Goal: Task Accomplishment & Management: Manage account settings

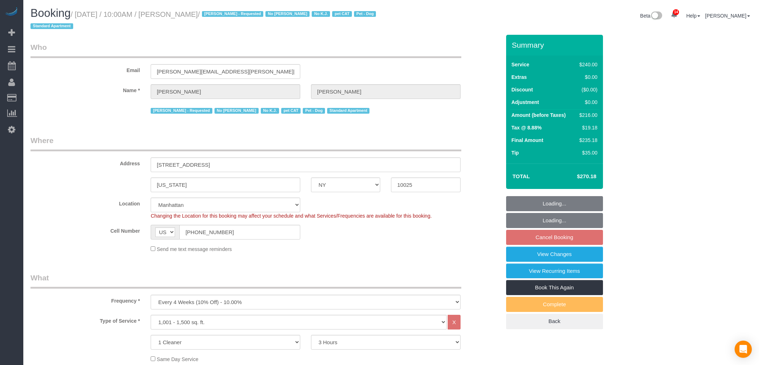
select select "NY"
select select "180"
select select "spot3"
select select "number:56"
select select "number:71"
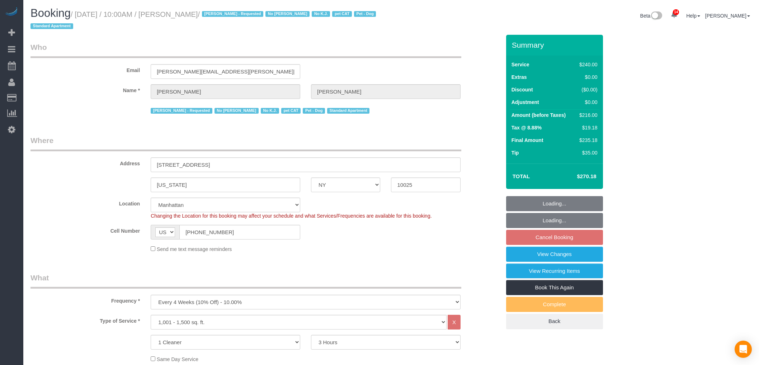
select select "number:14"
select select "number:7"
select select "number:21"
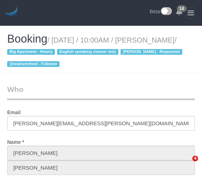
select select "NY"
select select "number:89"
select select "number:90"
select select "number:15"
select select "number:5"
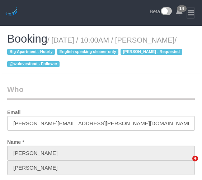
select select "object:1418"
select select "spot3"
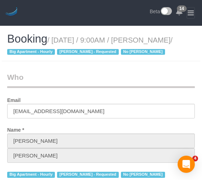
select select "NY"
select select "180"
select select "spot60"
select select "number:57"
select select "number:70"
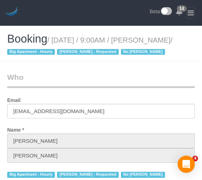
select select "number:15"
select select "number:6"
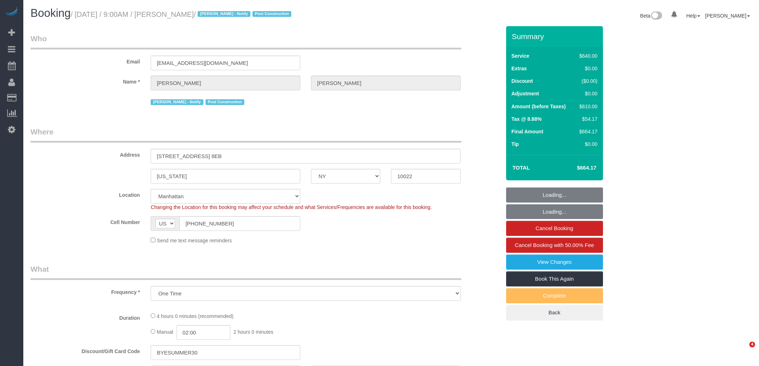
select select "NY"
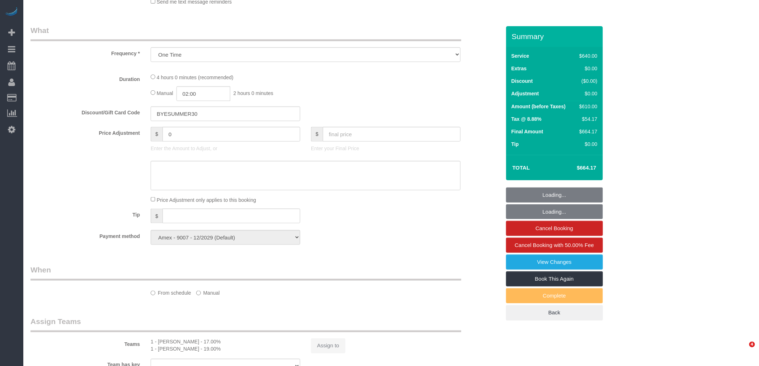
select select "object:764"
select select "number:89"
select select "number:90"
select select "number:15"
select select "number:7"
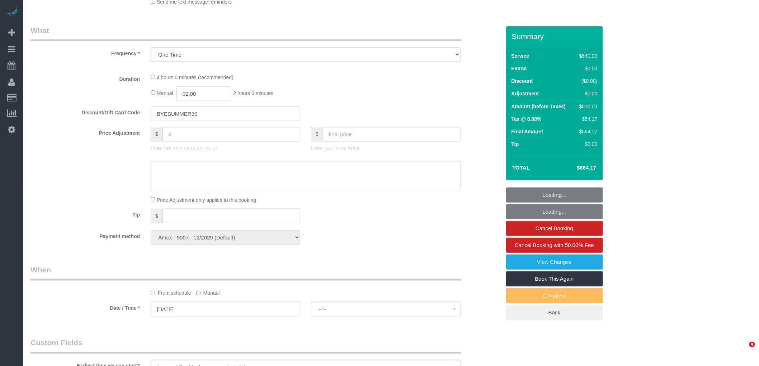
scroll to position [239, 0]
select select "2"
select select "240"
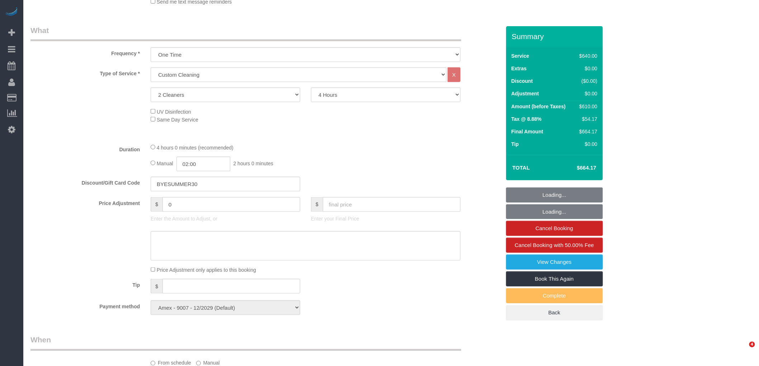
select select "spot1"
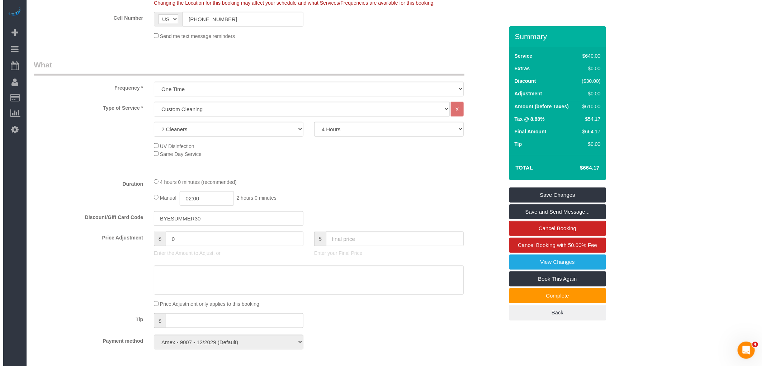
scroll to position [199, 0]
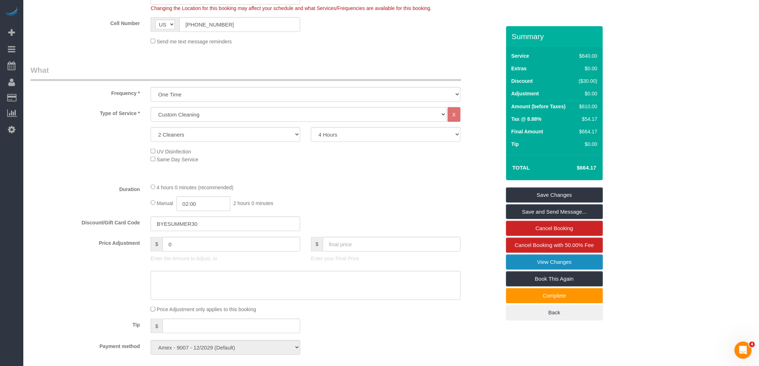
click at [548, 263] on link "View Changes" at bounding box center [554, 262] width 97 height 15
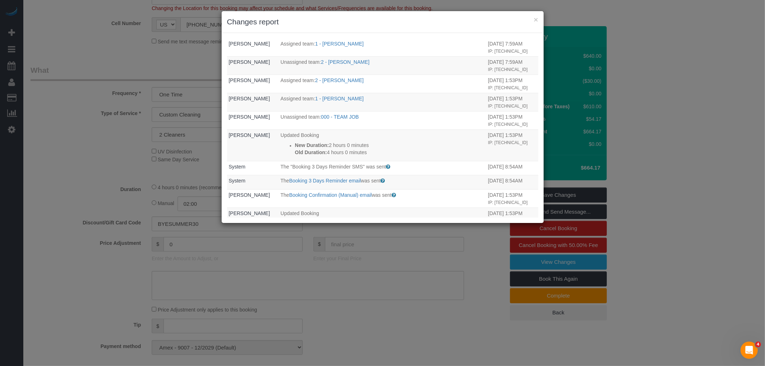
scroll to position [0, 0]
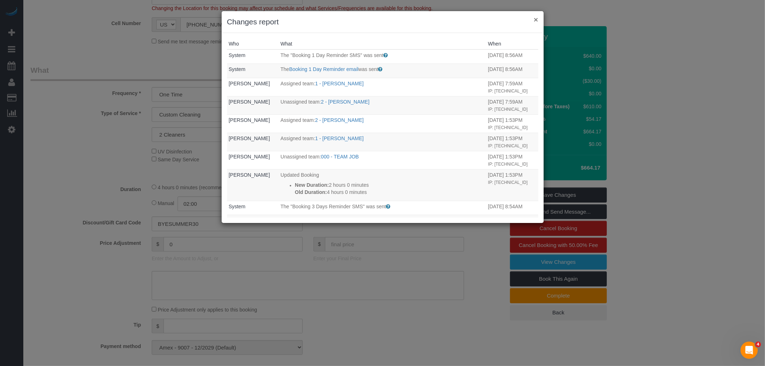
click at [537, 17] on button "×" at bounding box center [536, 20] width 4 height 8
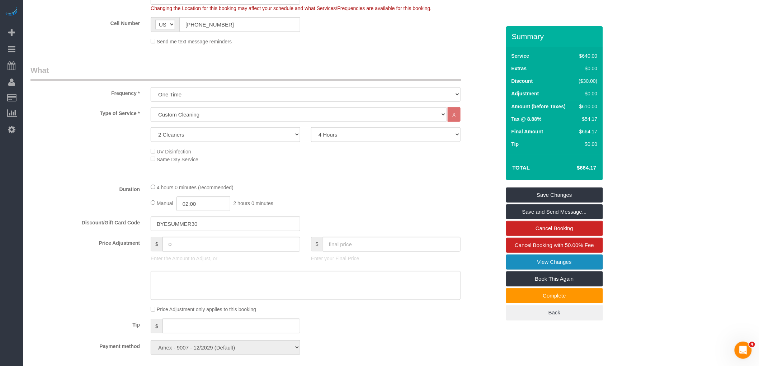
click at [558, 259] on link "View Changes" at bounding box center [554, 262] width 97 height 15
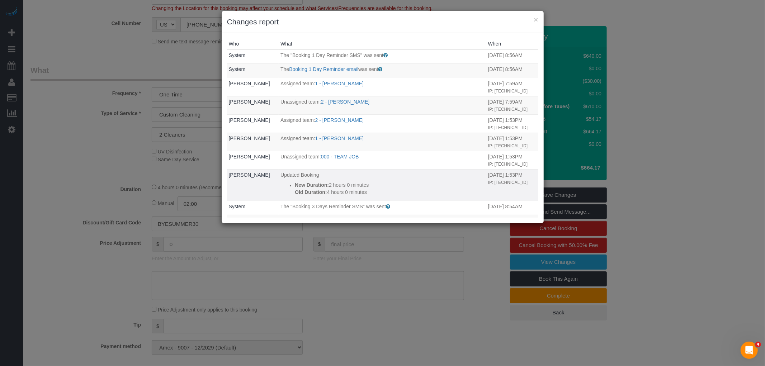
drag, startPoint x: 375, startPoint y: 183, endPoint x: 421, endPoint y: 182, distance: 45.2
click at [381, 183] on p "New Duration: 2 hours 0 minutes" at bounding box center [390, 185] width 190 height 7
click at [421, 182] on p "New Duration: 2 hours 0 minutes" at bounding box center [390, 185] width 190 height 7
drag, startPoint x: 306, startPoint y: 179, endPoint x: 400, endPoint y: 189, distance: 95.2
click at [400, 189] on td "Updated Booking New Duration: 2 hours 0 minutes Old Duration: 4 hours 0 minutes" at bounding box center [383, 185] width 208 height 32
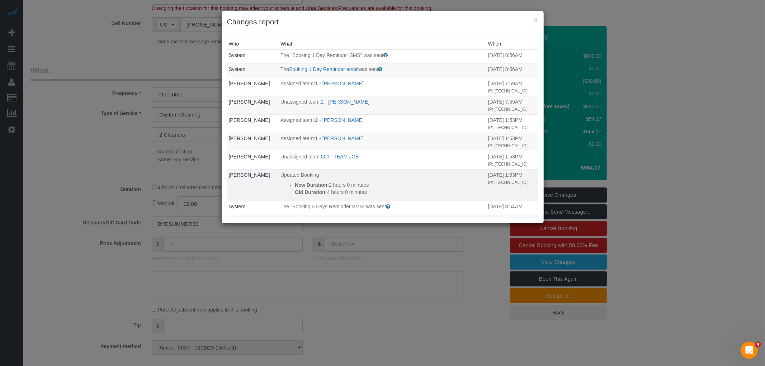
click at [418, 191] on p "Old Duration: 4 hours 0 minutes" at bounding box center [390, 192] width 190 height 7
drag, startPoint x: 367, startPoint y: 188, endPoint x: 498, endPoint y: 187, distance: 130.6
click at [498, 187] on tr "Donna Mercado Updated Booking New Duration: 2 hours 0 minutes Old Duration: 4 h…" at bounding box center [382, 185] width 311 height 32
click at [534, 20] on button "×" at bounding box center [536, 20] width 4 height 8
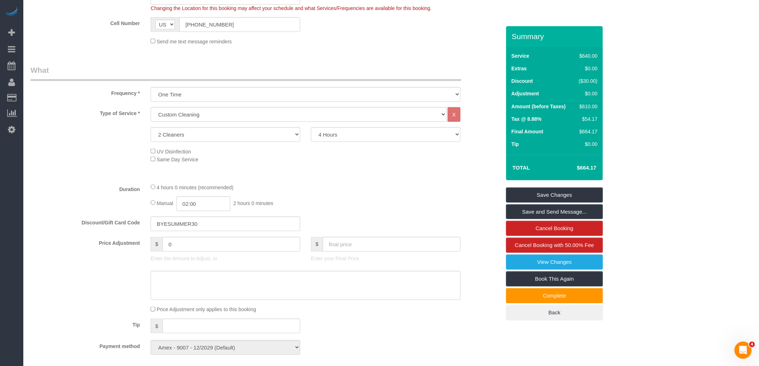
click at [377, 63] on div "Who Email naphelena@gmail.com Name * Douglas Smith Jacky Xu - Notify Post Const…" at bounding box center [265, 357] width 481 height 1061
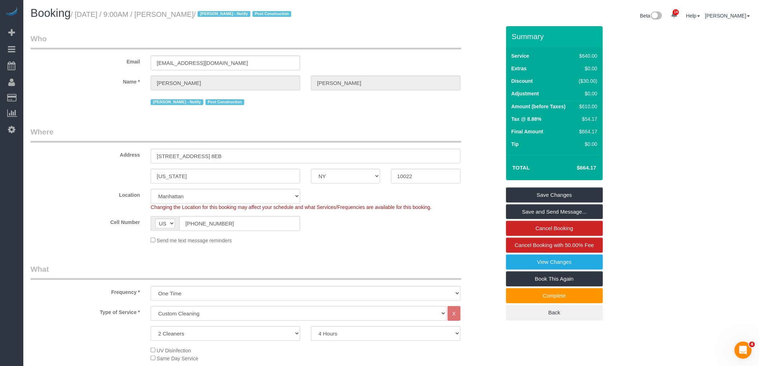
click at [372, 38] on legend "Who" at bounding box center [245, 41] width 431 height 16
click at [396, 37] on legend "Who" at bounding box center [245, 41] width 431 height 16
click at [393, 71] on sui-booking-customer "Email naphelena@gmail.com Name * Douglas Smith Jacky Xu - Notify Post Construct…" at bounding box center [265, 70] width 470 height 74
click at [386, 47] on legend "Who" at bounding box center [245, 41] width 431 height 16
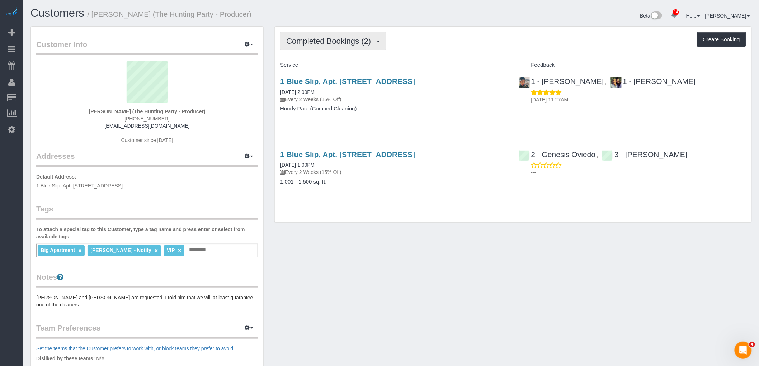
click at [346, 37] on button "Completed Bookings (2)" at bounding box center [333, 41] width 106 height 18
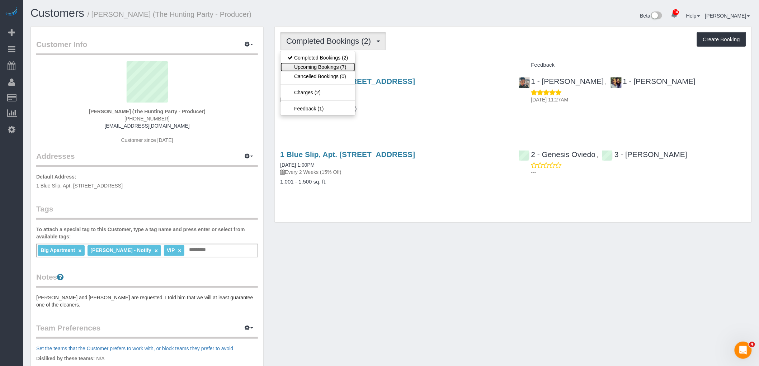
click at [346, 63] on link "Upcoming Bookings (7)" at bounding box center [318, 66] width 75 height 9
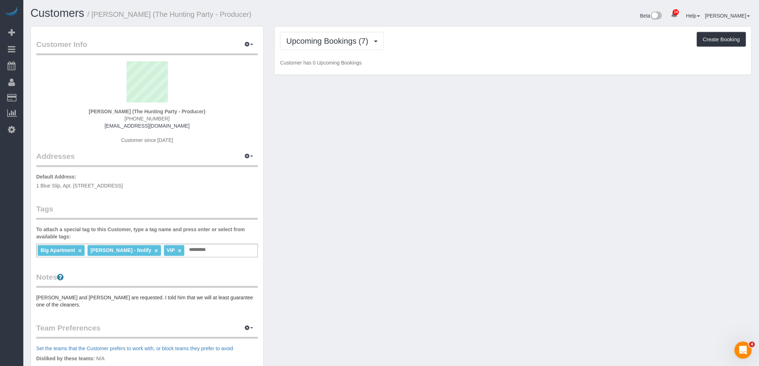
click at [431, 47] on div "Upcoming Bookings (7) Completed Bookings (2) Upcoming Bookings (7) Cancelled Bo…" at bounding box center [513, 41] width 466 height 18
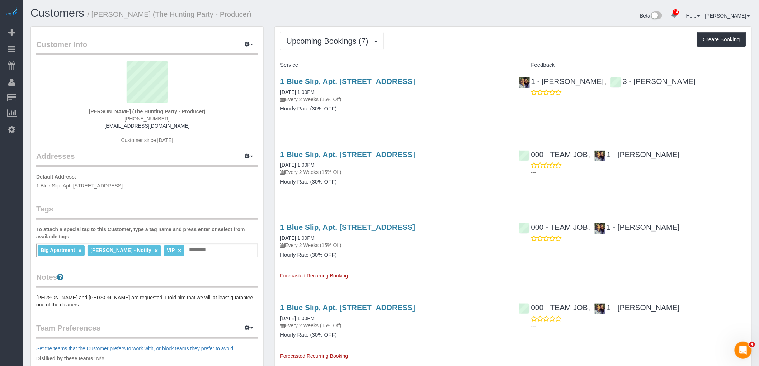
click at [465, 116] on div "1 Blue Slip, Apt. 1a, Brooklyn, NY 11222 09/09/2025 1:00PM Every 2 Weeks (15% O…" at bounding box center [394, 98] width 238 height 55
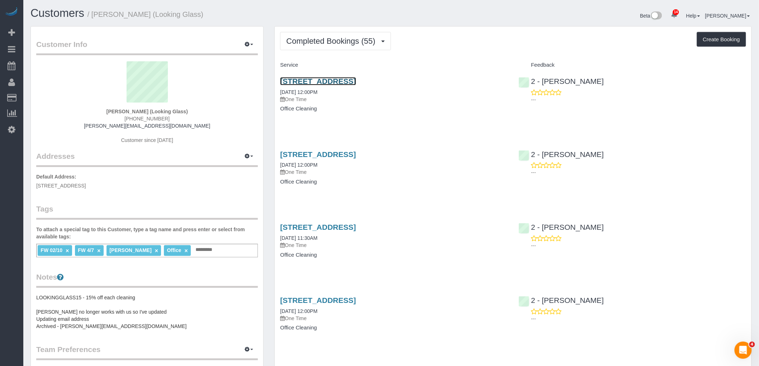
click at [356, 81] on link "[STREET_ADDRESS]" at bounding box center [318, 81] width 76 height 8
click at [356, 230] on link "[STREET_ADDRESS]" at bounding box center [318, 227] width 76 height 8
click at [458, 17] on div "Beta 14 Your Notifications You have 0 alerts × You have 4 to charge for [DATE] …" at bounding box center [574, 16] width 366 height 19
click at [442, 38] on div "Completed Bookings (55) Completed Bookings (55) Upcoming Bookings (1) Cancelled…" at bounding box center [513, 41] width 466 height 18
click at [468, 125] on div "[STREET_ADDRESS] [DATE] 12:00PM One Time Office Cleaning" at bounding box center [394, 98] width 238 height 55
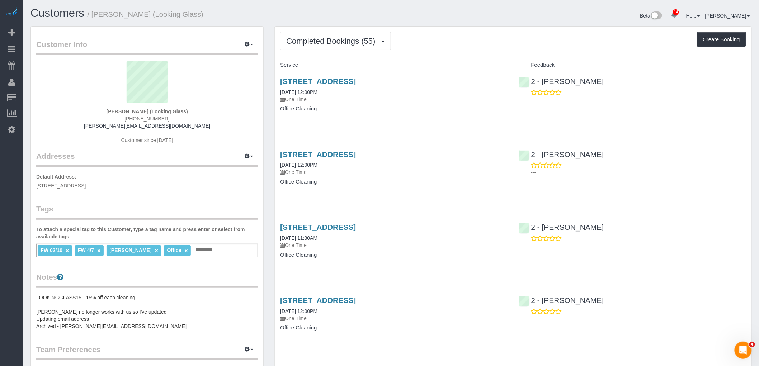
click at [461, 48] on div "Completed Bookings (55) Completed Bookings (55) Upcoming Bookings (1) Cancelled…" at bounding box center [513, 41] width 466 height 18
click at [403, 117] on div "190 West Street, Suite 18, Brooklyn, NY 11222 08/14/2025 12:00PM One Time Offic…" at bounding box center [394, 98] width 238 height 55
click at [474, 22] on div "Beta 14 Your Notifications You have 0 alerts × You have 4 to charge for 09/08/2…" at bounding box center [574, 16] width 366 height 19
click at [459, 122] on div "190 West Street, Suite 18, Brooklyn, NY 11222 08/14/2025 12:00PM One Time Offic…" at bounding box center [394, 98] width 238 height 55
click at [485, 122] on div "190 West Street, Suite 18, Brooklyn, NY 11222 08/14/2025 12:00PM One Time Offic…" at bounding box center [394, 98] width 238 height 55
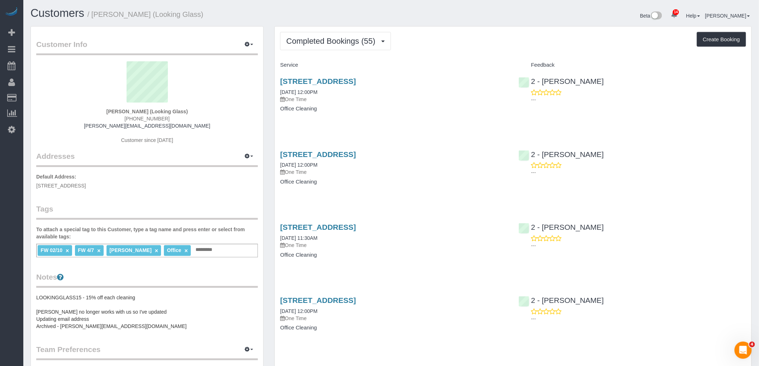
click at [493, 48] on div "Completed Bookings (55) Completed Bookings (55) Upcoming Bookings (1) Cancelled…" at bounding box center [513, 41] width 466 height 18
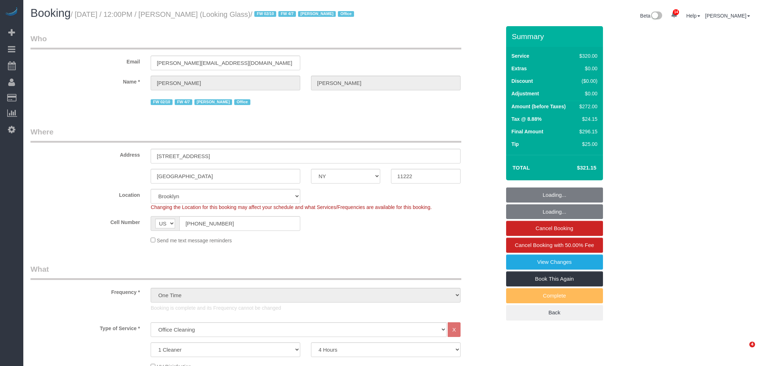
select select "NY"
select select "240"
select select "string:stripe-pm_1Pk9r74VGloSiKo7ygf3bK1Q"
select select "number:60"
select select "number:73"
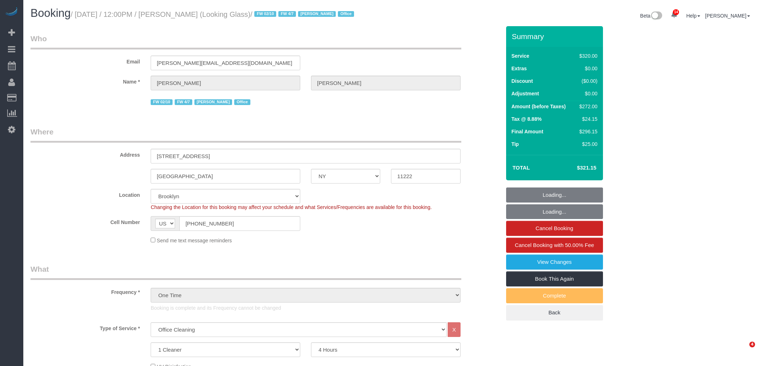
select select "number:15"
select select "number:6"
select select "spot1"
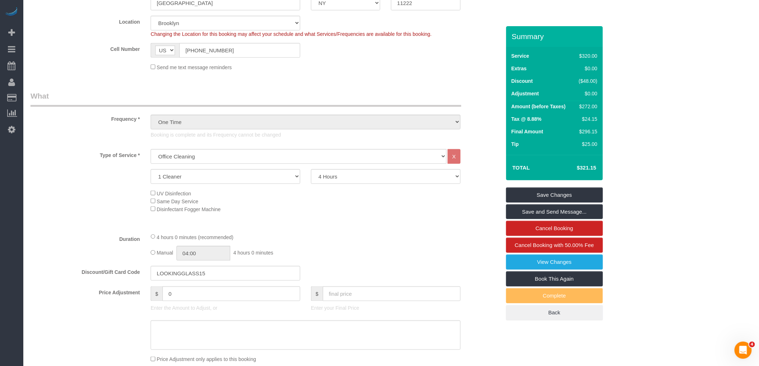
scroll to position [159, 0]
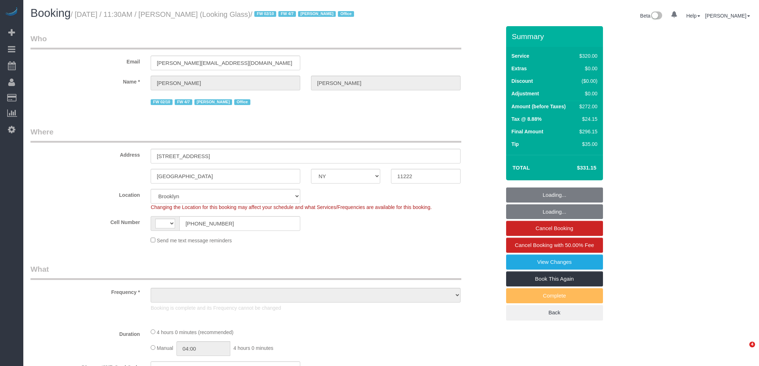
select select "NY"
select select "string:[GEOGRAPHIC_DATA]"
select select "string:stripe-pm_1Pk9r74VGloSiKo7ygf3bK1Q"
select select "object:785"
select select "240"
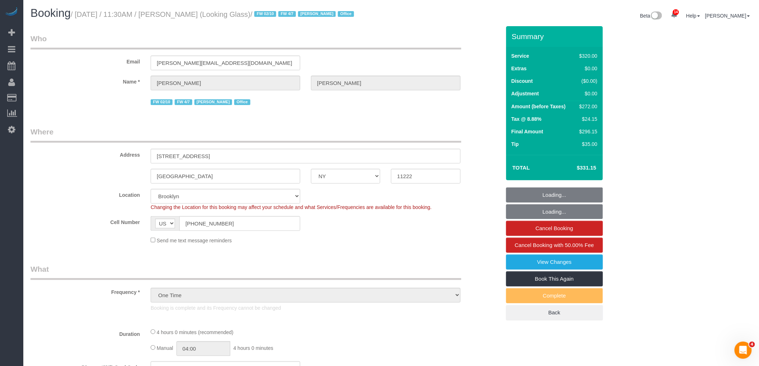
select select "number:59"
select select "number:72"
select select "number:15"
select select "number:6"
select select "object:1396"
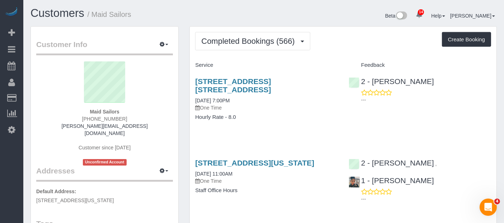
click at [349, 42] on div "Completed Bookings (566) Completed Bookings (566) Upcoming Bookings (4) Cancell…" at bounding box center [343, 41] width 296 height 18
click at [336, 22] on div "Beta 14 Your Notifications You have 0 alerts × You have 4 to charge for [DATE] …" at bounding box center [383, 16] width 239 height 19
click at [338, 17] on div "Beta 14 Your Notifications You have 0 alerts × You have 4 to charge for [DATE] …" at bounding box center [383, 16] width 239 height 19
click at [352, 49] on div "Completed Bookings (566) Completed Bookings (566) Upcoming Bookings (4) Cancell…" at bounding box center [343, 41] width 296 height 18
click at [316, 13] on div "Beta 14 Your Notifications You have 0 alerts × You have 4 to charge for 09/08/2…" at bounding box center [383, 16] width 239 height 19
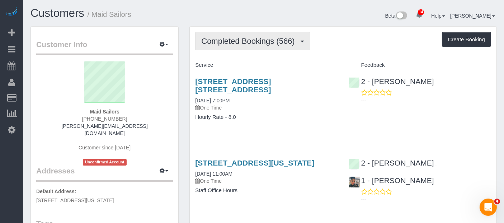
click at [239, 41] on span "Completed Bookings (566)" at bounding box center [249, 41] width 97 height 9
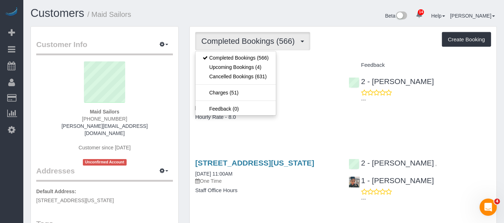
click at [285, 14] on div "Beta 14 Your Notifications You have 0 alerts × You have 4 to charge for 09/08/2…" at bounding box center [383, 16] width 239 height 19
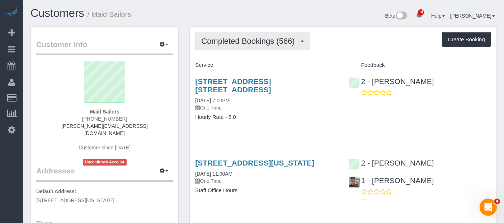
click at [244, 42] on span "Completed Bookings (566)" at bounding box center [249, 41] width 97 height 9
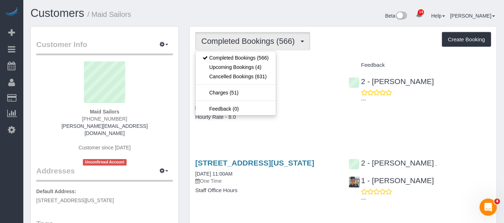
click at [331, 19] on div "Beta 14 Your Notifications You have 0 alerts × You have 4 to charge for 09/08/2…" at bounding box center [383, 16] width 239 height 19
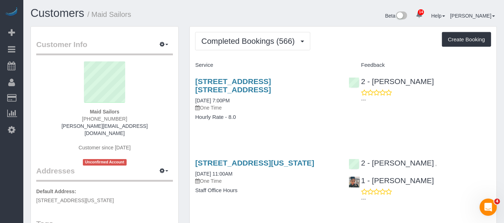
click at [322, 42] on div "Completed Bookings (566) Completed Bookings (566) Upcoming Bookings (4) Cancell…" at bounding box center [343, 41] width 296 height 18
click at [338, 42] on div "Completed Bookings (566) Completed Bookings (566) Upcoming Bookings (4) Cancell…" at bounding box center [343, 41] width 296 height 18
click at [339, 37] on div "Completed Bookings (566) Completed Bookings (566) Upcoming Bookings (4) Cancell…" at bounding box center [343, 41] width 296 height 18
click at [351, 44] on div "Completed Bookings (566) Completed Bookings (566) Upcoming Bookings (4) Cancell…" at bounding box center [343, 41] width 296 height 18
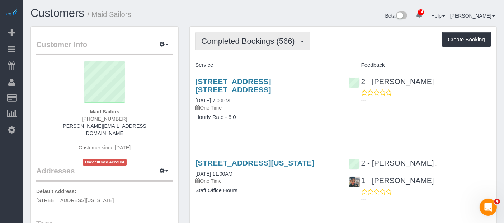
click at [253, 44] on span "Completed Bookings (566)" at bounding box center [249, 41] width 97 height 9
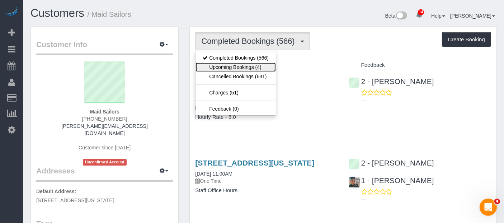
click at [253, 69] on link "Upcoming Bookings (4)" at bounding box center [236, 66] width 80 height 9
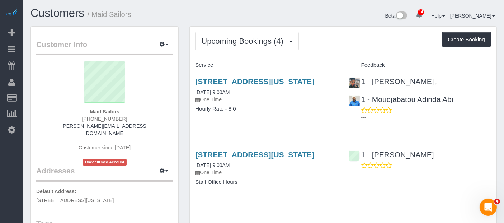
click at [352, 40] on div "Upcoming Bookings (4) Completed Bookings (566) Upcoming Bookings (4) Cancelled …" at bounding box center [343, 41] width 296 height 18
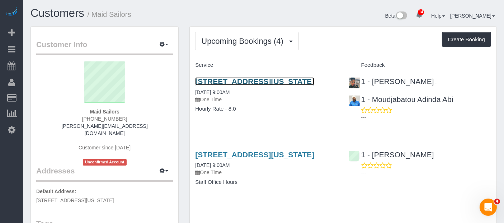
click at [314, 80] on link "333 West 39th Street, Suite. 405, New York, NY 10018" at bounding box center [254, 81] width 119 height 8
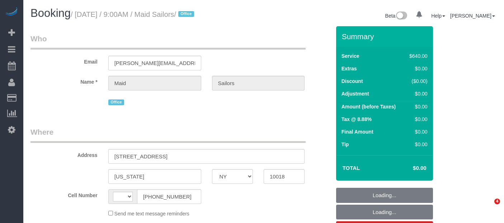
select select "NY"
select select "string:[GEOGRAPHIC_DATA]"
select select "object:738"
select select "480"
select select "number:89"
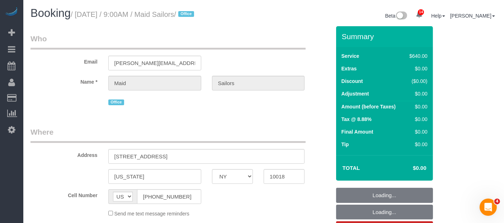
select select "number:90"
select select "number:15"
select select "number:5"
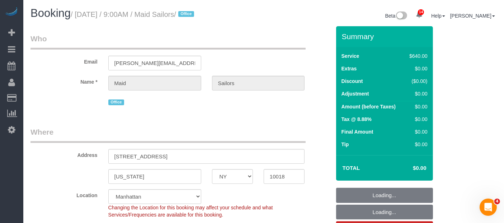
select select "spot1"
select select "object:1466"
click at [288, 42] on legend "Who" at bounding box center [167, 41] width 275 height 16
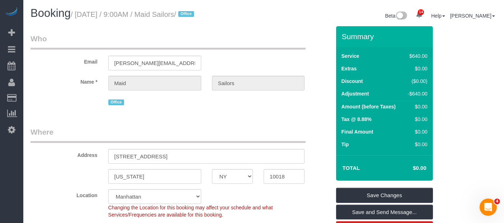
click at [268, 52] on div "Email [PERSON_NAME][EMAIL_ADDRESS][DOMAIN_NAME]" at bounding box center [180, 51] width 311 height 37
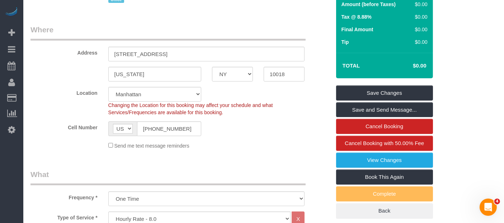
scroll to position [199, 0]
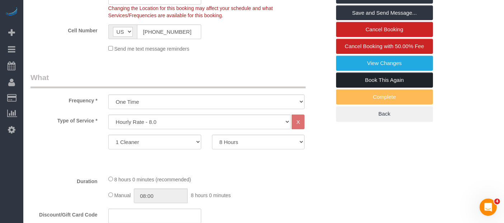
click at [396, 78] on link "Book This Again" at bounding box center [384, 79] width 97 height 15
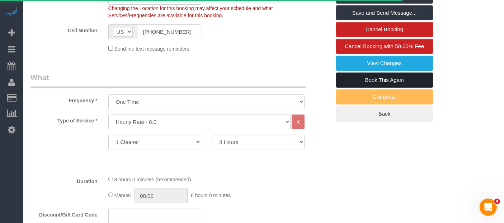
select select "NY"
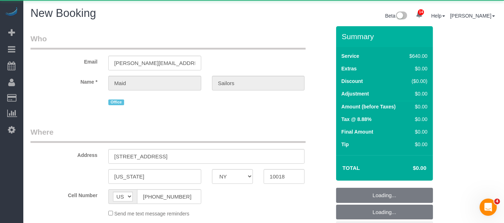
select select "string:stripe"
select select "number:89"
select select "number:90"
select select "number:15"
select select "number:5"
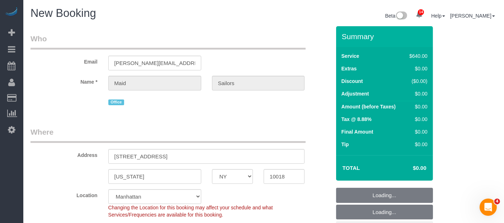
select select "object:2294"
select select "480"
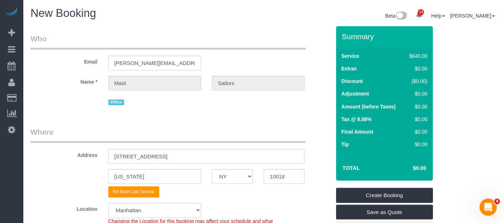
select select "object:2875"
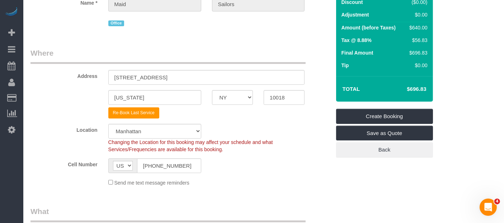
scroll to position [80, 0]
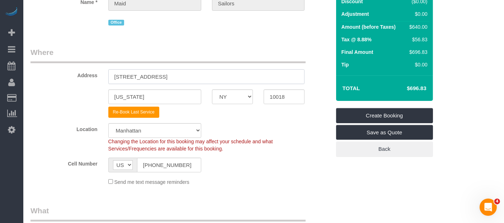
drag, startPoint x: 97, startPoint y: 80, endPoint x: 252, endPoint y: 79, distance: 155.0
click at [55, 80] on div "Address [STREET_ADDRESS]" at bounding box center [180, 65] width 311 height 37
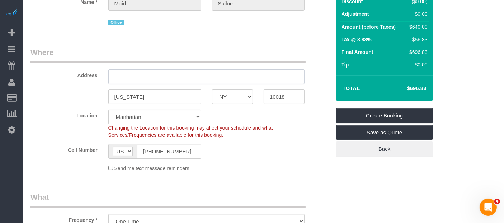
paste input "[STREET_ADDRESS][US_STATE]."
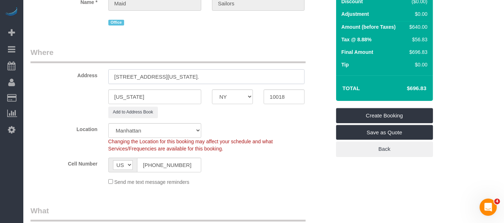
click at [261, 77] on input "131 Varick Street, 10th Floor, Suite 1006, New York, NY 10013." at bounding box center [206, 76] width 197 height 15
type input "131 Varick Street, 10th Floor, Suite 1006, New York, NY 10013."
drag, startPoint x: 288, startPoint y: 96, endPoint x: 281, endPoint y: 98, distance: 7.4
click at [267, 98] on input "10018" at bounding box center [284, 96] width 41 height 15
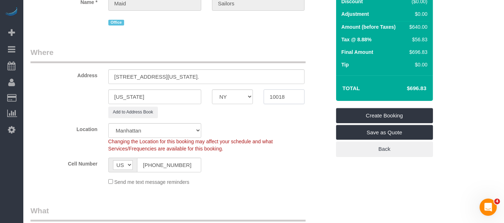
paste input "3"
type input "10013"
click at [280, 77] on input "131 Varick Street, 10th Floor, Suite 1006, New York, NY 10013." at bounding box center [206, 76] width 197 height 15
drag, startPoint x: 211, startPoint y: 76, endPoint x: 292, endPoint y: 73, distance: 81.1
click at [292, 73] on input "131 Varick Street, 10th Floor, Suite 1006, New York, NY 10013." at bounding box center [206, 76] width 197 height 15
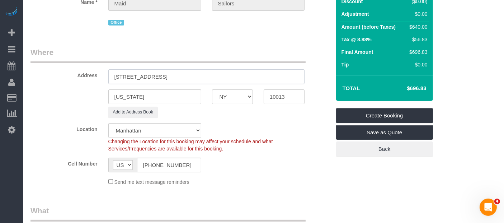
type input "131 Varick Street, 10th Floor, Suite 1006"
drag, startPoint x: 250, startPoint y: 44, endPoint x: 262, endPoint y: 69, distance: 27.6
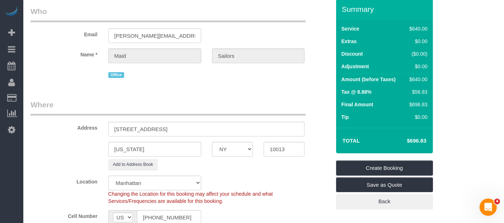
scroll to position [40, 0]
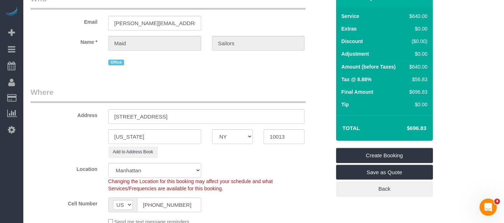
click at [236, 89] on legend "Where" at bounding box center [167, 95] width 275 height 16
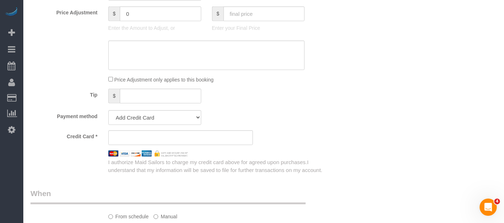
scroll to position [478, 0]
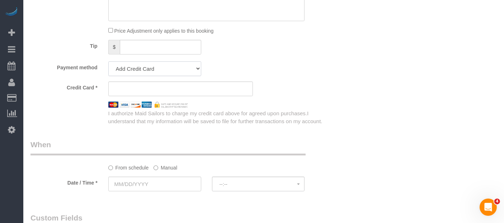
click at [164, 68] on select "Add Credit Card Cash Check Paypal" at bounding box center [154, 68] width 93 height 15
select select "string:cash"
click at [108, 61] on select "Add Credit Card Cash Check Paypal" at bounding box center [154, 68] width 93 height 15
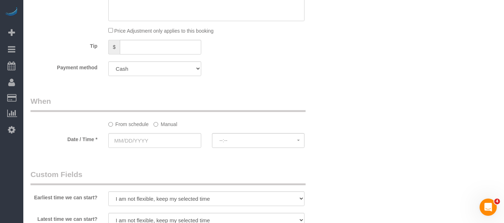
click at [269, 65] on div "Payment method Add Credit Card Cash Check Paypal" at bounding box center [180, 68] width 311 height 15
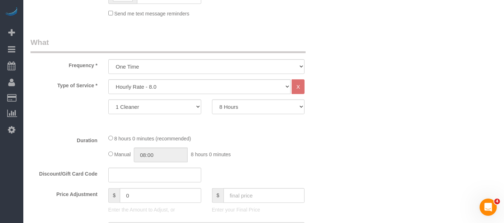
scroll to position [199, 0]
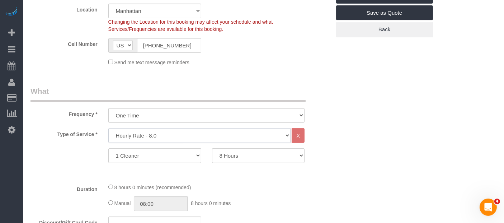
click at [201, 132] on select "Under 1,000 sq. ft. 1,001 - 1,500 sq. ft. 1,500+ sq. ft. Custom Cleaning Office…" at bounding box center [199, 135] width 183 height 15
select select "869"
click at [108, 128] on select "Under 1,000 sq. ft. 1,001 - 1,500 sq. ft. 1,500+ sq. ft. Custom Cleaning Office…" at bounding box center [199, 135] width 183 height 15
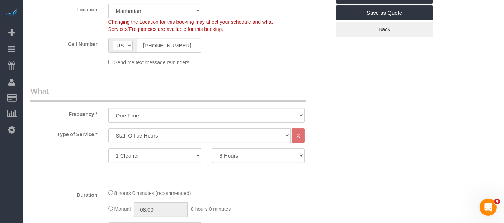
click at [239, 154] on select "0.5 Hours 1 Hour 1.5 Hour 2 Hours 2.5 Hours 3 Hours 3.5 Hours 4 Hours 4.5 Hours…" at bounding box center [258, 155] width 93 height 15
select select "210"
click at [212, 148] on select "0.5 Hours 1 Hour 1.5 Hour 2 Hours 2.5 Hours 3 Hours 3.5 Hours 4 Hours 4.5 Hours…" at bounding box center [258, 155] width 93 height 15
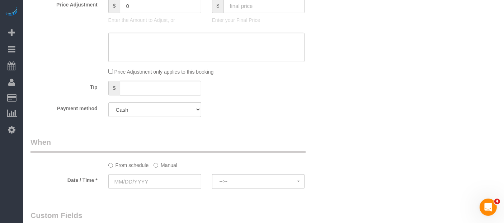
scroll to position [478, 0]
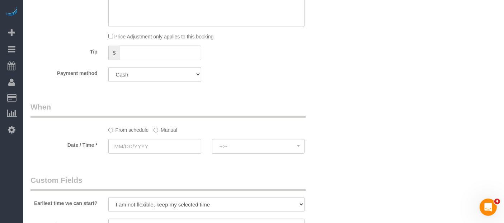
click at [164, 128] on label "Manual" at bounding box center [166, 129] width 24 height 10
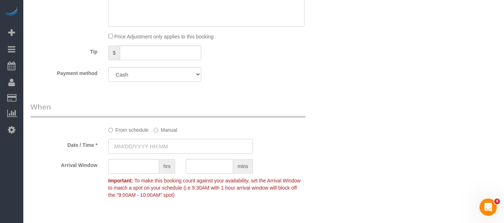
click at [161, 141] on input "text" at bounding box center [180, 146] width 145 height 15
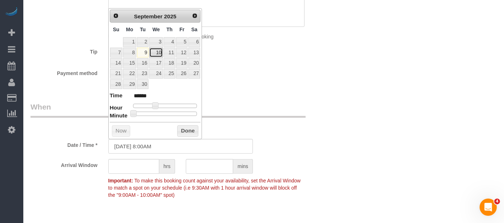
click at [155, 51] on link "10" at bounding box center [156, 53] width 14 height 10
click at [155, 104] on span at bounding box center [155, 105] width 6 height 6
type input "09/10/2025 9:00AM"
type input "******"
type input "09/10/2025 10:00AM"
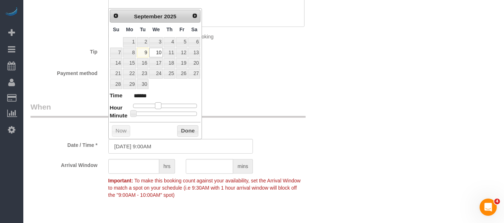
type input "*******"
type input "09/10/2025 11:00AM"
type input "*******"
type input "09/10/2025 10:00AM"
type input "*******"
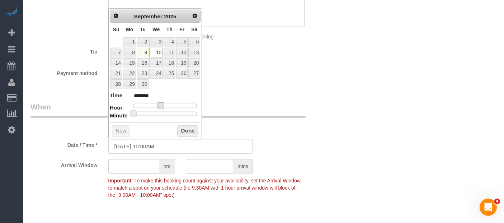
type input "09/10/2025 10:30AM"
type input "*******"
click at [165, 112] on div at bounding box center [165, 114] width 64 height 4
click at [180, 128] on button "Done" at bounding box center [187, 130] width 21 height 11
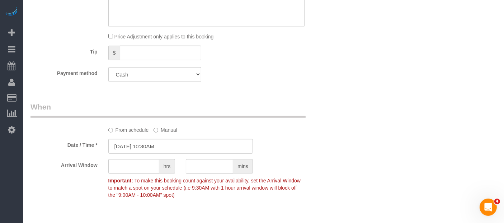
click at [279, 111] on legend "When" at bounding box center [167, 110] width 275 height 16
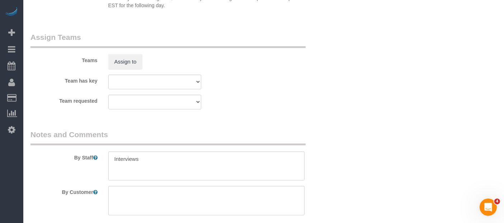
scroll to position [877, 0]
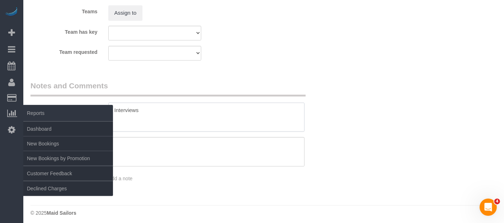
drag, startPoint x: 156, startPoint y: 108, endPoint x: 7, endPoint y: 106, distance: 148.9
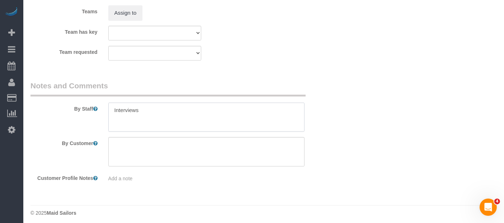
paste textarea "Hiring Event: DOL Manhattan"
click at [116, 117] on textarea at bounding box center [206, 117] width 197 height 29
type textarea "Hiring Event: DOL Manhattan"
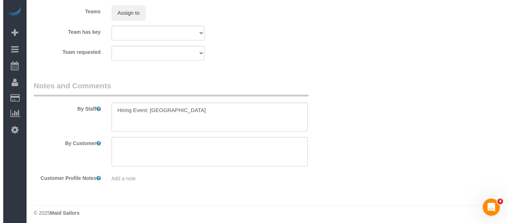
scroll to position [757, 0]
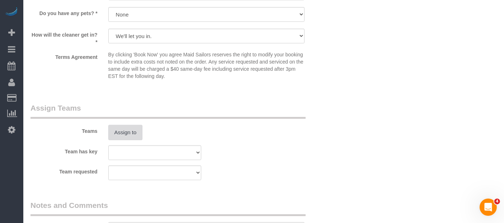
click at [127, 128] on button "Assign to" at bounding box center [125, 132] width 34 height 15
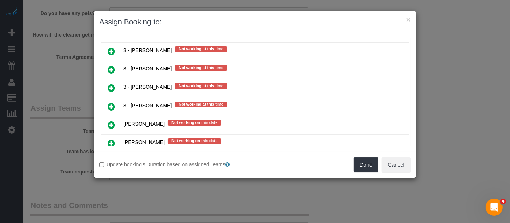
click at [111, 139] on icon at bounding box center [112, 143] width 8 height 9
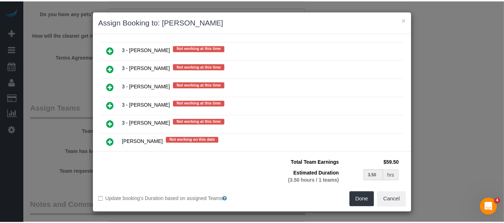
scroll to position [1020, 0]
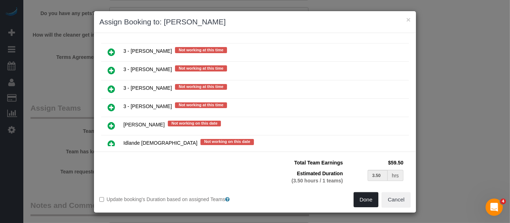
drag, startPoint x: 360, startPoint y: 199, endPoint x: 360, endPoint y: 196, distance: 3.6
click at [360, 198] on button "Done" at bounding box center [366, 199] width 25 height 15
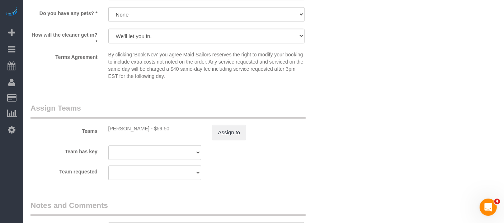
drag, startPoint x: 342, startPoint y: 109, endPoint x: 340, endPoint y: 117, distance: 8.4
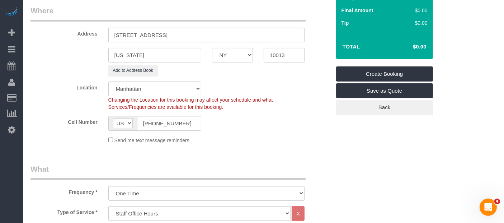
scroll to position [80, 0]
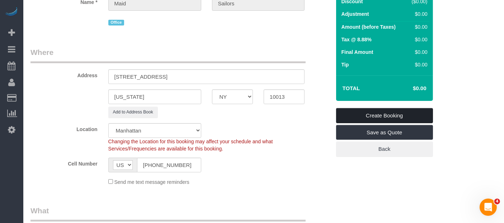
click at [367, 112] on link "Create Booking" at bounding box center [384, 115] width 97 height 15
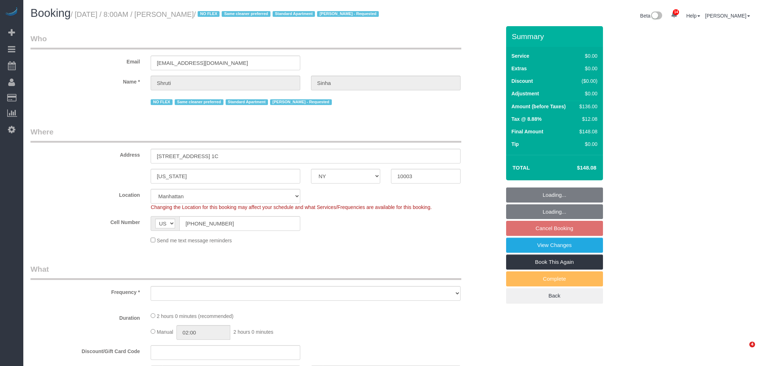
select select "NY"
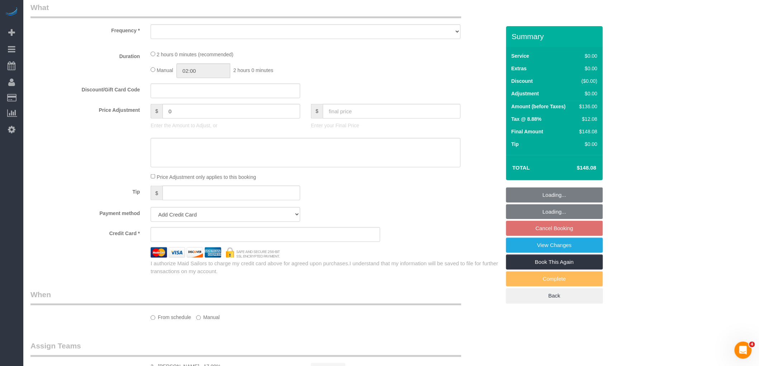
select select "string:stripe-pm_1Nmzti4VGloSiKo7h2tyAH5l"
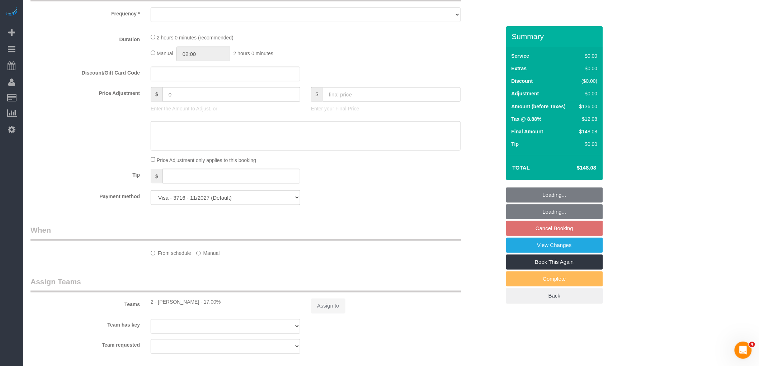
select select "number:89"
select select "number:90"
select select "number:15"
select select "number:5"
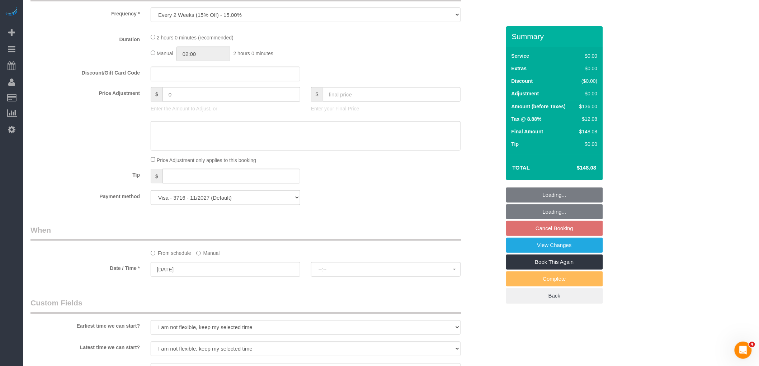
select select "object:2328"
select select "1"
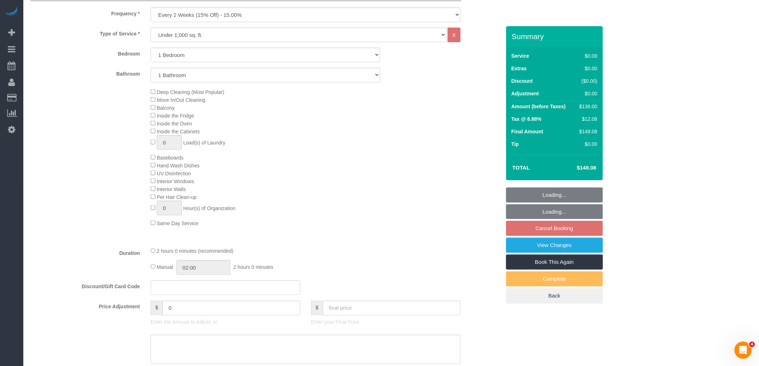
select select "object:2585"
select select "spot1"
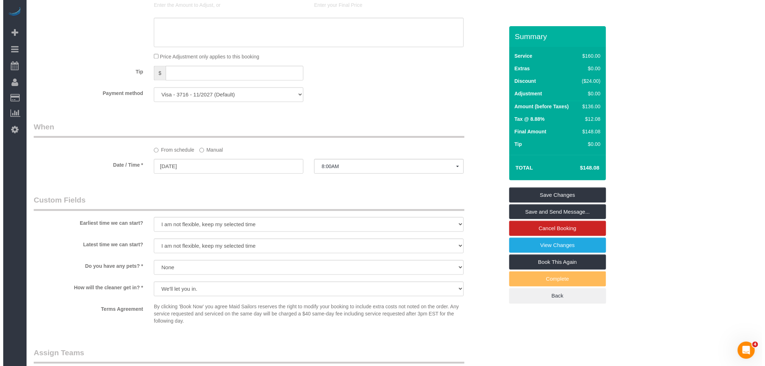
scroll to position [888, 0]
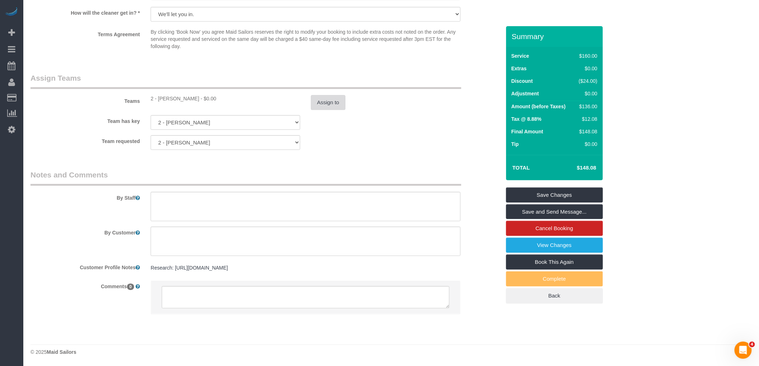
click at [324, 100] on button "Assign to" at bounding box center [328, 102] width 34 height 15
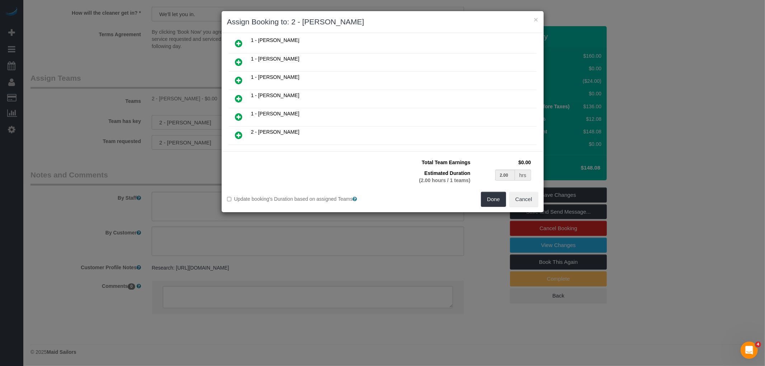
click at [237, 116] on icon at bounding box center [239, 117] width 8 height 9
type input "1.00"
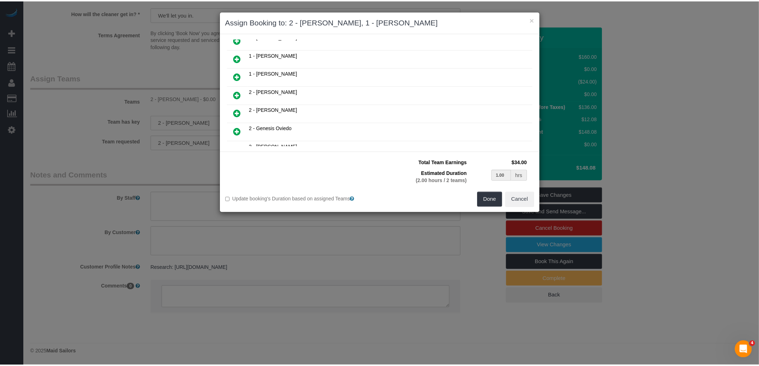
scroll to position [97, 0]
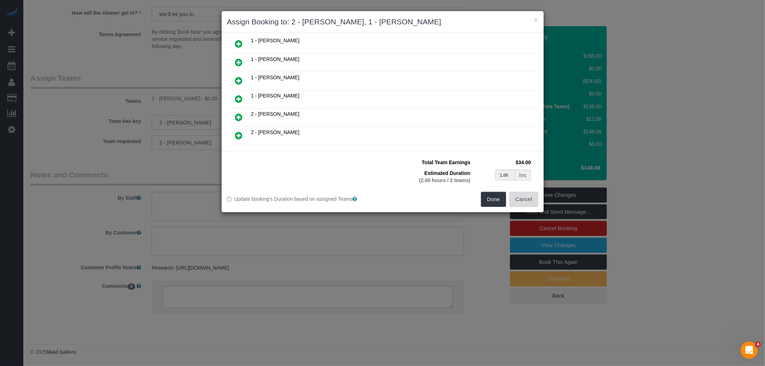
click at [515, 195] on button "Cancel" at bounding box center [523, 199] width 29 height 15
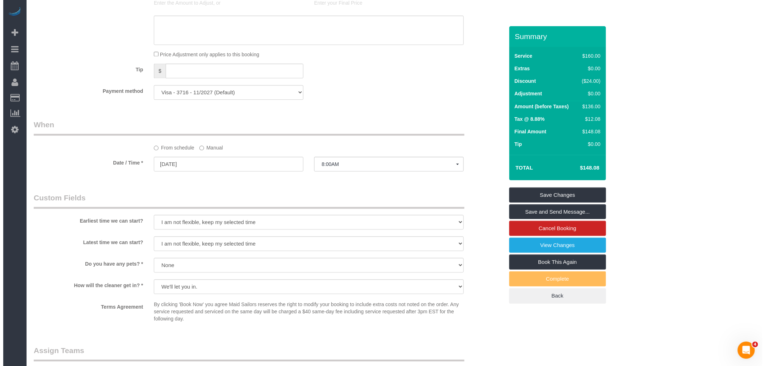
scroll to position [797, 0]
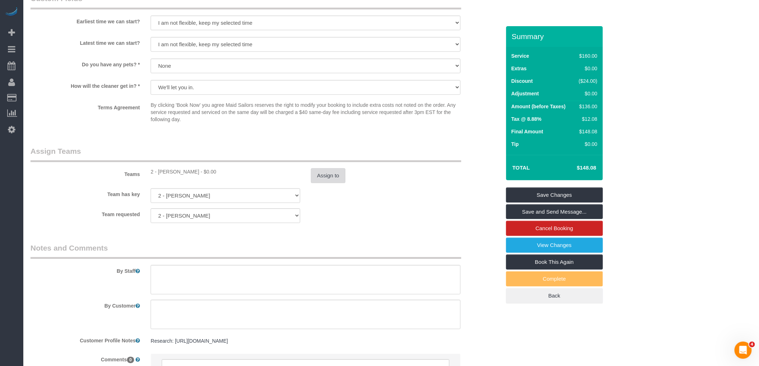
click at [329, 183] on button "Assign to" at bounding box center [328, 175] width 34 height 15
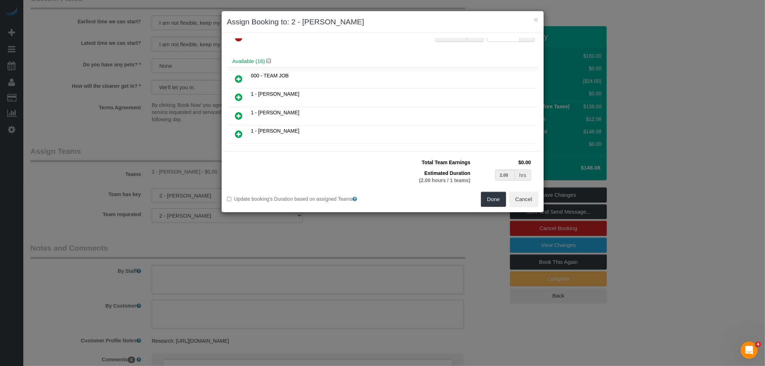
scroll to position [80, 0]
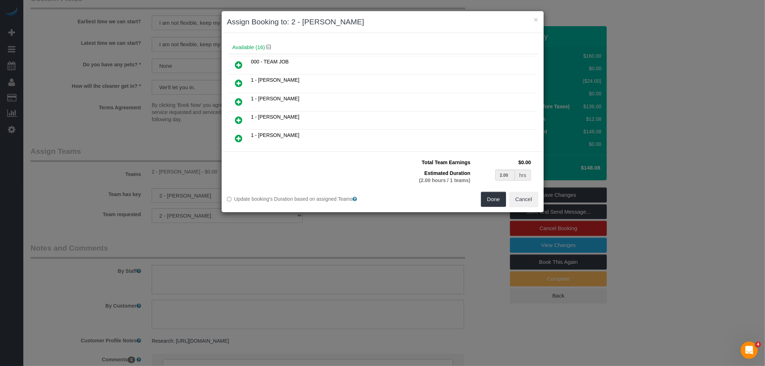
click at [239, 101] on icon at bounding box center [239, 102] width 8 height 9
type input "1.00"
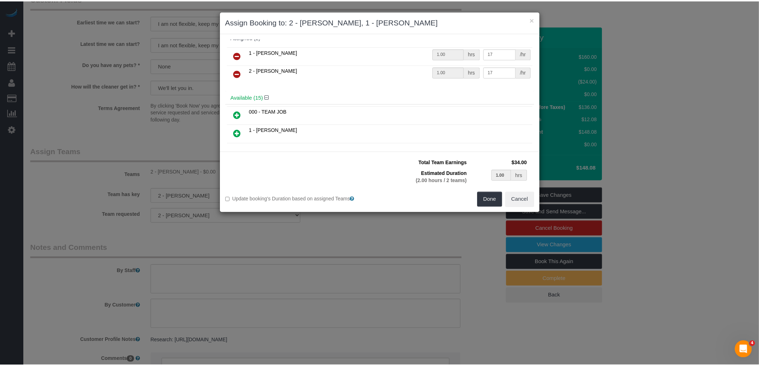
scroll to position [0, 0]
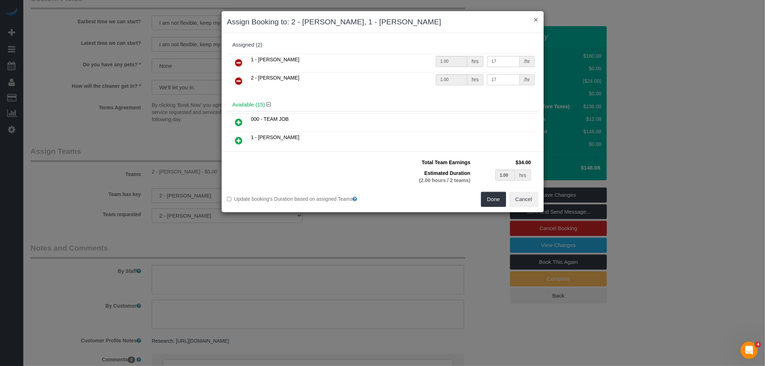
click at [535, 20] on button "×" at bounding box center [536, 20] width 4 height 8
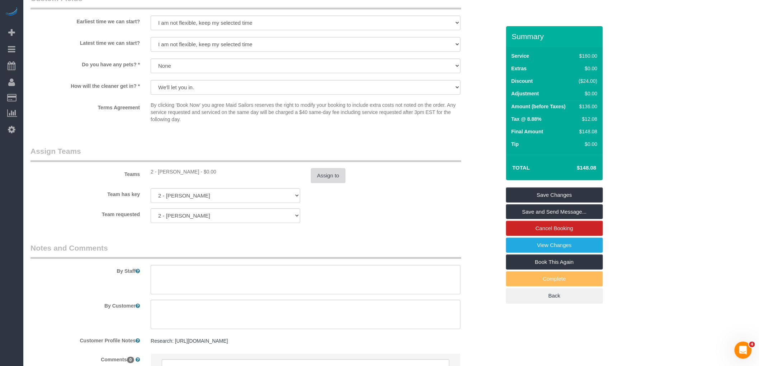
click at [319, 183] on button "Assign to" at bounding box center [328, 175] width 34 height 15
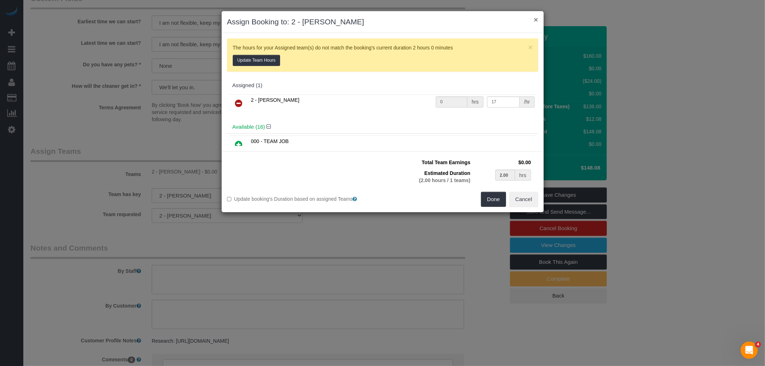
click at [536, 18] on button "×" at bounding box center [536, 20] width 4 height 8
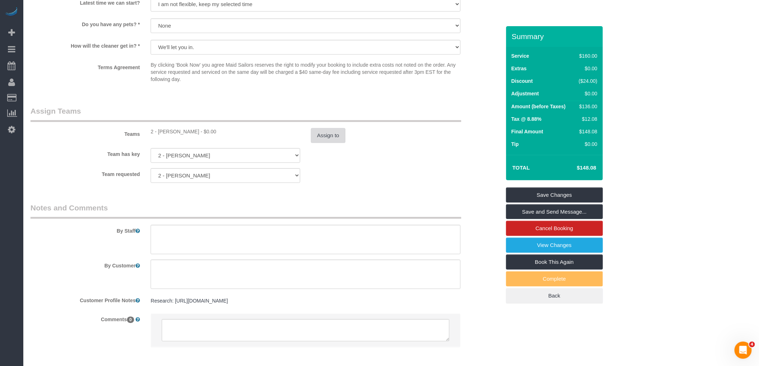
scroll to position [849, 0]
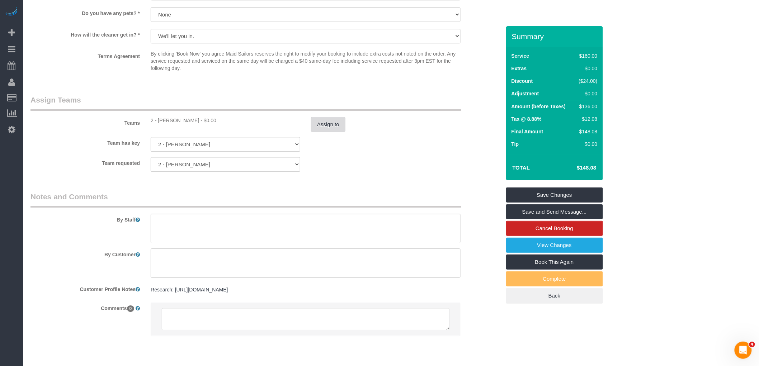
click at [328, 132] on button "Assign to" at bounding box center [328, 124] width 34 height 15
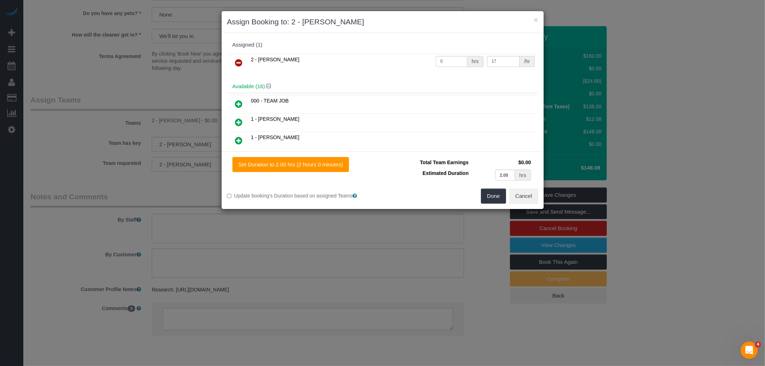
click at [239, 140] on icon at bounding box center [239, 140] width 8 height 9
click at [354, 195] on label "Update booking's Duration based on assigned Teams" at bounding box center [302, 195] width 150 height 7
type input "1.00"
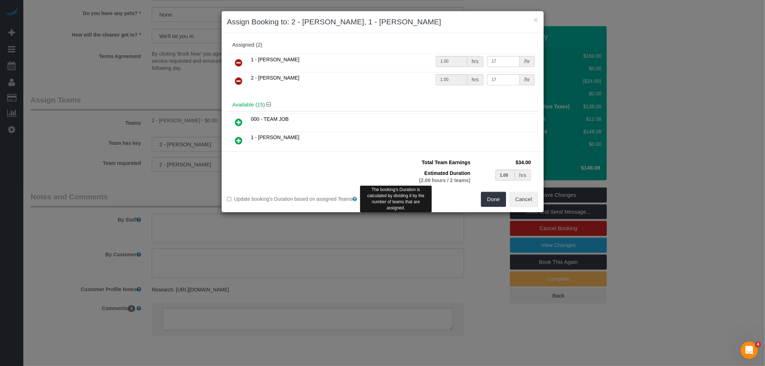
click at [357, 198] on icon at bounding box center [355, 199] width 4 height 5
type input "2.00"
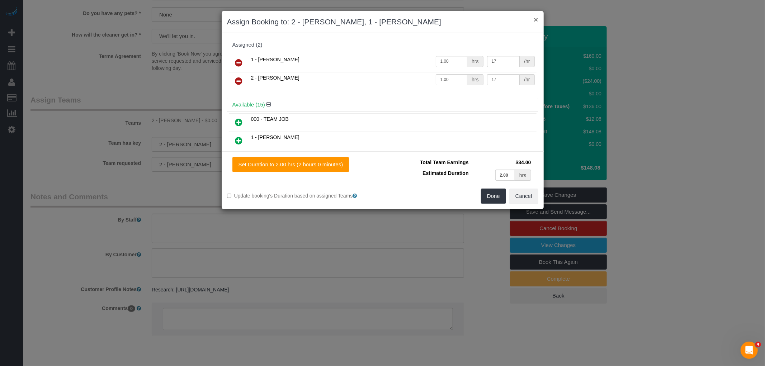
click at [536, 20] on button "×" at bounding box center [536, 20] width 4 height 8
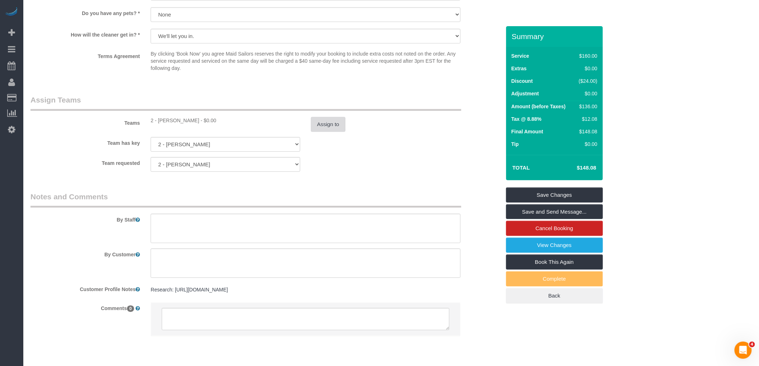
click at [316, 132] on button "Assign to" at bounding box center [328, 124] width 34 height 15
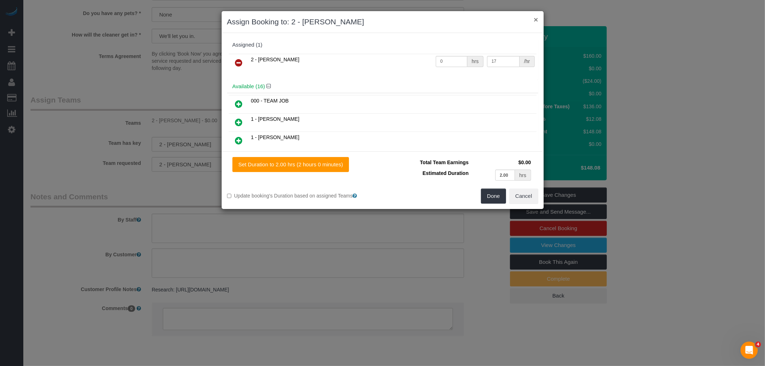
click at [536, 19] on button "×" at bounding box center [536, 20] width 4 height 8
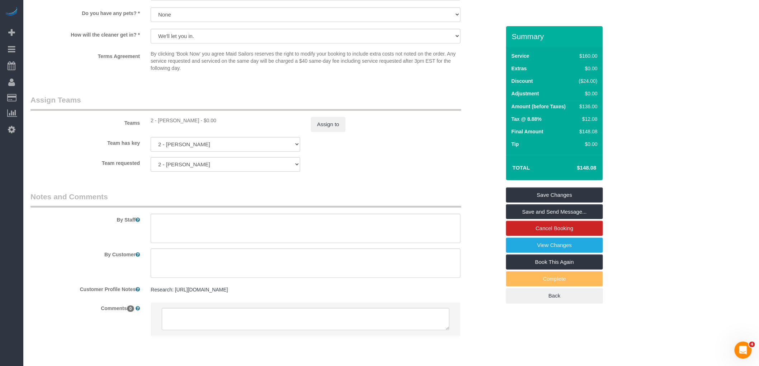
click at [361, 172] on div "Team requested 2 - Marilu Quintero 000- Donna Mercado 000 - Partnerships 000 - …" at bounding box center [265, 164] width 481 height 15
click at [329, 132] on button "Assign to" at bounding box center [328, 124] width 34 height 15
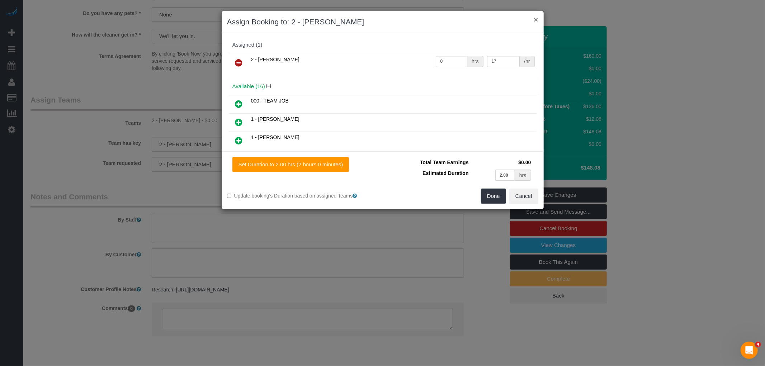
click at [534, 19] on button "×" at bounding box center [536, 20] width 4 height 8
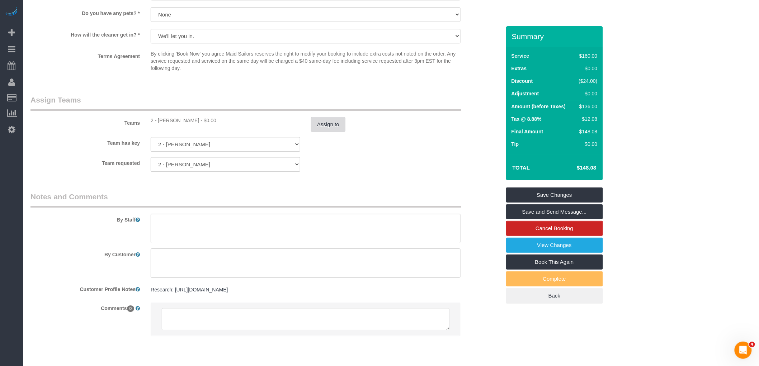
click at [329, 132] on button "Assign to" at bounding box center [328, 124] width 34 height 15
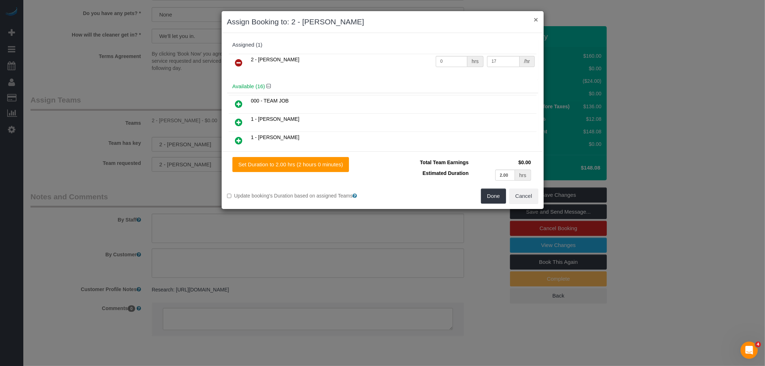
click at [534, 20] on button "×" at bounding box center [536, 20] width 4 height 8
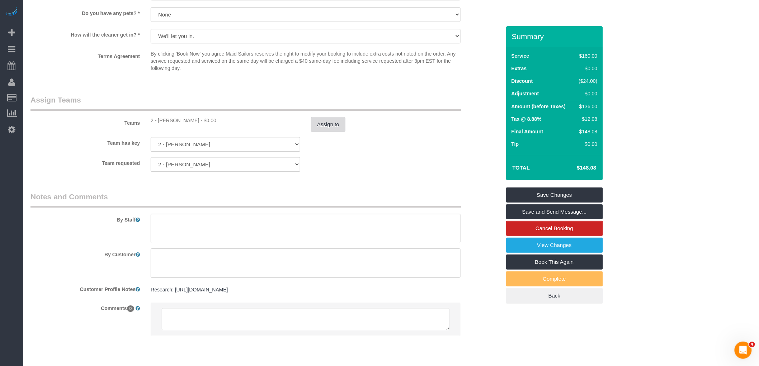
click at [318, 132] on button "Assign to" at bounding box center [328, 124] width 34 height 15
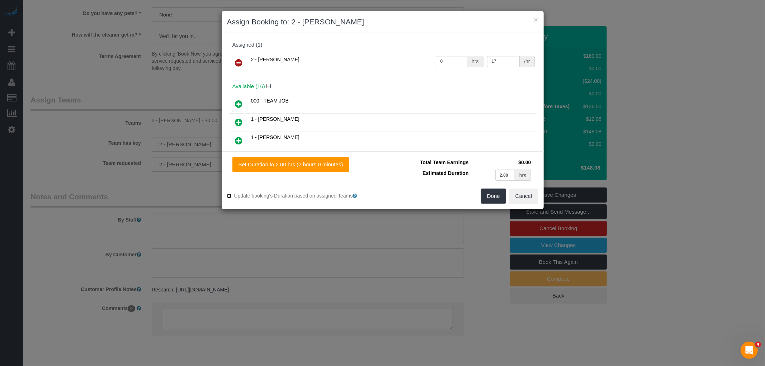
type input "2.00"
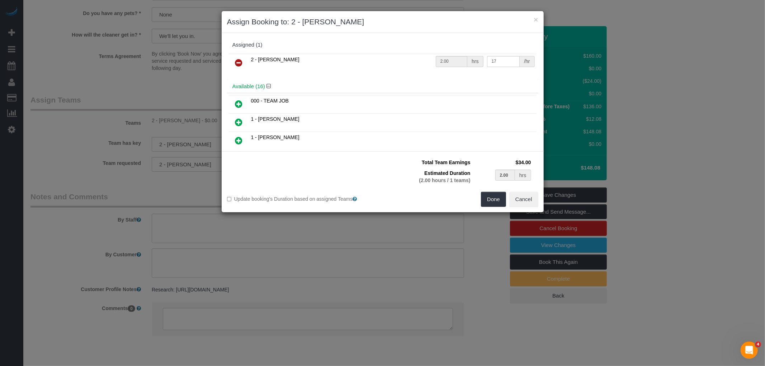
click at [533, 17] on h3 "Assign Booking to: 2 - Marilu Quintero" at bounding box center [382, 22] width 311 height 11
click at [536, 19] on button "×" at bounding box center [536, 20] width 4 height 8
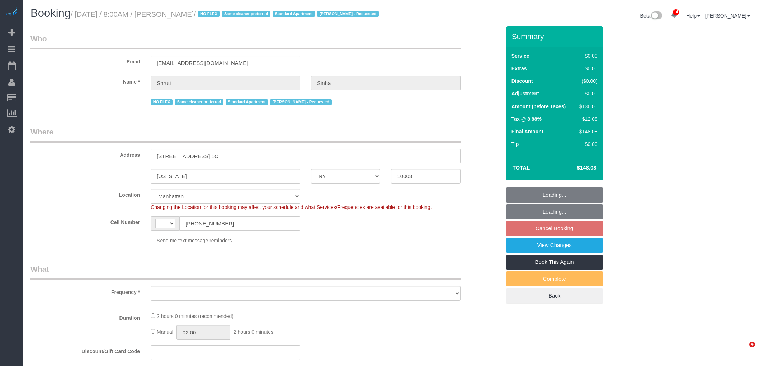
select select "NY"
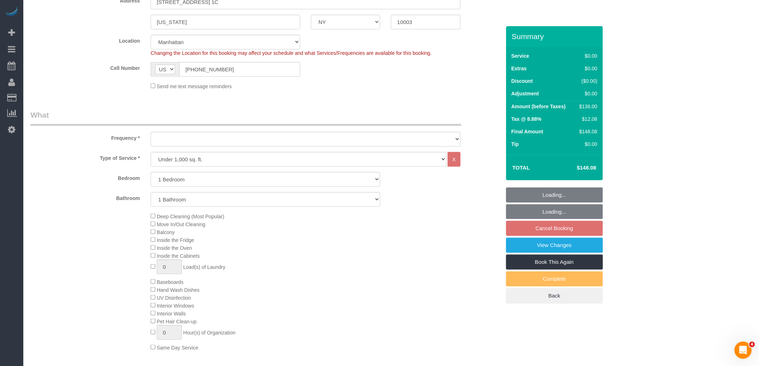
select select "string:[GEOGRAPHIC_DATA]"
select select "number:89"
select select "number:90"
select select "number:15"
select select "number:5"
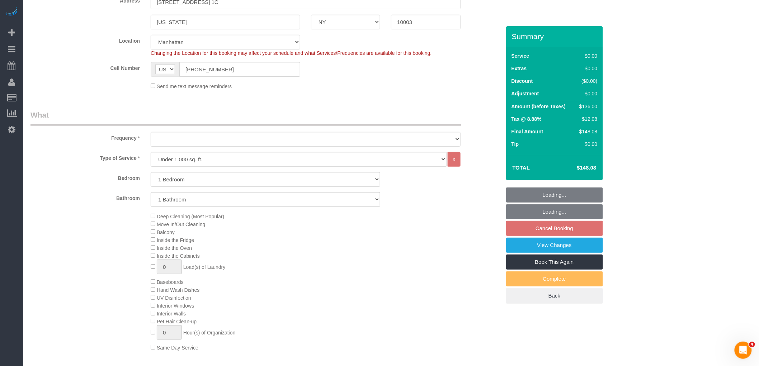
select select "1"
select select "object:899"
select select "spot1"
select select "object:1476"
select select "string:stripe-pm_1Nmzti4VGloSiKo7h2tyAH5l"
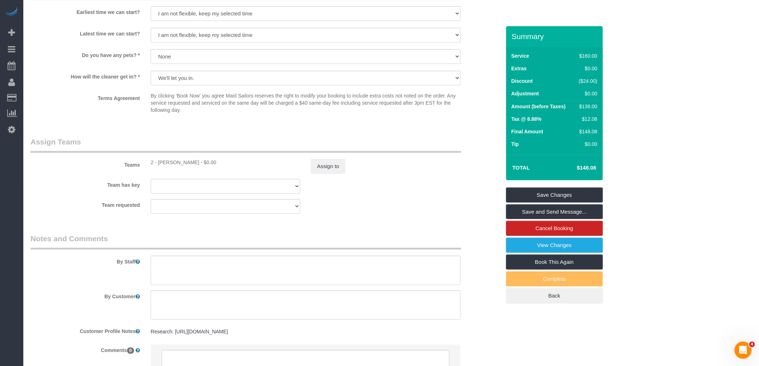
scroll to position [837, 0]
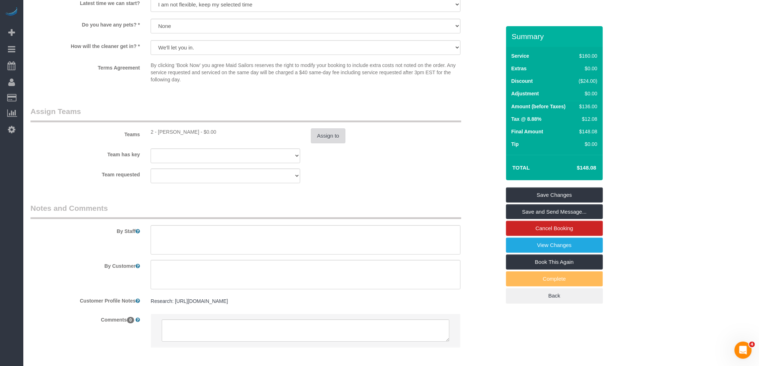
click at [331, 144] on button "Assign to" at bounding box center [328, 135] width 34 height 15
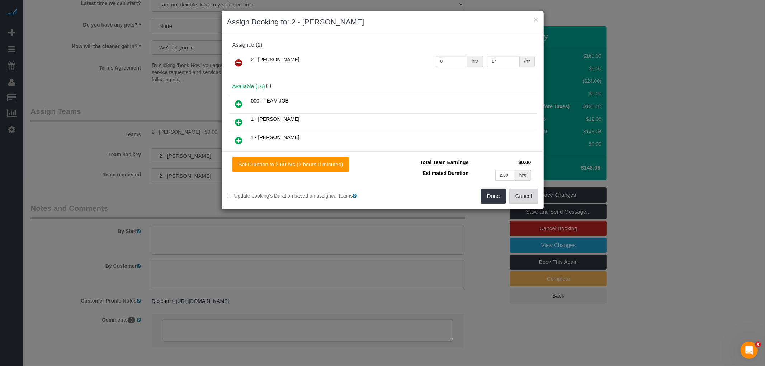
click at [527, 197] on button "Cancel" at bounding box center [523, 196] width 29 height 15
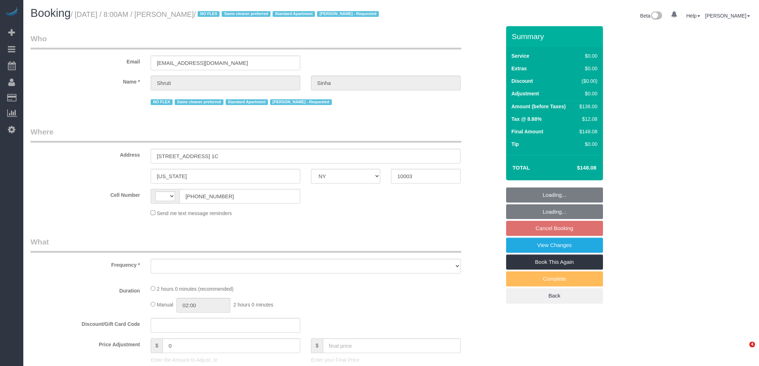
select select "NY"
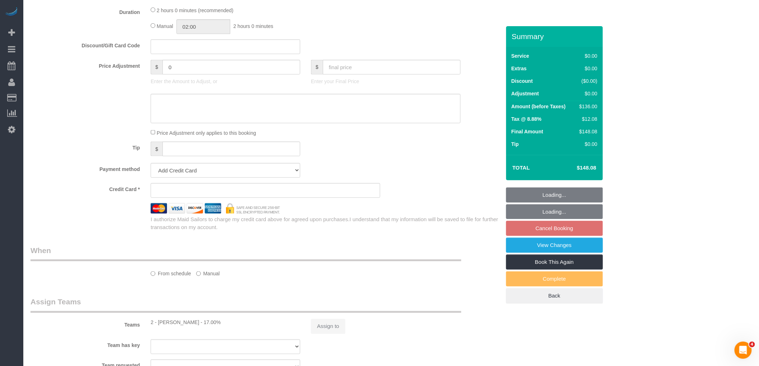
select select "string:[GEOGRAPHIC_DATA]"
select select "object:511"
select select "1"
select select "number:89"
select select "number:90"
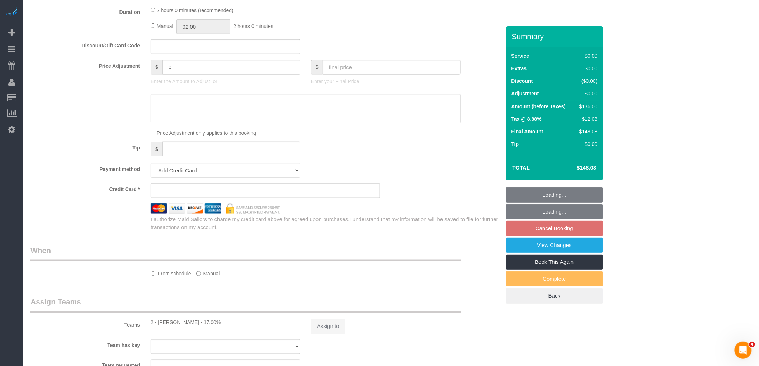
select select "number:15"
select select "number:5"
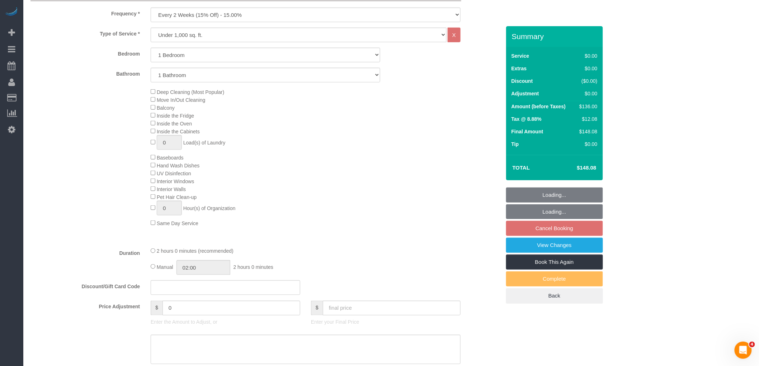
select select "string:stripe-pm_1Nmzti4VGloSiKo7h2tyAH5l"
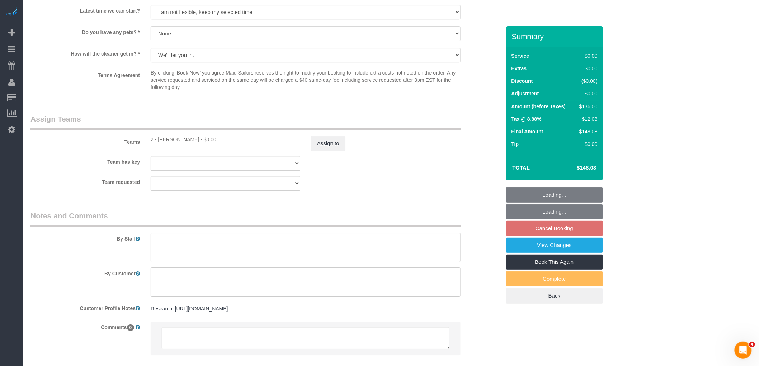
select select "object:1440"
select select "spot1"
select select "1"
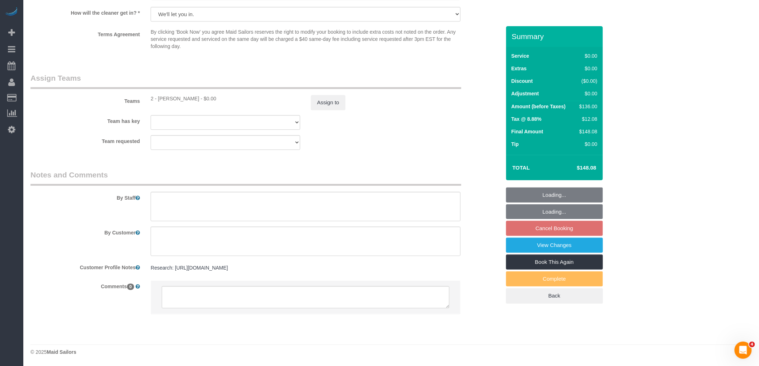
scroll to position [888, 0]
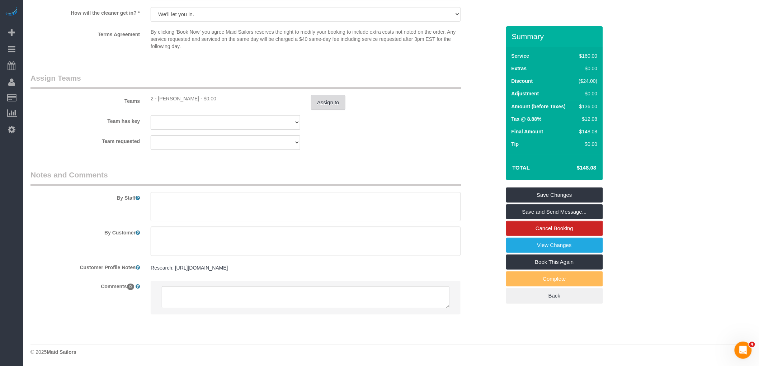
click at [327, 102] on button "Assign to" at bounding box center [328, 102] width 34 height 15
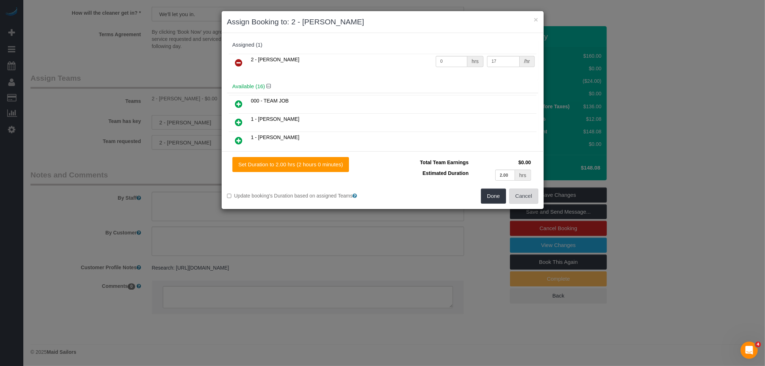
click at [528, 194] on button "Cancel" at bounding box center [523, 196] width 29 height 15
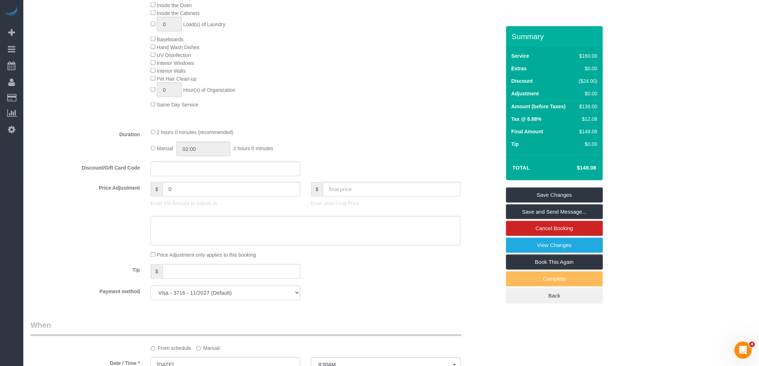
scroll to position [410, 0]
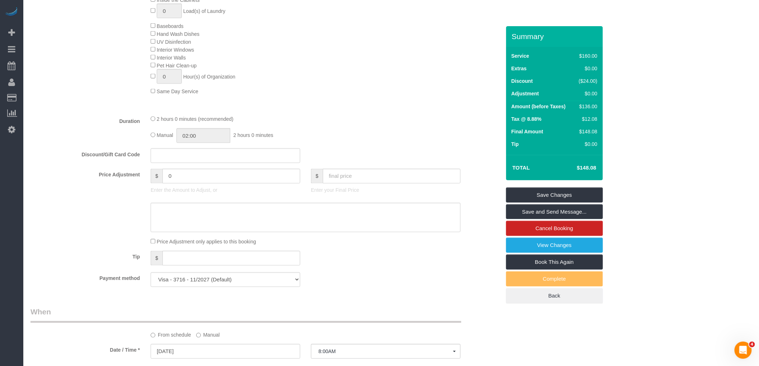
click at [379, 95] on div "Deep Cleaning (Most Popular) Move In/Out Cleaning Balcony Inside the Fridge Ins…" at bounding box center [325, 26] width 361 height 139
drag, startPoint x: 310, startPoint y: 111, endPoint x: 330, endPoint y: 118, distance: 21.3
click at [310, 95] on div "Deep Cleaning (Most Popular) Move In/Out Cleaning Balcony Inside the Fridge Ins…" at bounding box center [325, 26] width 361 height 139
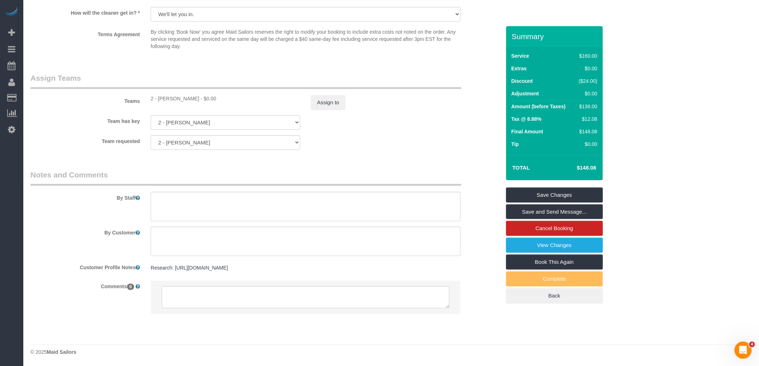
scroll to position [888, 0]
click at [332, 105] on button "Assign to" at bounding box center [328, 102] width 34 height 15
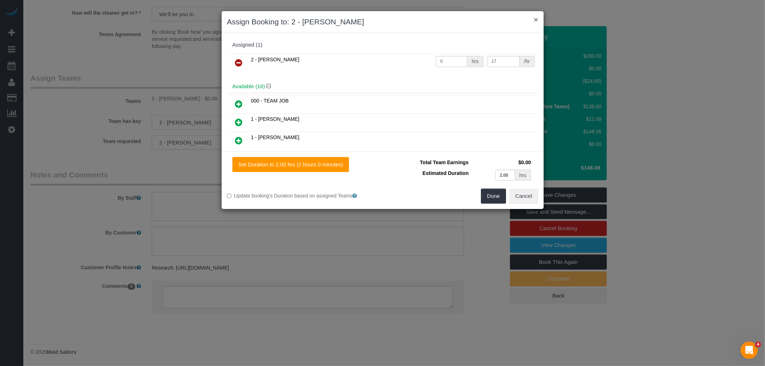
click at [535, 21] on button "×" at bounding box center [536, 20] width 4 height 8
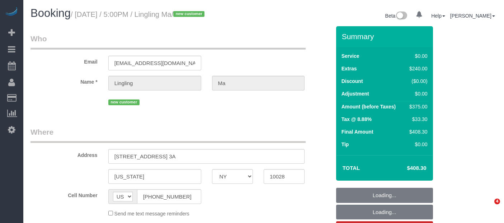
select select "NY"
click at [294, 39] on legend "Who" at bounding box center [167, 41] width 275 height 16
select select "object:754"
select select "number:89"
select select "number:90"
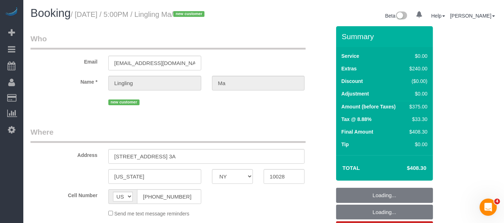
select select "number:15"
select select "number:6"
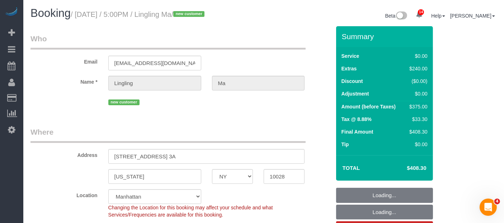
select select "object:1438"
select select "string:stripe-pm_1S5ADb4VGloSiKo7POxdAiN1"
select select "spot1"
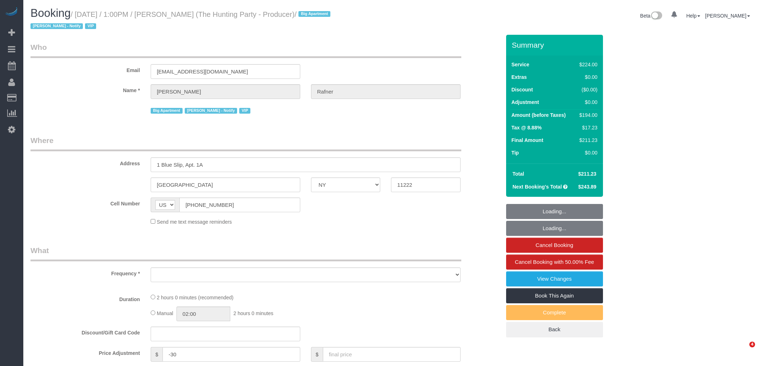
select select "NY"
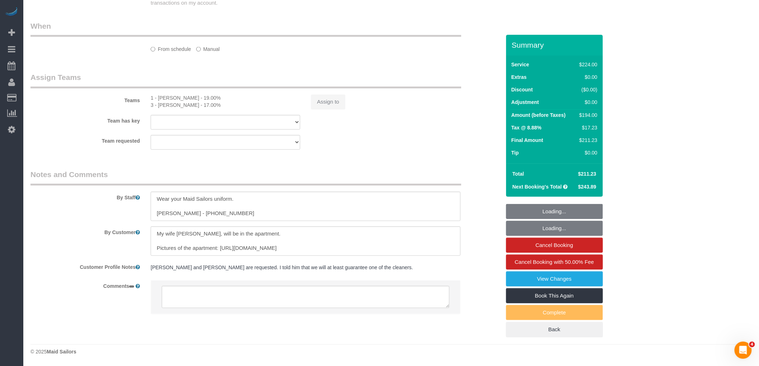
select select "spot1"
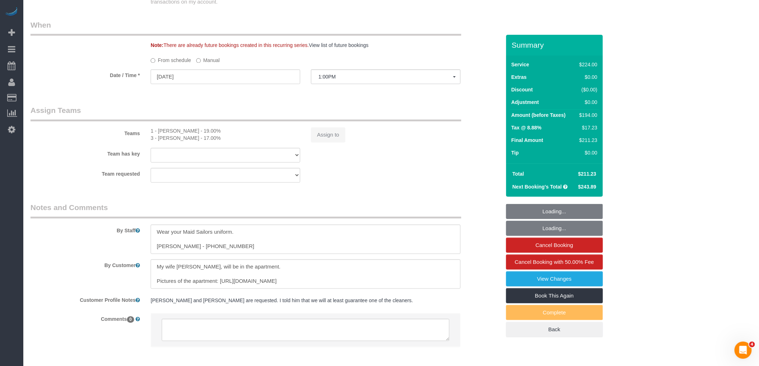
select select "2"
select select "120"
select select "number:58"
select select "number:76"
select select "number:15"
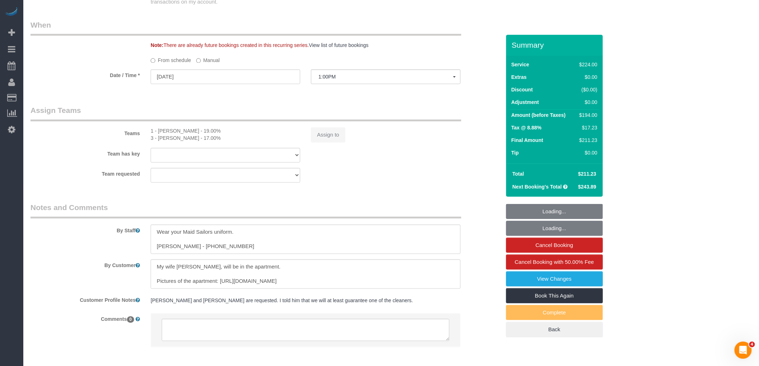
select select "number:5"
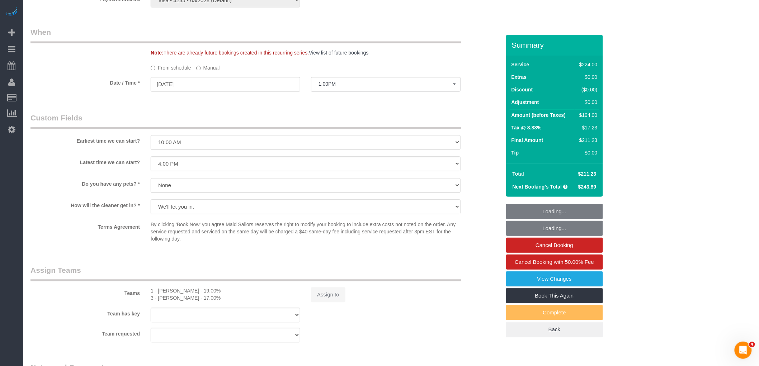
select select "object:925"
select select "string:stripe-pm_1Rtzof4VGloSiKo7440tZ5Fk"
select select "object:1408"
select select
select select "41402"
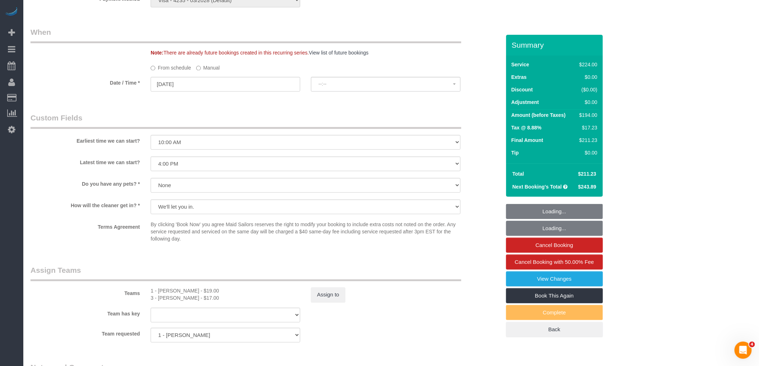
select select "spot43"
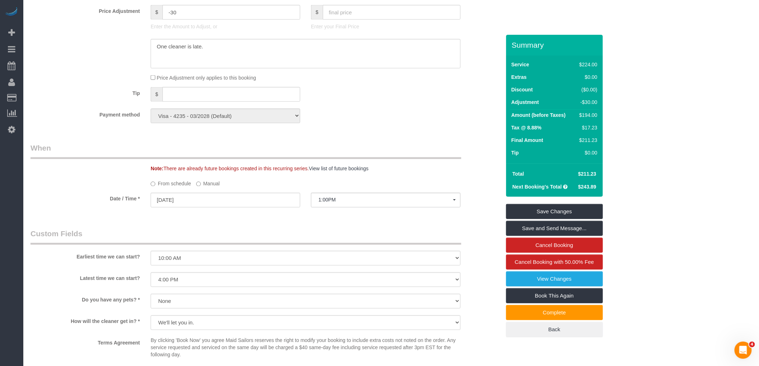
scroll to position [438, 0]
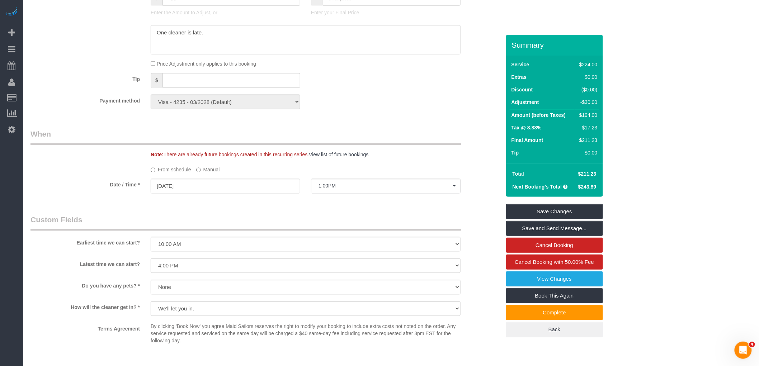
drag, startPoint x: 405, startPoint y: 120, endPoint x: 433, endPoint y: 138, distance: 33.8
click at [406, 120] on div "Who Email [EMAIL_ADDRESS][DOMAIN_NAME] Name * [PERSON_NAME] Big Apartment [PERS…" at bounding box center [265, 116] width 481 height 1040
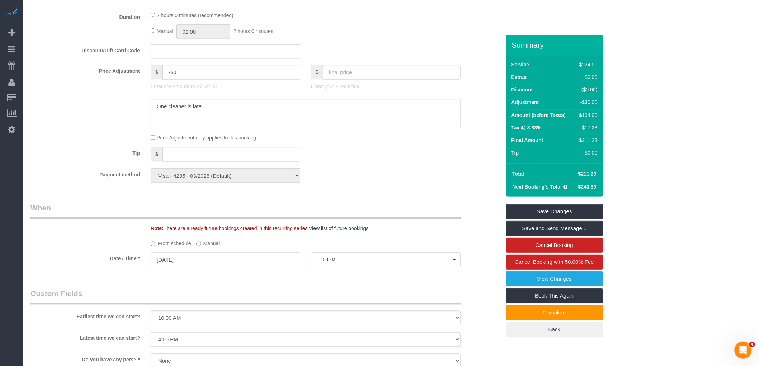
scroll to position [319, 0]
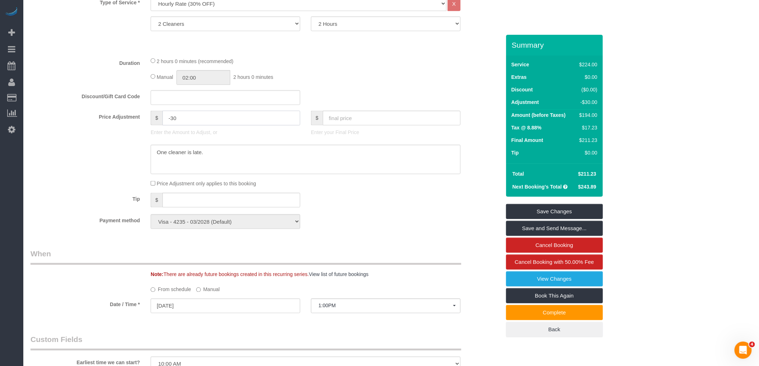
drag, startPoint x: 214, startPoint y: 117, endPoint x: 54, endPoint y: 119, distance: 160.0
click at [54, 119] on div "Price Adjustment $ -30 Enter the Amount to Adjust, or $ Enter your Final Price" at bounding box center [265, 125] width 481 height 29
type input "-224"
click at [367, 76] on div "Manual 02:00 2 hours 0 minutes" at bounding box center [306, 77] width 310 height 15
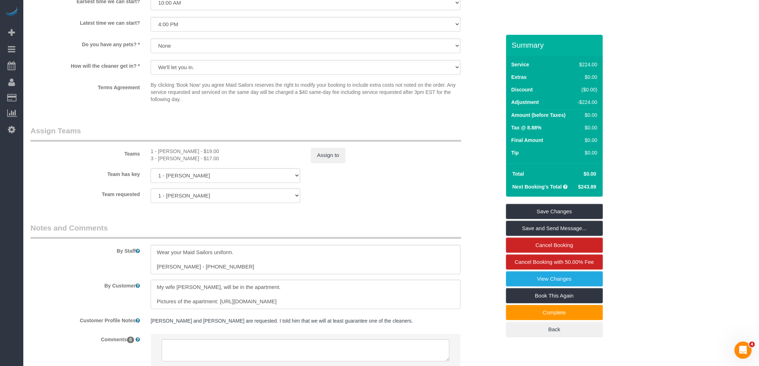
scroll to position [734, 0]
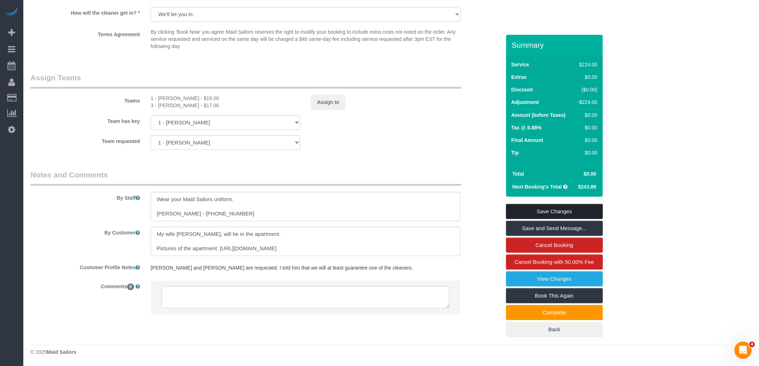
click at [534, 214] on link "Save Changes" at bounding box center [554, 211] width 97 height 15
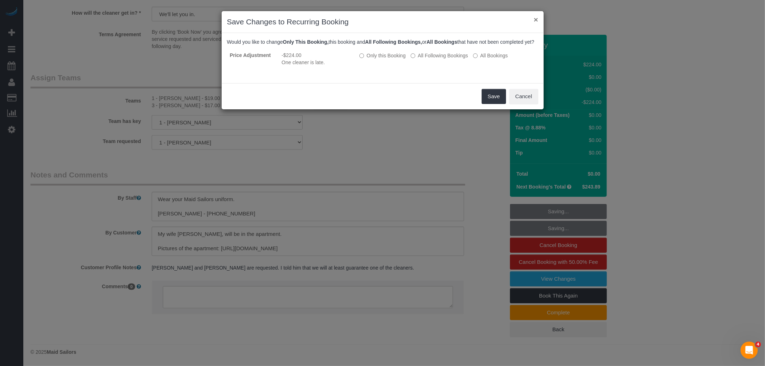
click at [536, 20] on button "×" at bounding box center [536, 20] width 4 height 8
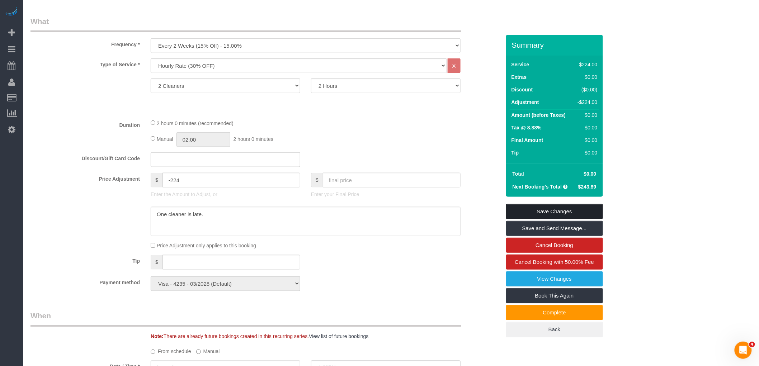
scroll to position [336, 0]
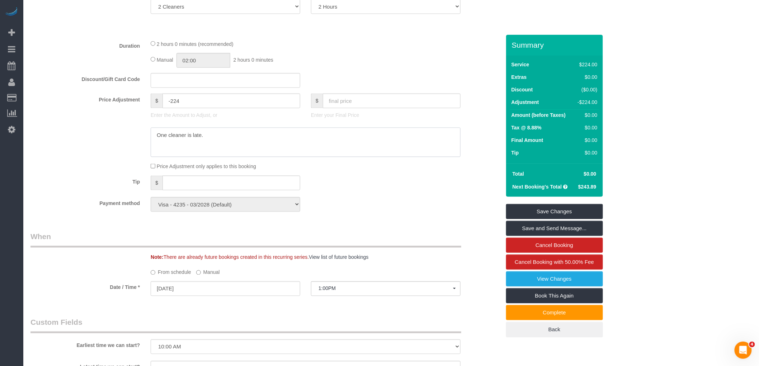
click at [234, 139] on textarea at bounding box center [306, 142] width 310 height 29
type textarea "One cleaner is late. Comp. cleaning"
drag, startPoint x: 575, startPoint y: 210, endPoint x: 559, endPoint y: 210, distance: 16.1
click at [575, 209] on link "Save Changes" at bounding box center [554, 211] width 97 height 15
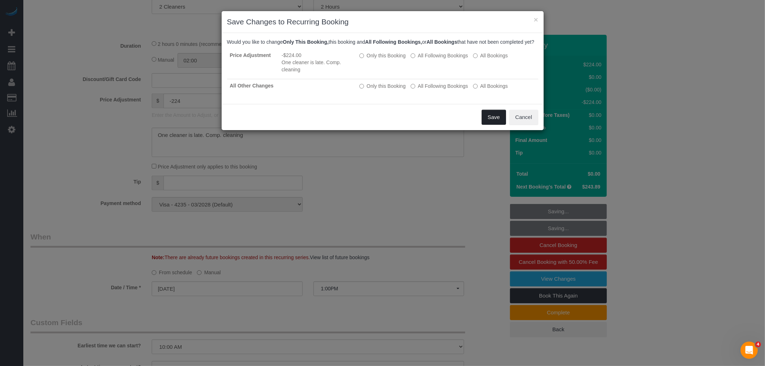
click at [490, 125] on button "Save" at bounding box center [494, 117] width 24 height 15
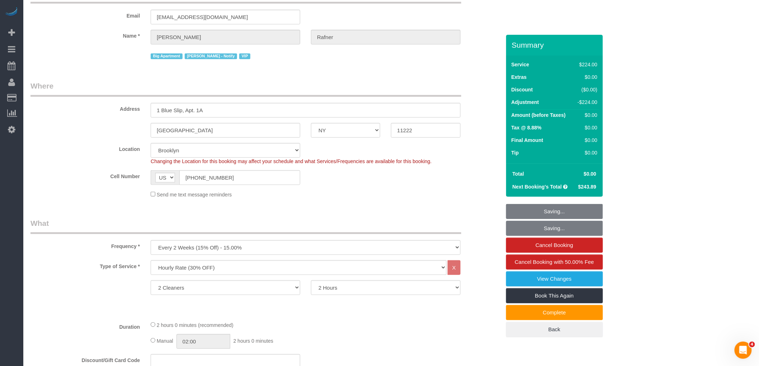
scroll to position [0, 0]
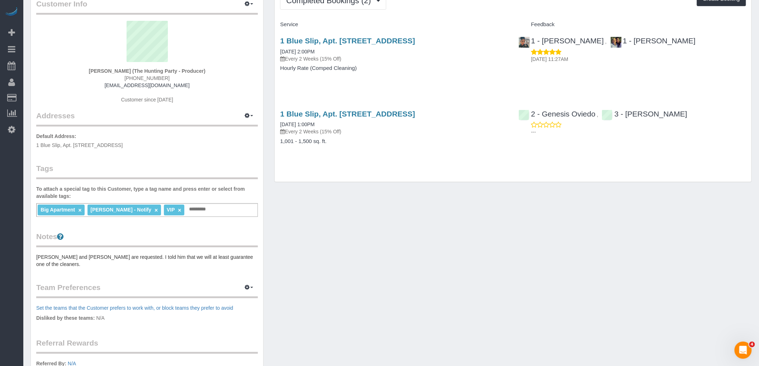
scroll to position [80, 0]
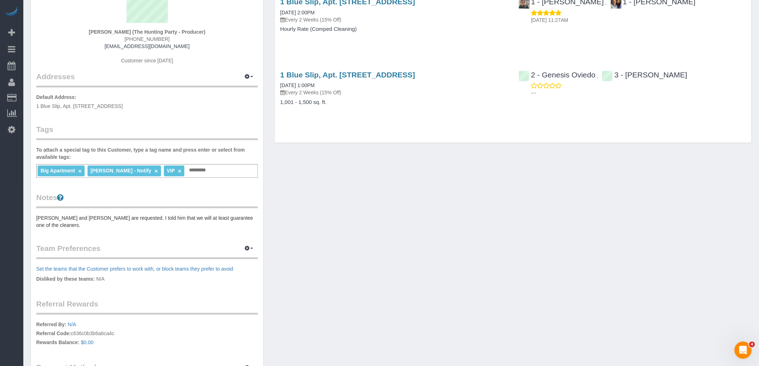
click at [214, 168] on div "Big Apartment × [PERSON_NAME] - Notify × VIP × Add a tag" at bounding box center [147, 171] width 222 height 14
paste input "**********"
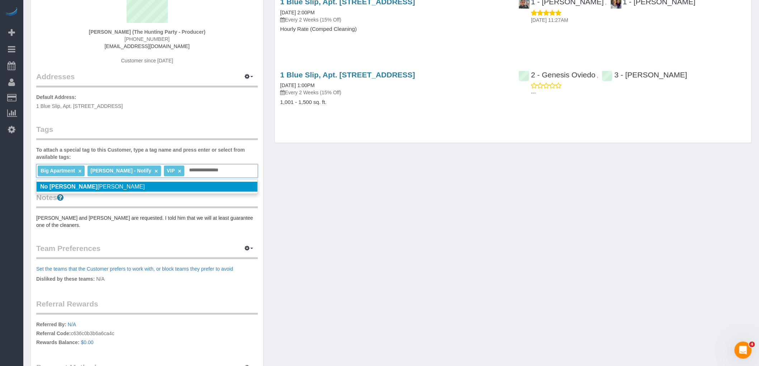
type input "**********"
click at [201, 185] on li "No [PERSON_NAME]" at bounding box center [147, 187] width 221 height 10
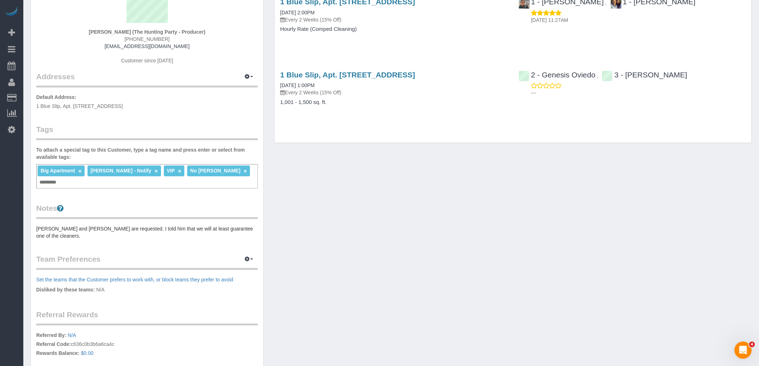
click at [366, 189] on div "Customer Info Edit Contact Info Send Message Email Preferences Special Sales Ta…" at bounding box center [391, 190] width 732 height 486
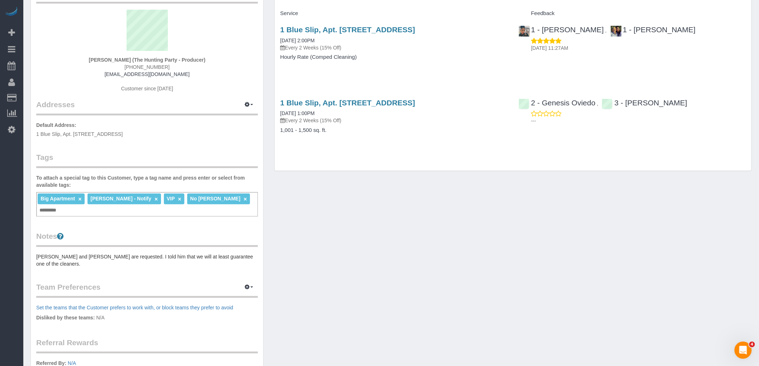
scroll to position [0, 0]
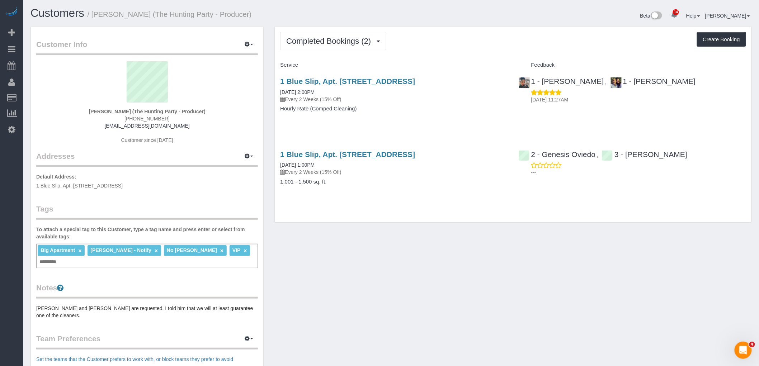
click at [498, 51] on div "Completed Bookings (2) Completed Bookings (2) Upcoming Bookings (7) Cancelled B…" at bounding box center [513, 125] width 477 height 196
click at [491, 47] on div "Completed Bookings (2) Completed Bookings (2) Upcoming Bookings (7) Cancelled B…" at bounding box center [513, 41] width 466 height 18
click at [480, 55] on div "Completed Bookings (2) Completed Bookings (2) Upcoming Bookings (7) Cancelled B…" at bounding box center [513, 125] width 477 height 196
click at [469, 54] on div "Completed Bookings (2) Completed Bookings (2) Upcoming Bookings (7) Cancelled B…" at bounding box center [513, 125] width 477 height 196
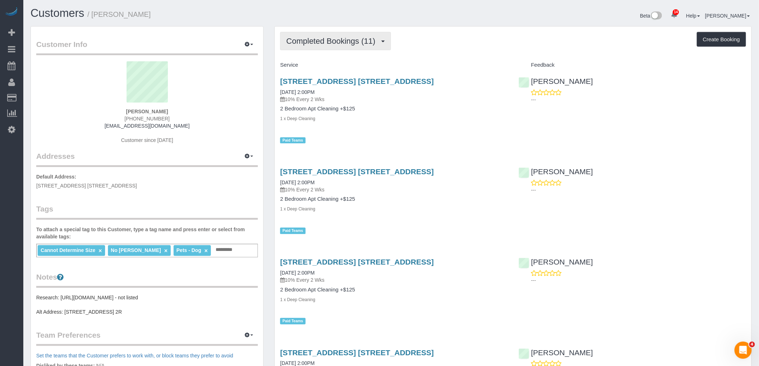
click at [335, 43] on span "Completed Bookings (11)" at bounding box center [332, 41] width 93 height 9
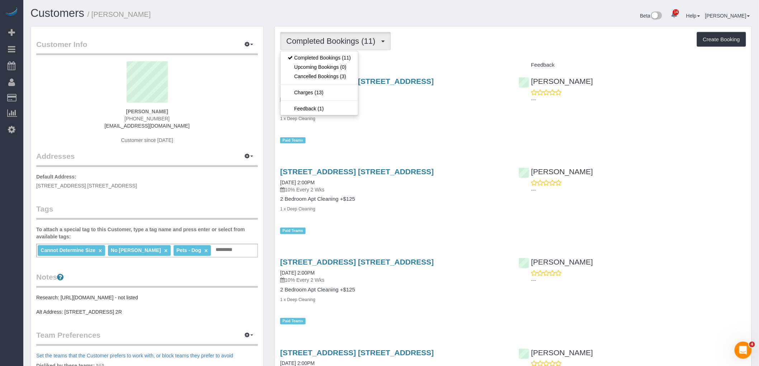
click at [488, 60] on div "Service" at bounding box center [394, 65] width 238 height 12
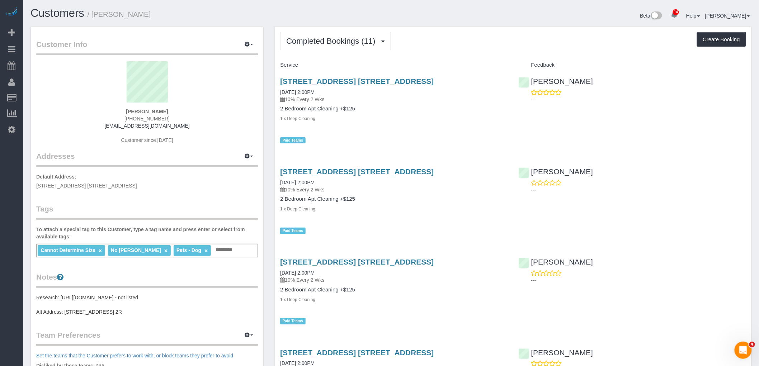
click at [488, 44] on div "Completed Bookings (11) Completed Bookings (11) Upcoming Bookings (0) Cancelled…" at bounding box center [513, 41] width 466 height 18
click at [455, 24] on div "Beta 14 Your Notifications You have 0 alerts × You have 4 to charge for 09/08/2…" at bounding box center [574, 16] width 366 height 19
click at [469, 43] on div "Completed Bookings (11) Completed Bookings (11) Upcoming Bookings (0) Cancelled…" at bounding box center [513, 41] width 466 height 18
click at [439, 23] on div "Beta 14 Your Notifications You have 0 alerts × You have 4 to charge for 09/08/2…" at bounding box center [574, 16] width 366 height 19
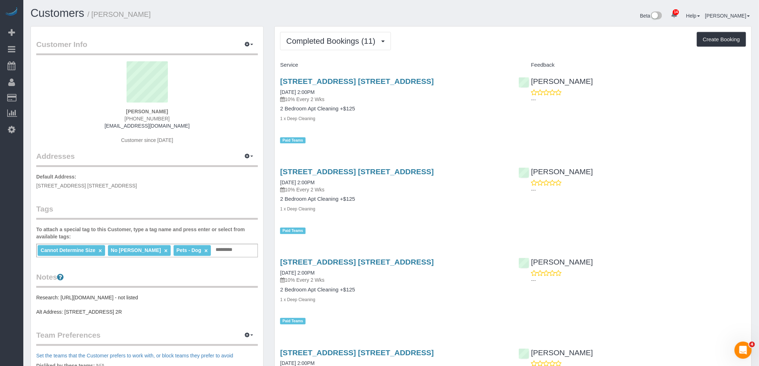
click at [451, 24] on div "Beta 14 Your Notifications You have 0 alerts × You have 4 to charge for 09/08/2…" at bounding box center [574, 16] width 366 height 19
click at [410, 24] on div "Beta 14 Your Notifications You have 0 alerts × You have 4 to charge for 09/08/2…" at bounding box center [574, 16] width 366 height 19
click at [336, 41] on span "Completed Bookings (11)" at bounding box center [332, 41] width 93 height 9
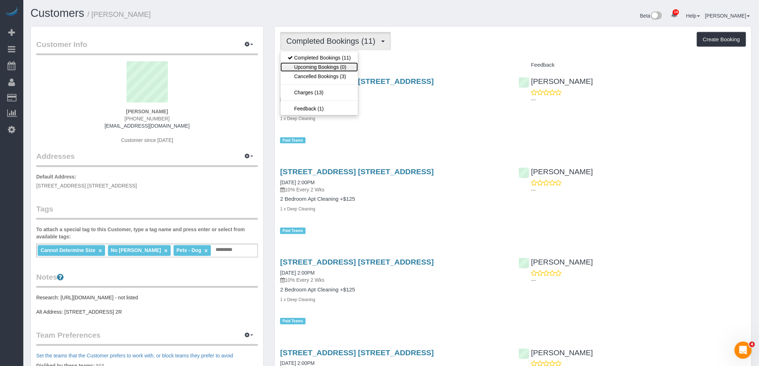
click at [332, 65] on link "Upcoming Bookings (0)" at bounding box center [320, 66] width 78 height 9
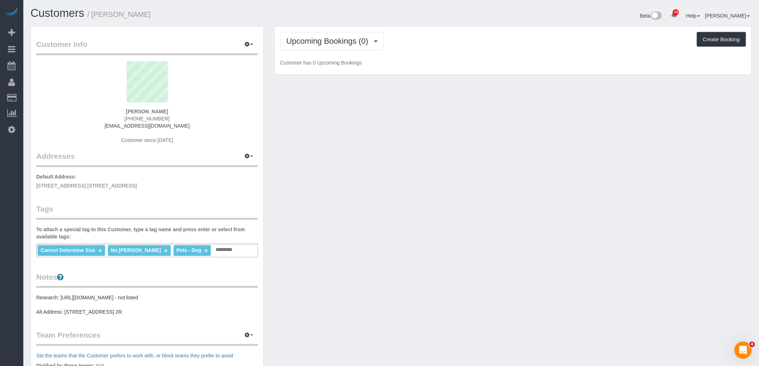
click at [482, 48] on div "Upcoming Bookings (0) Completed Bookings (11) Upcoming Bookings (0) Cancelled B…" at bounding box center [513, 41] width 466 height 18
click at [300, 33] on button "Upcoming Bookings (0)" at bounding box center [332, 41] width 104 height 18
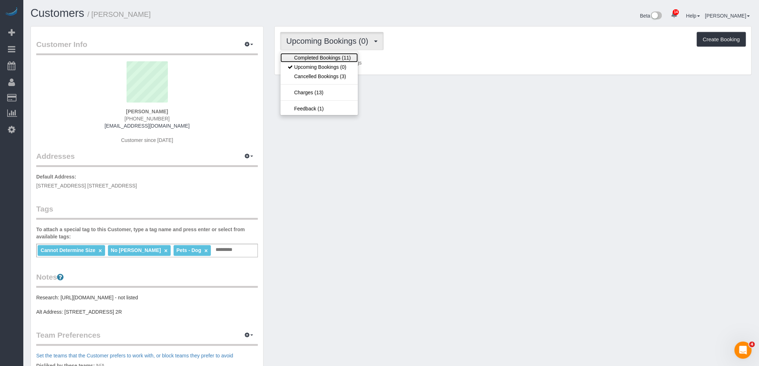
click at [319, 58] on link "Completed Bookings (11)" at bounding box center [320, 57] width 78 height 9
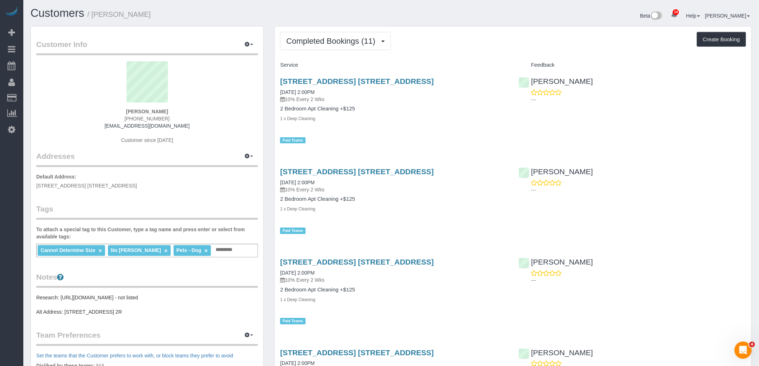
click at [482, 50] on div "Completed Bookings (11) Completed Bookings (11) Upcoming Bookings (0) Cancelled…" at bounding box center [513, 41] width 466 height 18
click at [450, 44] on div "Completed Bookings (11) Completed Bookings (11) Upcoming Bookings (0) Cancelled…" at bounding box center [513, 41] width 466 height 18
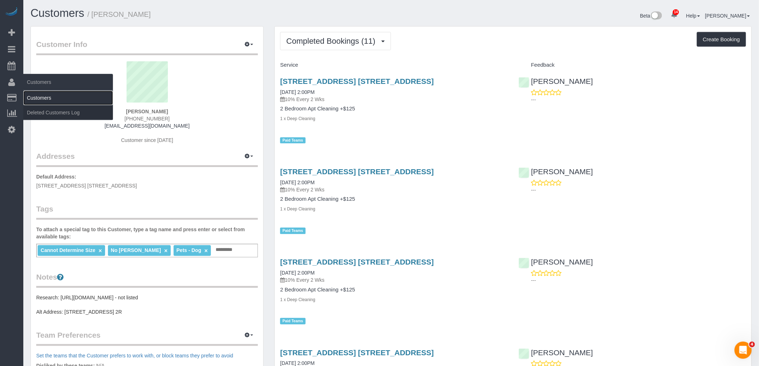
click at [52, 95] on link "Customers" at bounding box center [68, 98] width 90 height 14
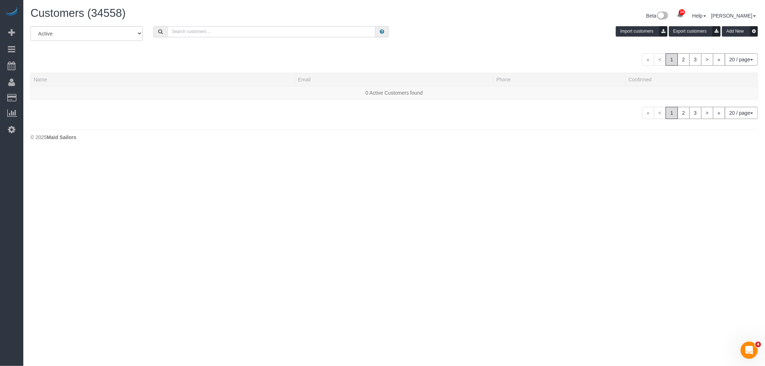
click at [227, 33] on input "text" at bounding box center [271, 31] width 208 height 11
paste input "James Anthony"
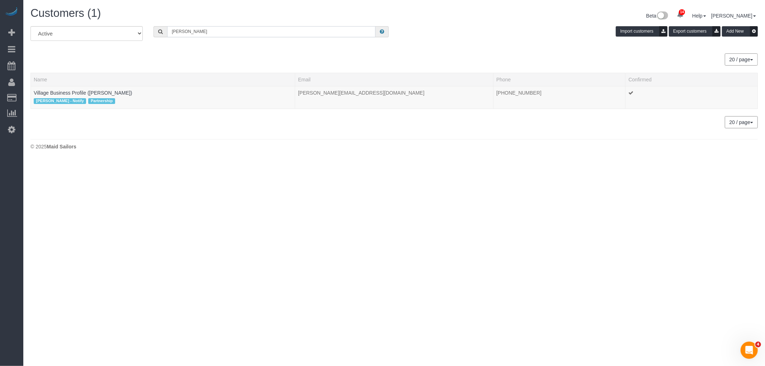
click at [134, 37] on div "All Active Archived James Anthony Import customers Export customers Add New" at bounding box center [394, 36] width 738 height 20
type input "James Anthony"
click at [478, 42] on div "All Active Archived James Anthony Import customers Export customers Add New" at bounding box center [394, 36] width 738 height 20
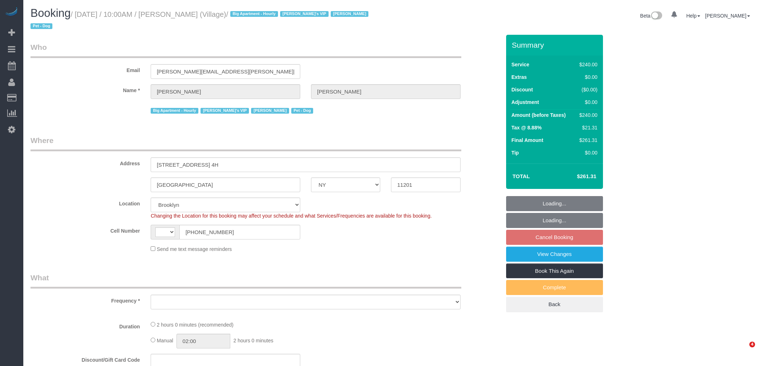
select select "NY"
select select "string:[GEOGRAPHIC_DATA]"
select select "string:stripe-pm_1R5sYR4VGloSiKo7kvmyR5qN"
select select "2"
select select "120"
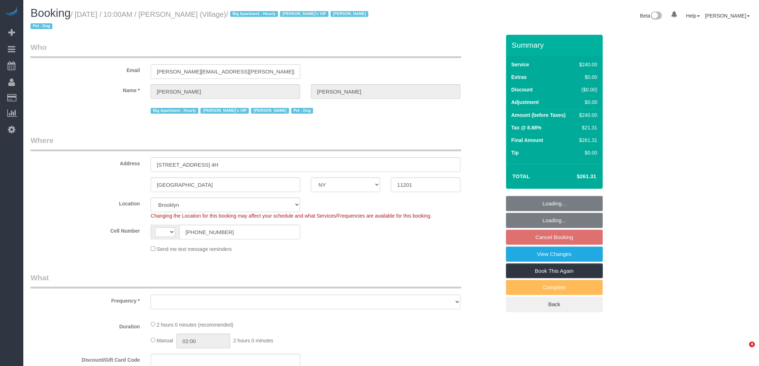
select select "number:89"
select select "number:90"
select select "number:13"
select select "number:5"
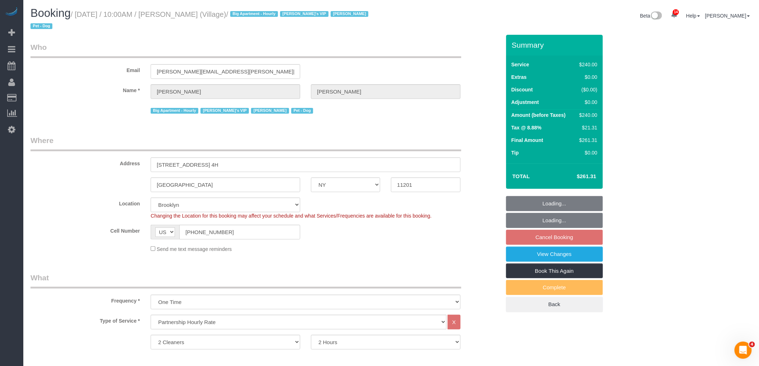
select select "object:894"
select select "spot3"
select select "object:1419"
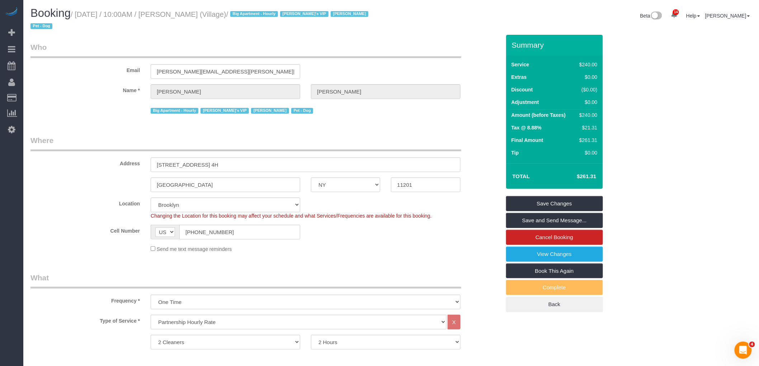
click at [200, 11] on small "/ [DATE] / 10:00AM / [PERSON_NAME] (Village) / Big Apartment - Hourly [PERSON_N…" at bounding box center [200, 20] width 340 height 20
click at [185, 13] on small "/ [DATE] / 10:00AM / [PERSON_NAME] (Village) / Big Apartment - Hourly [PERSON_N…" at bounding box center [200, 20] width 340 height 20
click at [210, 15] on small "/ [DATE] / 10:00AM / [PERSON_NAME] (Village) / Big Apartment - Hourly [PERSON_N…" at bounding box center [200, 20] width 340 height 20
click at [227, 15] on small "/ [DATE] / 10:00AM / [PERSON_NAME] (Village) / Big Apartment - Hourly [PERSON_N…" at bounding box center [200, 20] width 340 height 20
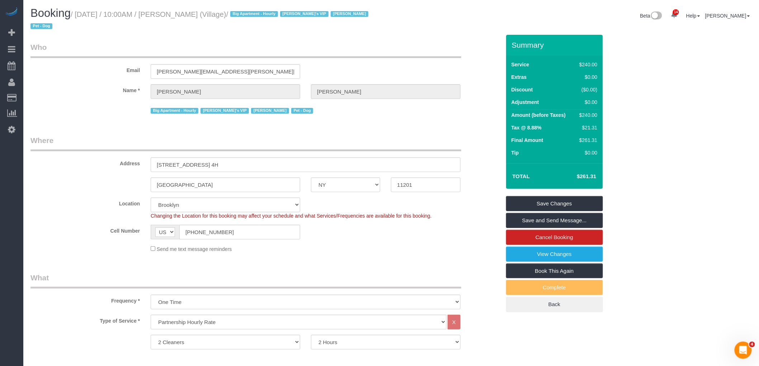
copy small "[PERSON_NAME]"
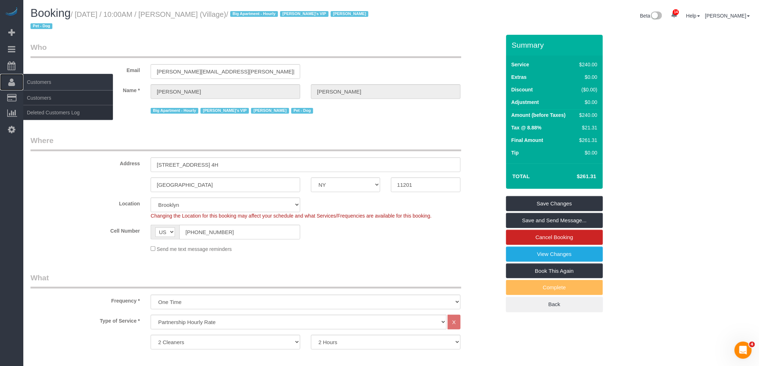
click at [41, 90] on span "Customers" at bounding box center [68, 82] width 90 height 17
click at [42, 95] on link "Customers" at bounding box center [68, 98] width 90 height 14
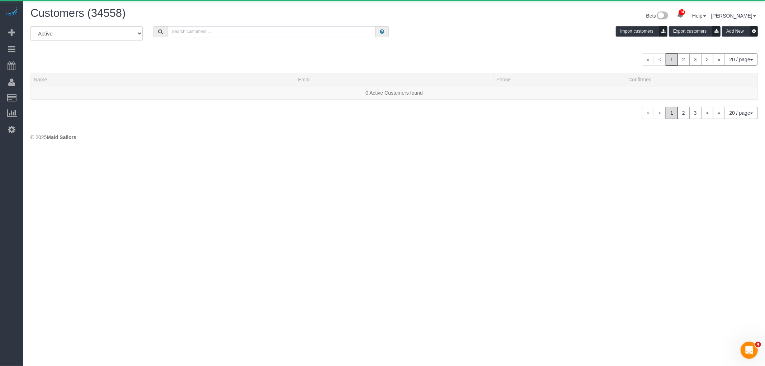
click at [255, 28] on input "text" at bounding box center [271, 31] width 208 height 11
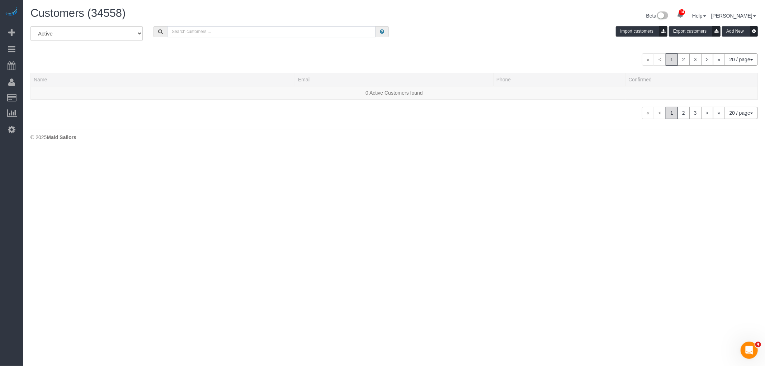
paste input "[PERSON_NAME]"
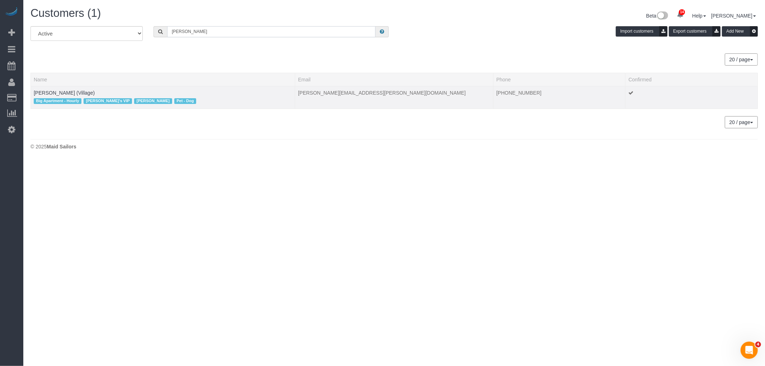
type input "[PERSON_NAME]"
click at [71, 90] on td "[PERSON_NAME] (Village) Big Apartment - Hourly [PERSON_NAME]'s VIP [PERSON_NAME…" at bounding box center [163, 97] width 264 height 23
click at [69, 92] on link "[PERSON_NAME] (Village)" at bounding box center [64, 93] width 61 height 6
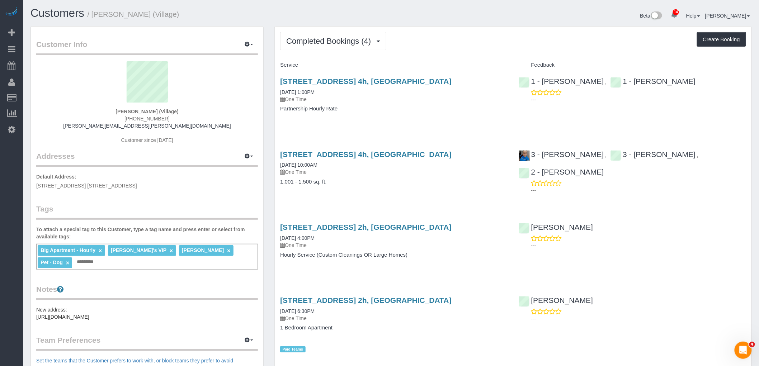
click at [456, 48] on div "Completed Bookings (4) Completed Bookings (4) Upcoming Bookings (1) Cancelled B…" at bounding box center [513, 41] width 466 height 18
click at [456, 39] on div "Completed Bookings (4) Completed Bookings (4) Upcoming Bookings (1) Cancelled B…" at bounding box center [513, 41] width 466 height 18
click at [471, 43] on div "Completed Bookings (4) Completed Bookings (4) Upcoming Bookings (1) Cancelled B…" at bounding box center [513, 41] width 466 height 18
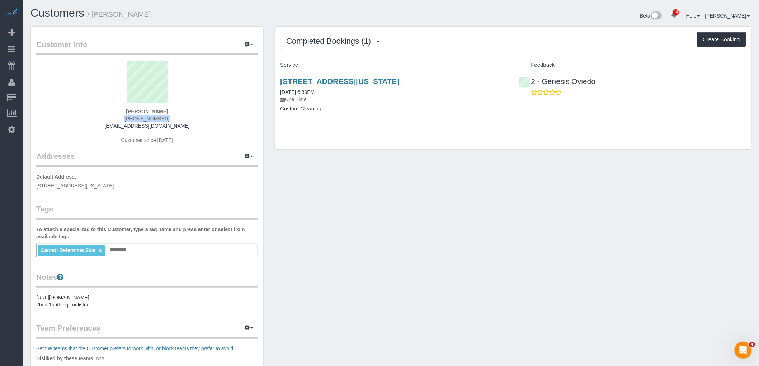
drag, startPoint x: 119, startPoint y: 116, endPoint x: 161, endPoint y: 116, distance: 41.6
click at [161, 116] on div "Sarvesh Babu (502) 551-6366 sarveshrbabu@gmail.com Customer since 2025" at bounding box center [147, 106] width 222 height 90
copy hm-ph "(502) 551-6366"
click at [411, 231] on div "Customer Info Edit Contact Info Send Message Email Preferences Special Sales Ta…" at bounding box center [391, 267] width 732 height 482
drag, startPoint x: 472, startPoint y: 80, endPoint x: 281, endPoint y: 83, distance: 190.9
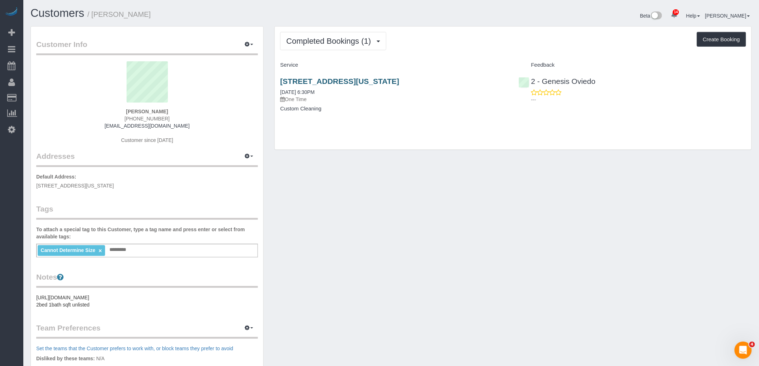
click at [281, 83] on h3 "245 West 51st Street, Apt. 406, New York, NY 10019" at bounding box center [393, 81] width 227 height 8
copy link "245 West 51st Street, Apt. 406, New York, NY 10019"
drag, startPoint x: 158, startPoint y: 117, endPoint x: 165, endPoint y: 117, distance: 7.2
click at [165, 117] on div "Sarvesh Babu (502) 551-6366 sarveshrbabu@gmail.com Customer since 2025" at bounding box center [147, 106] width 222 height 90
copy hm-ph "(502) 551-6366"
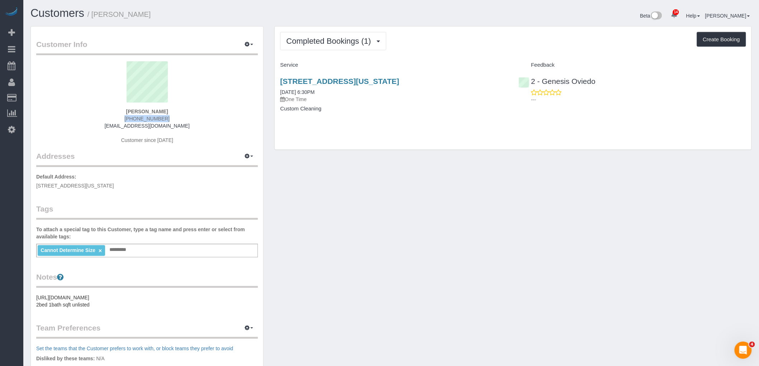
click at [535, 202] on div "Customer Info Edit Contact Info Send Message Email Preferences Special Sales Ta…" at bounding box center [391, 267] width 732 height 482
click at [517, 191] on div "Customer Info Edit Contact Info Send Message Email Preferences Special Sales Ta…" at bounding box center [391, 267] width 732 height 482
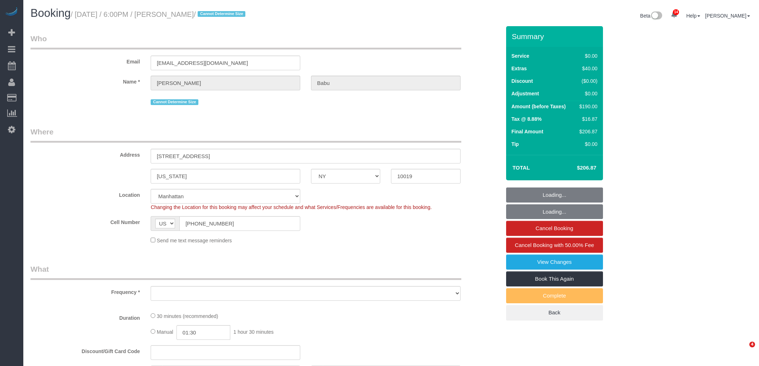
select select "NY"
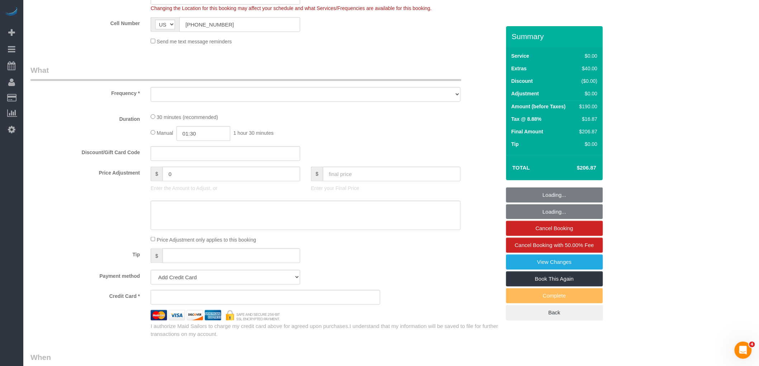
select select "object:746"
select select "number:89"
select select "number:90"
select select "number:15"
select select "number:5"
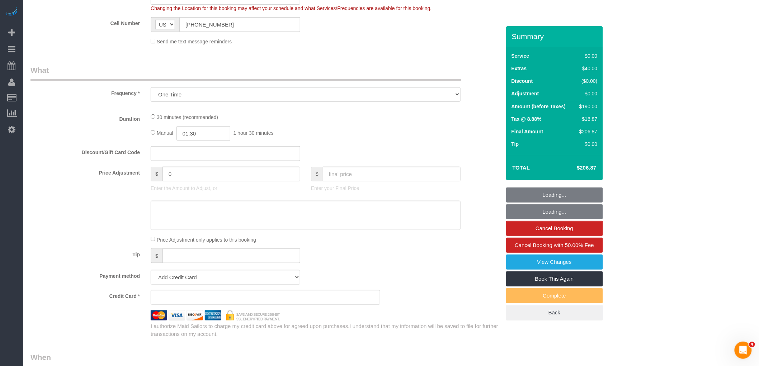
select select "object:895"
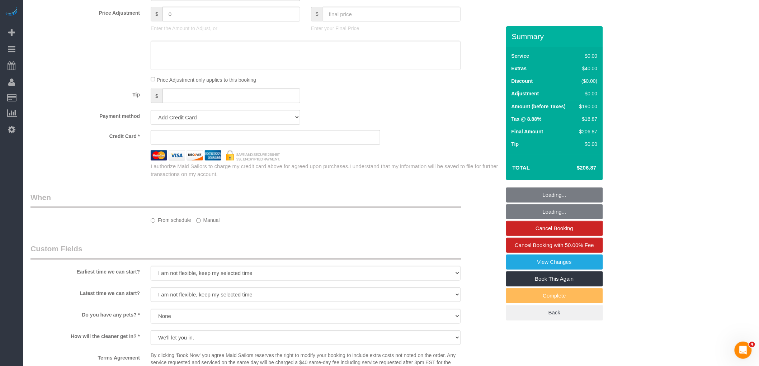
select select "string:stripe-pm_1S5WcS4VGloSiKo7DhcqWhyW"
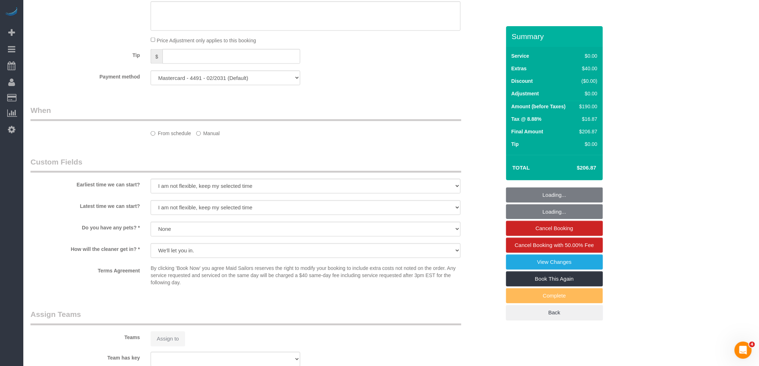
select select "spot1"
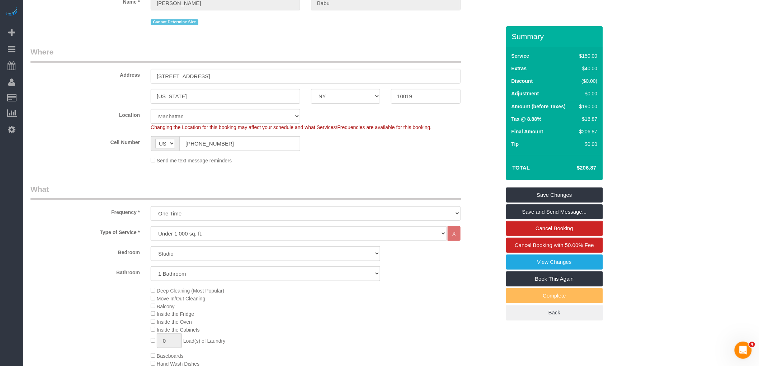
scroll to position [80, 0]
drag, startPoint x: 141, startPoint y: 148, endPoint x: 135, endPoint y: 150, distance: 7.0
click at [138, 149] on div "Cell Number AF AL DZ AD AO AI AQ AG AR AM AW AU AT AZ BS BH BD BB BY BE BZ BJ B…" at bounding box center [265, 144] width 481 height 15
click at [407, 167] on fieldset "Where Address [STREET_ADDRESS] [US_STATE] AK AL AR AZ CA CO CT DC DE [GEOGRAPHI…" at bounding box center [265, 108] width 470 height 123
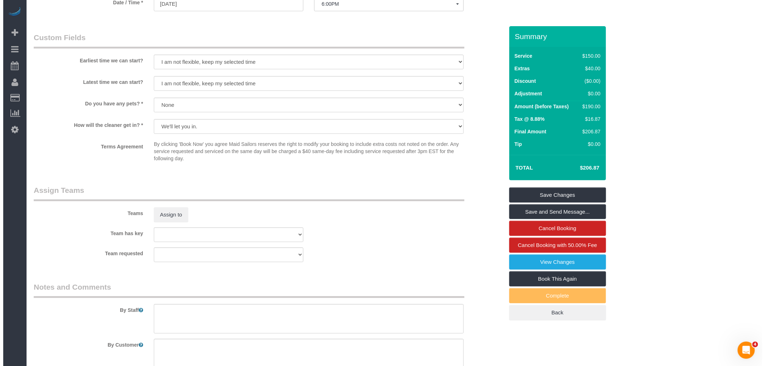
scroll to position [757, 0]
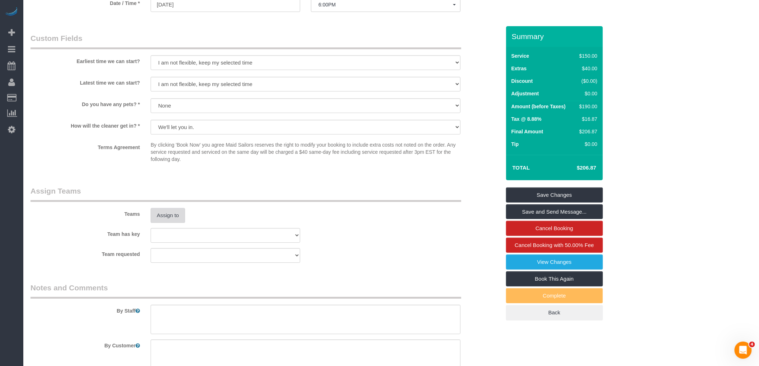
click at [169, 223] on button "Assign to" at bounding box center [168, 215] width 34 height 15
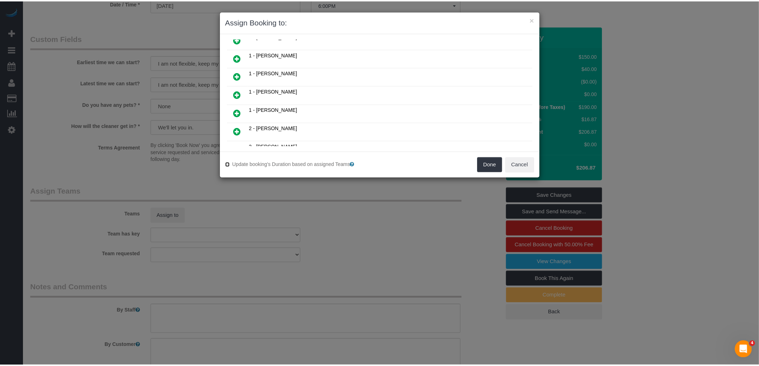
scroll to position [0, 0]
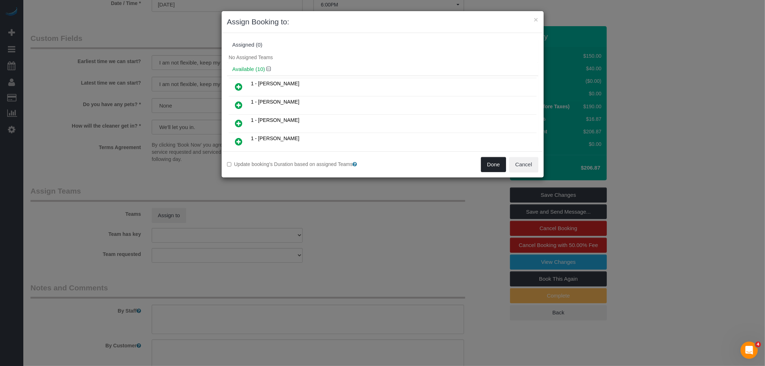
click at [490, 164] on button "Done" at bounding box center [493, 164] width 25 height 15
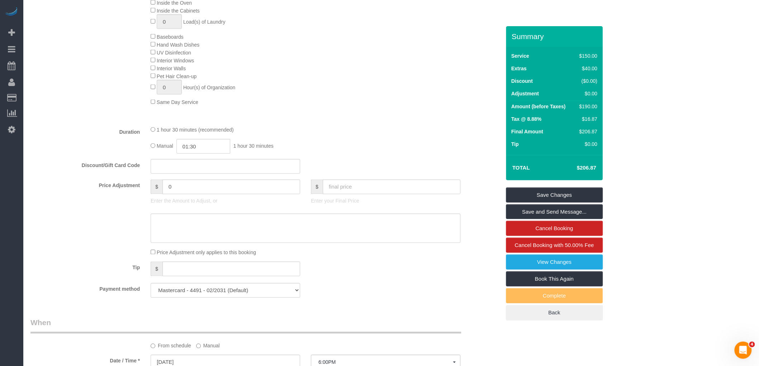
scroll to position [199, 0]
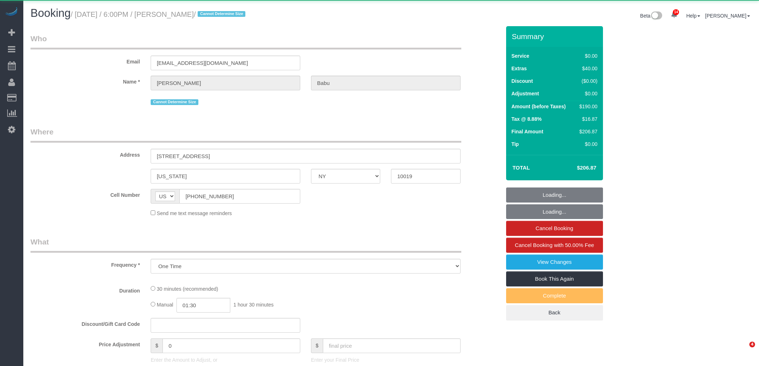
select select "NY"
select select "number:89"
select select "number:90"
select select "number:15"
select select "number:5"
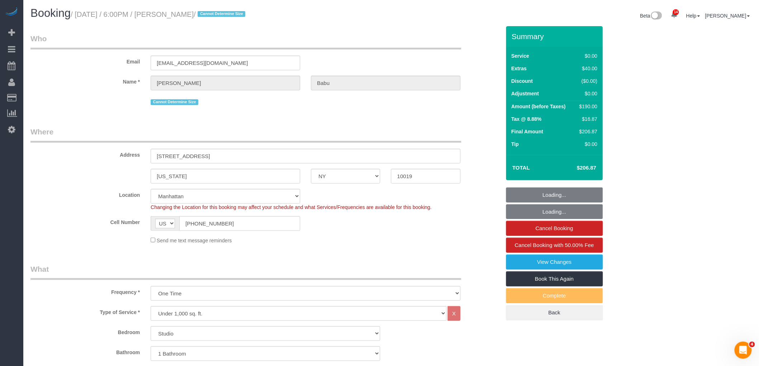
select select "string:stripe-pm_1S5WcS4VGloSiKo7DhcqWhyW"
select select "object:998"
select select "spot1"
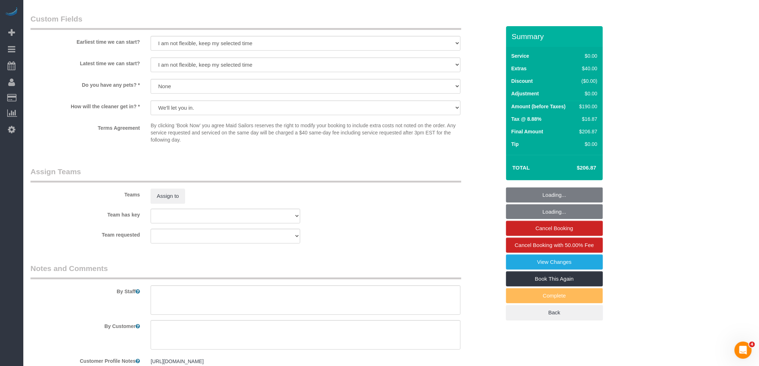
scroll to position [775, 0]
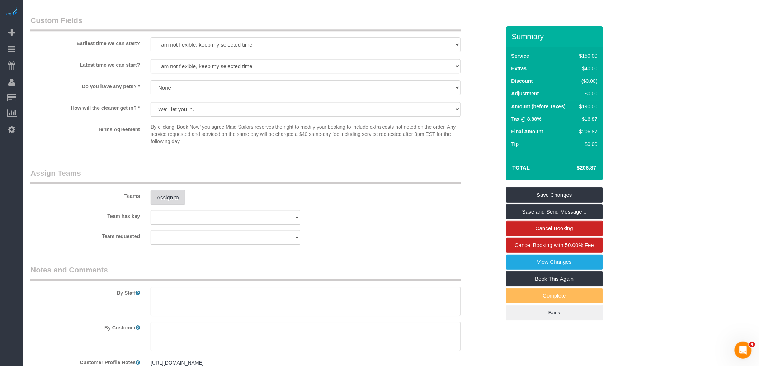
click at [161, 205] on button "Assign to" at bounding box center [168, 197] width 34 height 15
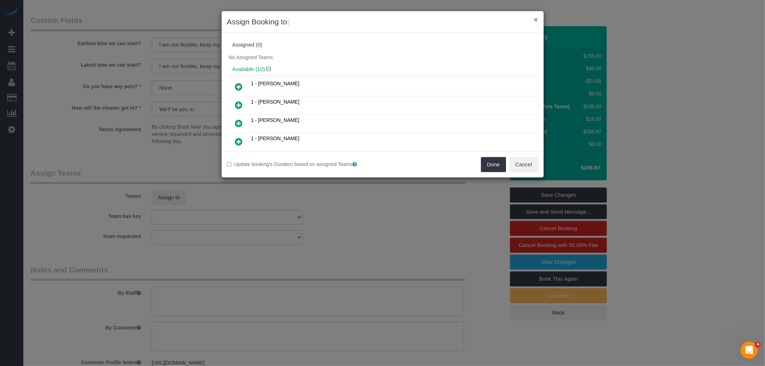
click at [537, 22] on button "×" at bounding box center [536, 20] width 4 height 8
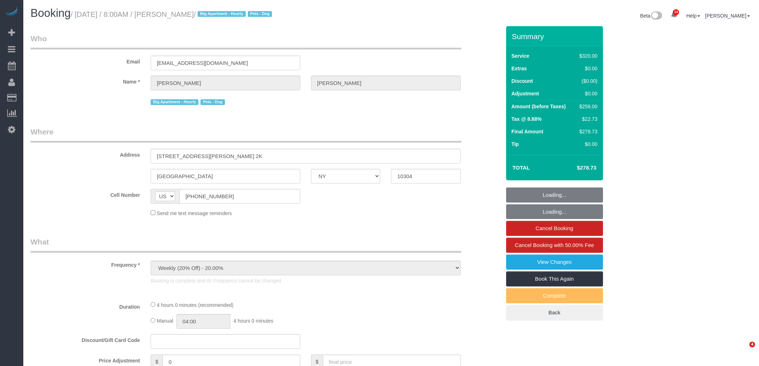
select select "NY"
select select "string:stripe-pm_1S2eAF4VGloSiKo7vkQGNOUN"
select select "spot1"
select select "number:56"
select select "number:79"
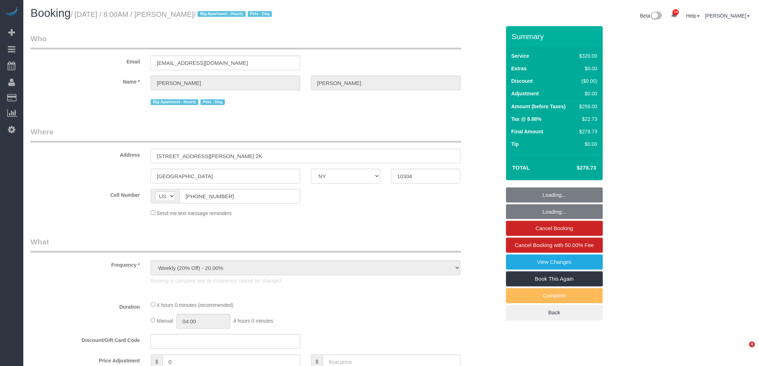
select select "number:13"
select select "number:5"
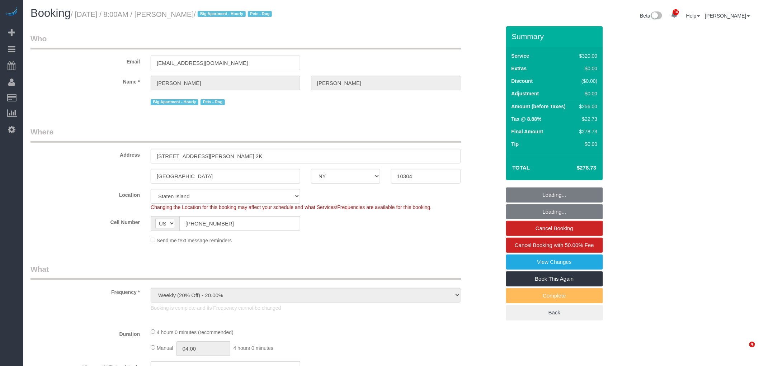
select select "240"
select select "object:1077"
select select "spot6"
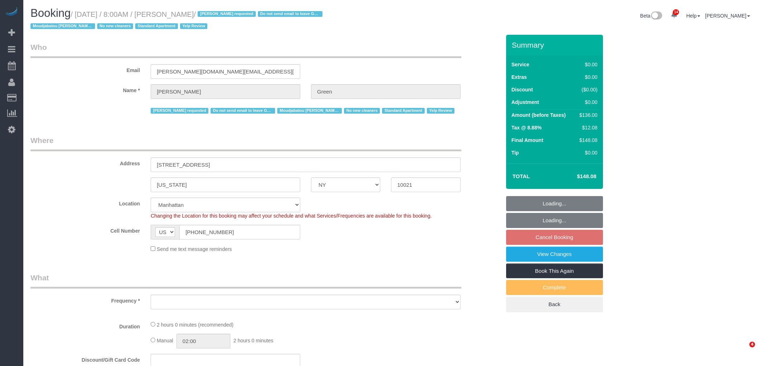
select select "NY"
select select "spot1"
select select "number:56"
select select "number:69"
select select "number:13"
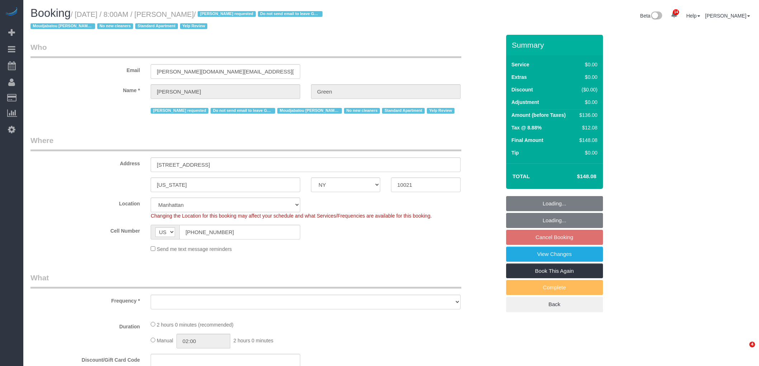
select select "number:5"
select select "object:921"
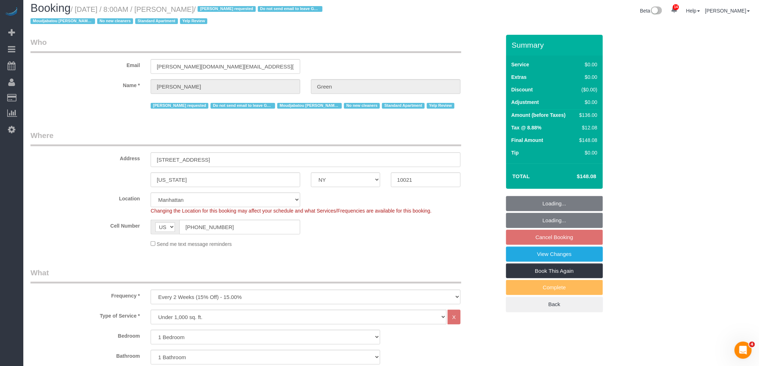
select select "1"
select select "object:1487"
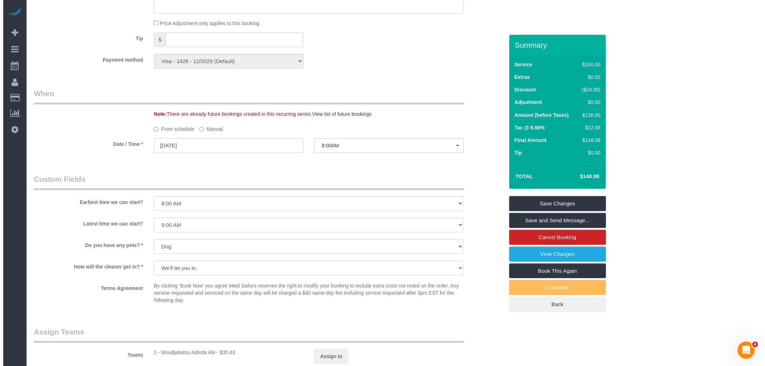
scroll to position [837, 0]
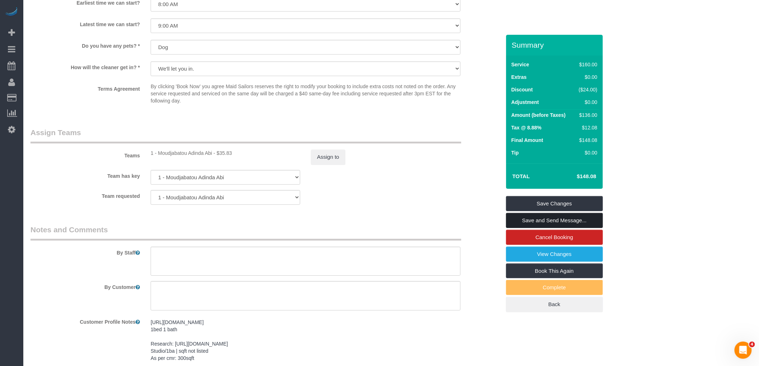
click at [543, 222] on link "Save and Send Message..." at bounding box center [554, 220] width 97 height 15
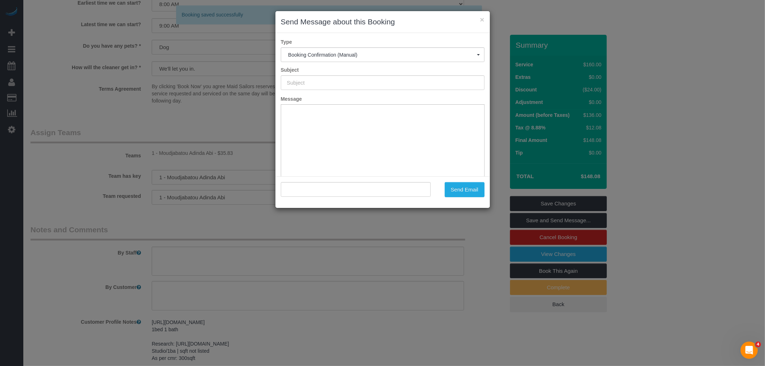
type input "Cleaning Confirmed for 09/11/2025 at 8:00am"
type input ""Benjamin Green" <benjamin.andrew.green@gmail.com>"
drag, startPoint x: 425, startPoint y: 81, endPoint x: 177, endPoint y: 87, distance: 248.0
click at [176, 87] on div "× Send Message about this Booking Type Booking Confirmation (Manual) Booking Co…" at bounding box center [382, 183] width 765 height 366
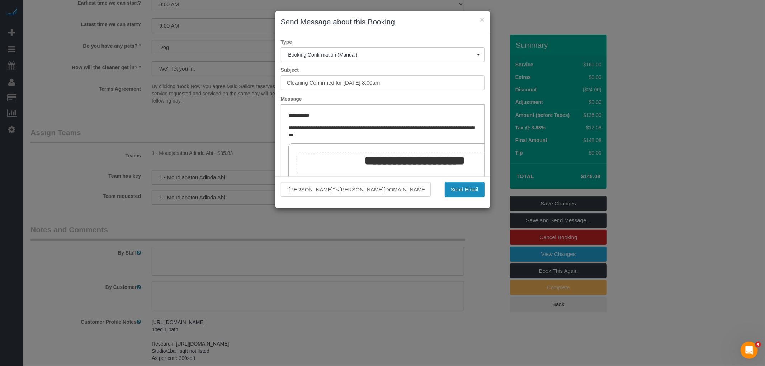
click at [471, 191] on button "Send Email" at bounding box center [465, 189] width 40 height 15
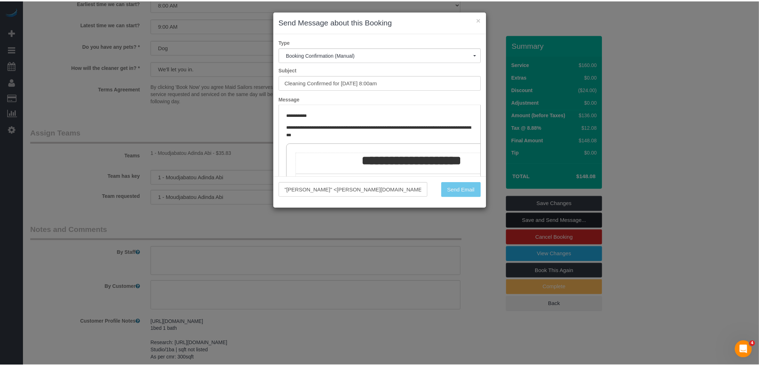
scroll to position [863, 0]
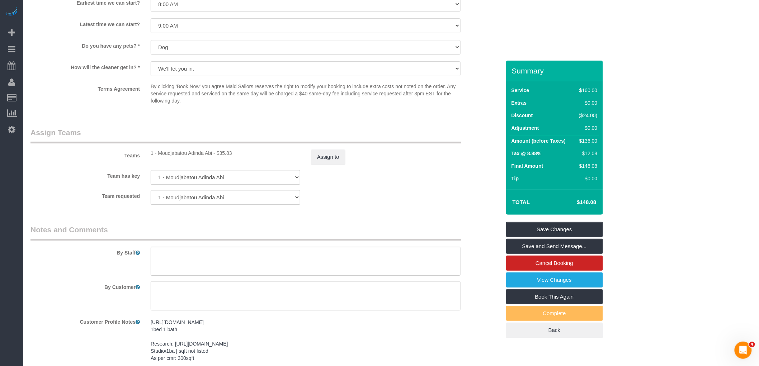
click at [471, 203] on div "Team requested 1 - Moudjabatou Adinda Abi 000- Donna Mercado 000 - Partnerships…" at bounding box center [265, 197] width 481 height 15
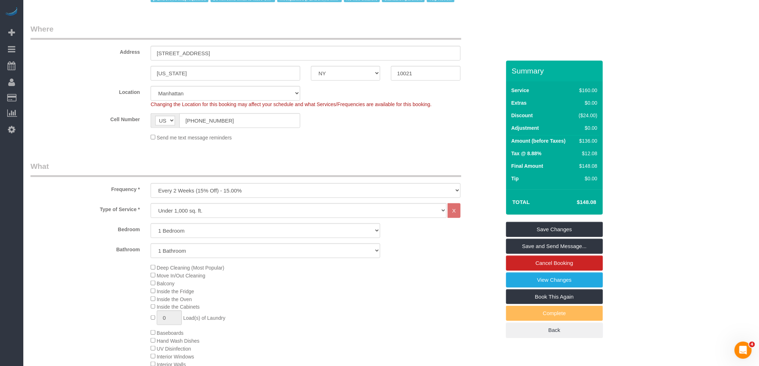
scroll to position [105, 0]
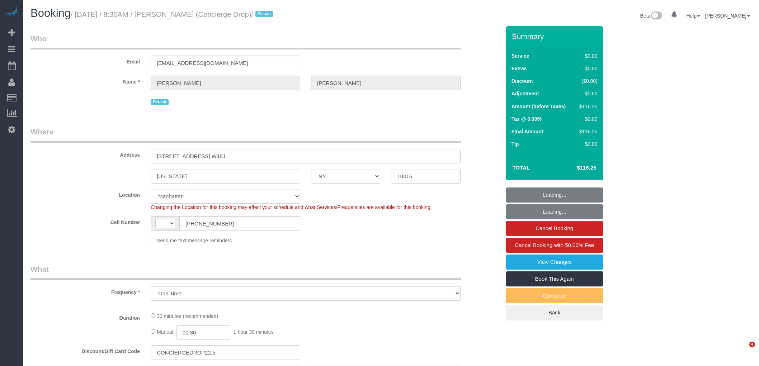
select select "NY"
select select "string:[GEOGRAPHIC_DATA]"
select select "number:89"
select select "number:90"
select select "number:13"
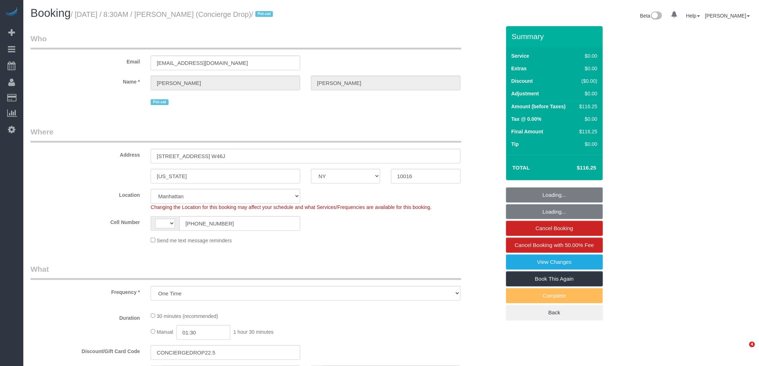
select select "number:6"
select select "object:1004"
select select "string:stripe-pm_1RaQn24VGloSiKo7zeOF73Wj"
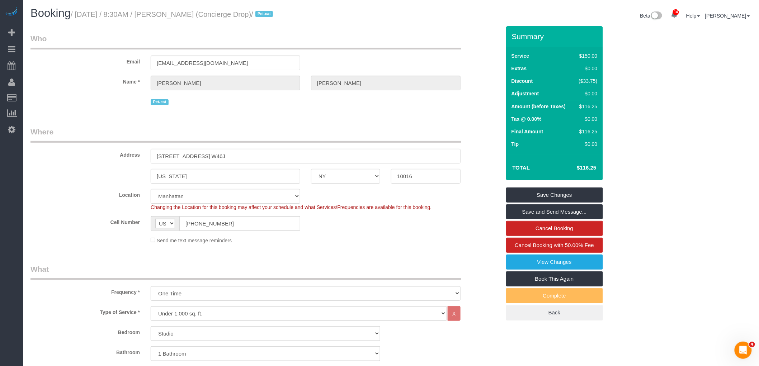
drag, startPoint x: 431, startPoint y: 29, endPoint x: 438, endPoint y: 34, distance: 8.4
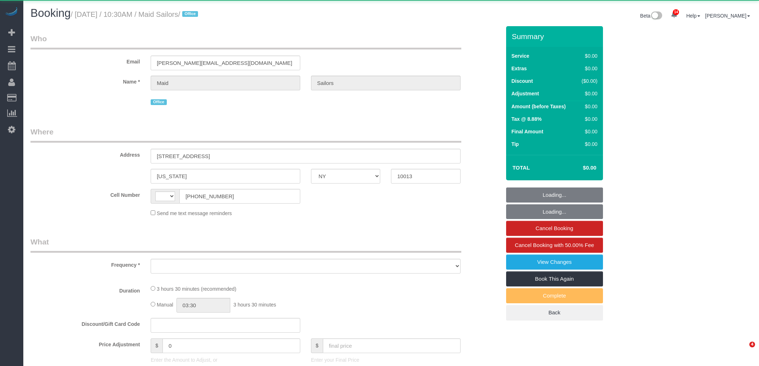
select select "NY"
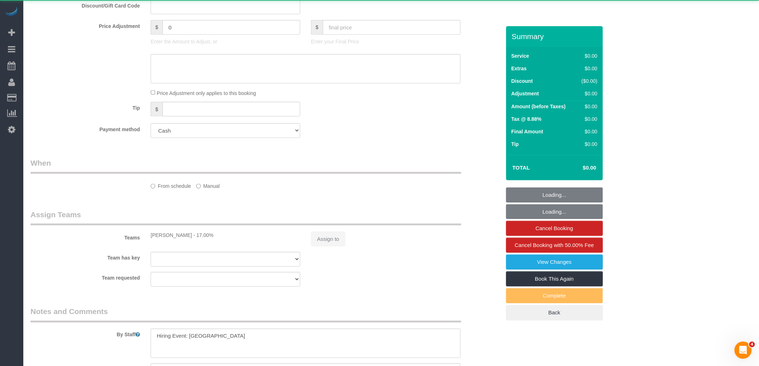
select select "string:[GEOGRAPHIC_DATA]"
select select "object:3428"
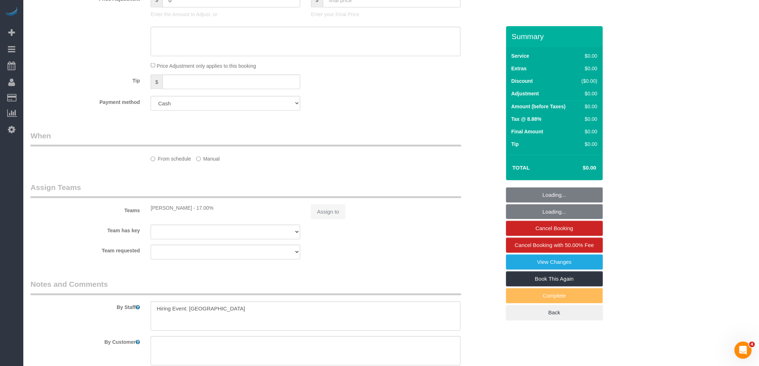
scroll to position [298, 0]
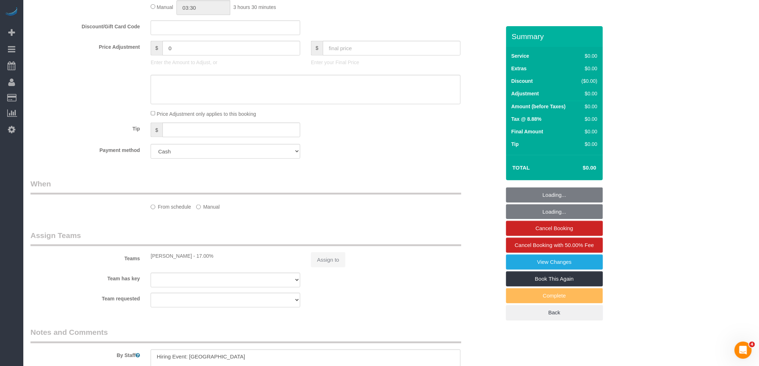
select select "number:89"
select select "number:90"
select select "number:15"
select select "number:5"
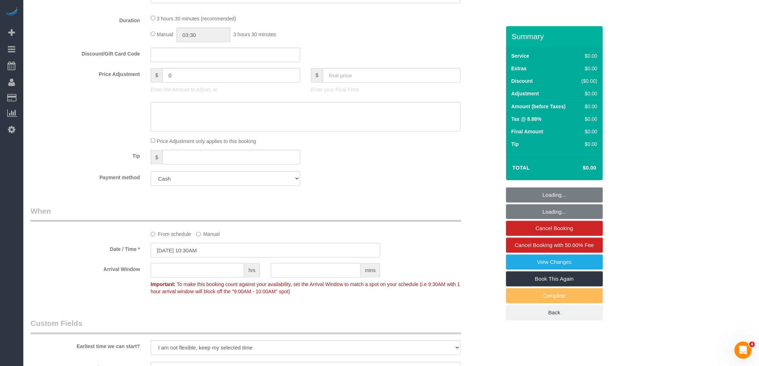
select select "210"
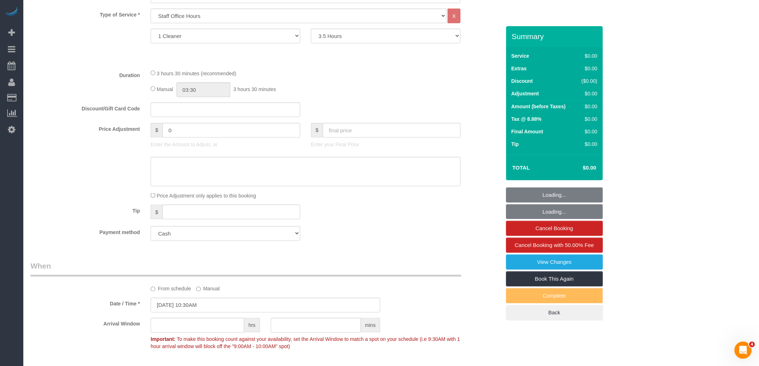
select select "object:4153"
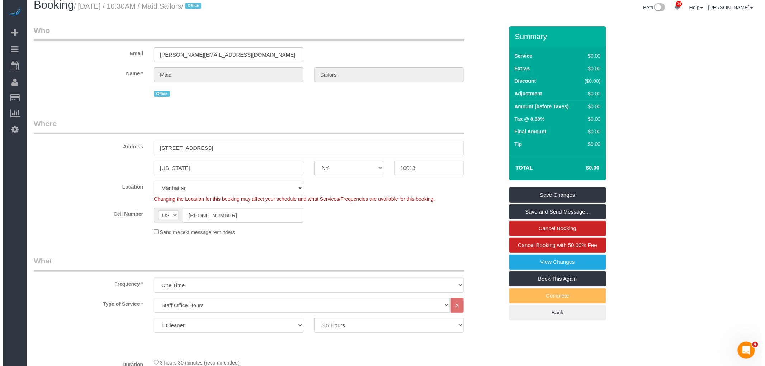
scroll to position [0, 0]
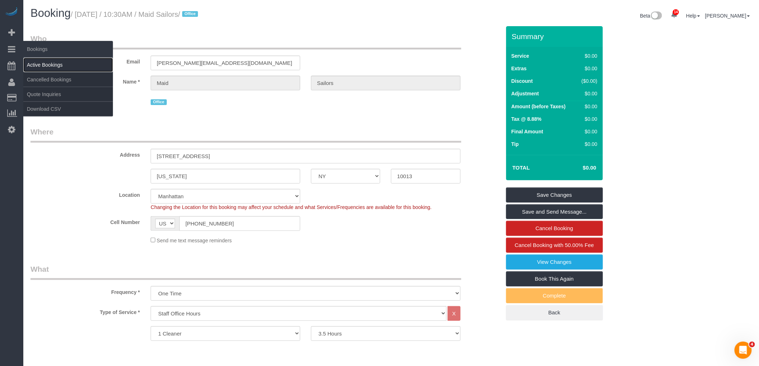
click at [33, 63] on link "Active Bookings" at bounding box center [68, 65] width 90 height 14
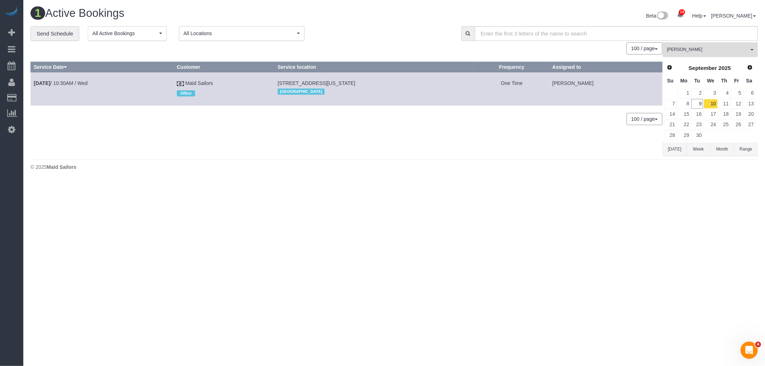
drag, startPoint x: 700, startPoint y: 53, endPoint x: 697, endPoint y: 78, distance: 25.0
click at [700, 53] on span "[PERSON_NAME]" at bounding box center [708, 50] width 82 height 6
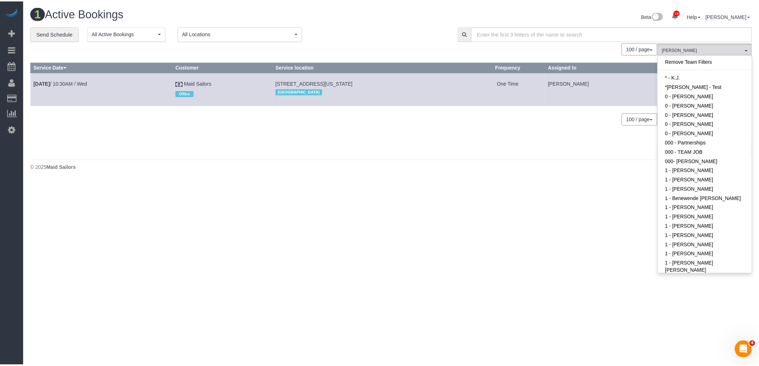
scroll to position [735, 0]
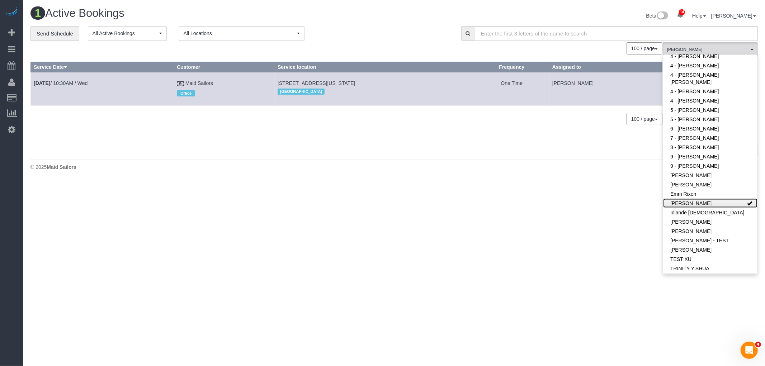
click at [723, 204] on link "[PERSON_NAME]" at bounding box center [710, 203] width 94 height 9
click at [587, 221] on body "14 Beta Your Notifications You have 0 alerts × You have 4 to charge for 09/08/2…" at bounding box center [382, 183] width 765 height 366
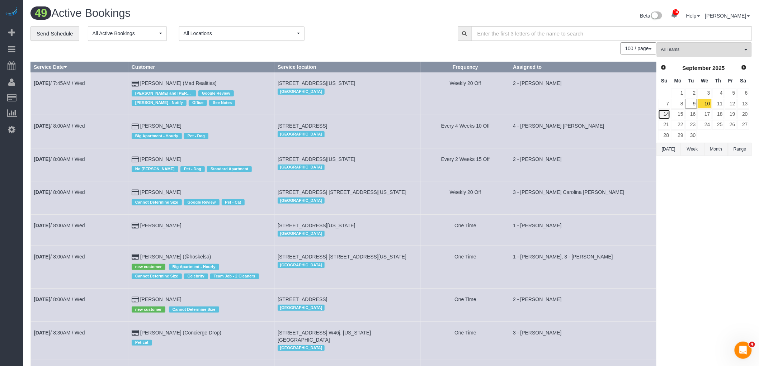
click at [667, 116] on link "14" at bounding box center [664, 114] width 12 height 10
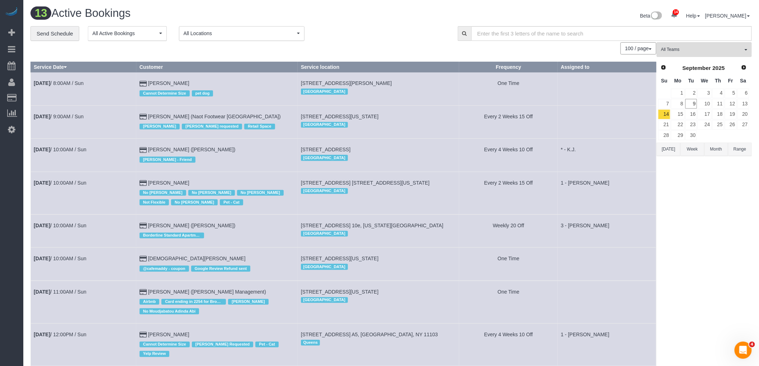
scroll to position [159, 0]
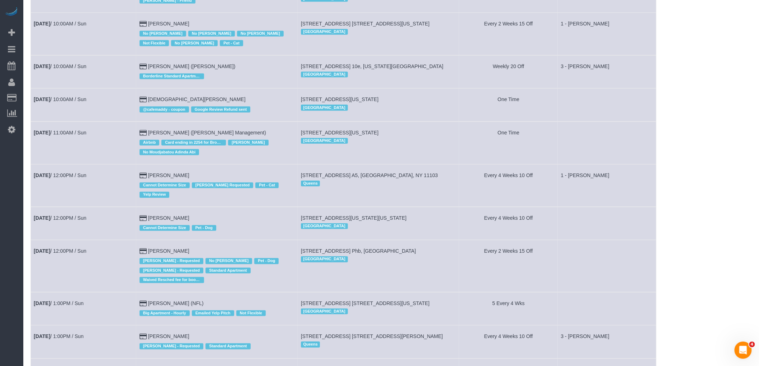
click at [467, 195] on td "Every 4 Weeks 10 Off" at bounding box center [508, 185] width 99 height 43
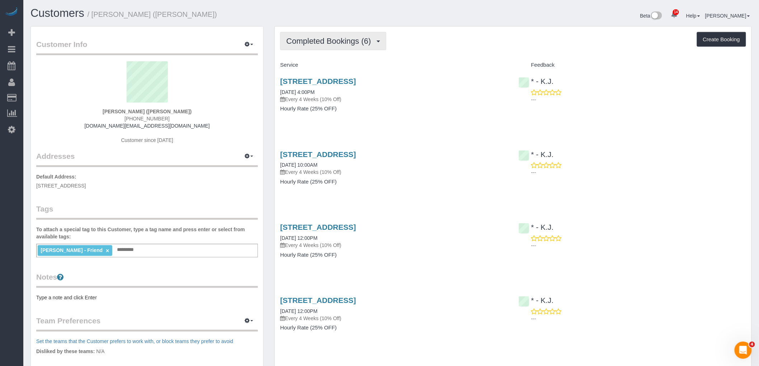
click at [314, 38] on span "Completed Bookings (6)" at bounding box center [330, 41] width 88 height 9
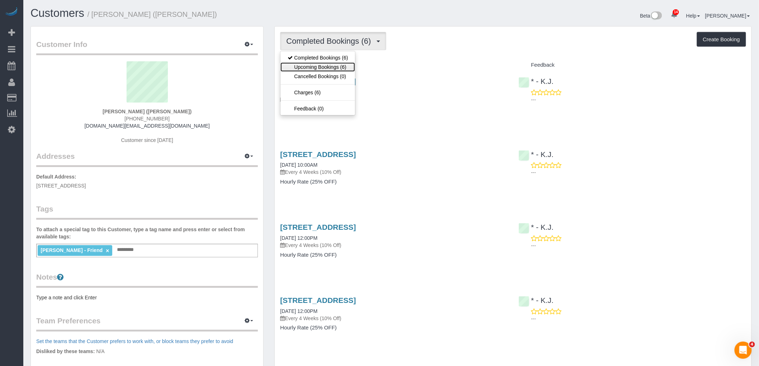
click at [320, 67] on link "Upcoming Bookings (6)" at bounding box center [318, 66] width 75 height 9
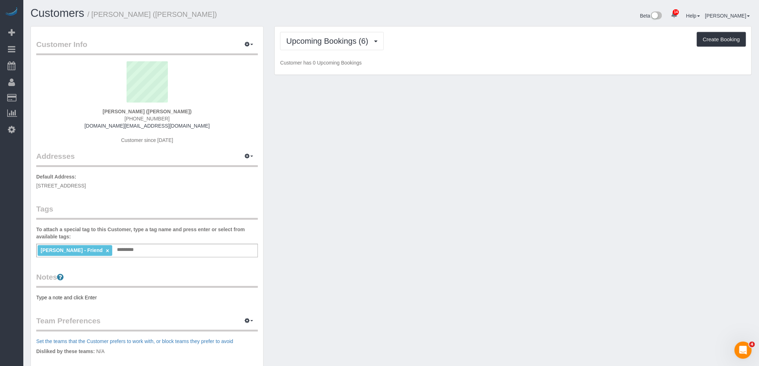
click at [476, 45] on div "Upcoming Bookings (6) Completed Bookings (6) Upcoming Bookings (6) Cancelled Bo…" at bounding box center [513, 41] width 466 height 18
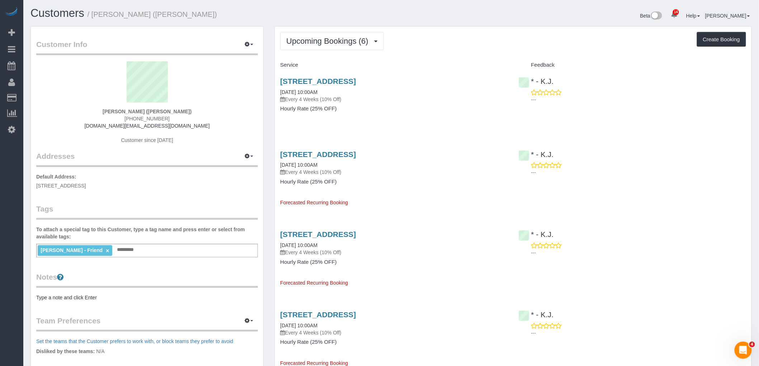
click at [464, 114] on div "[STREET_ADDRESS] [DATE] 10:00AM Every 4 Weeks (10% Off) Hourly Rate (25% OFF)" at bounding box center [394, 98] width 238 height 55
click at [475, 112] on h4 "Hourly Rate (25% OFF)" at bounding box center [393, 109] width 227 height 6
click at [409, 123] on div "[STREET_ADDRESS] [DATE] 10:00AM Every 4 Weeks (10% Off) Hourly Rate (25% OFF)" at bounding box center [394, 98] width 238 height 55
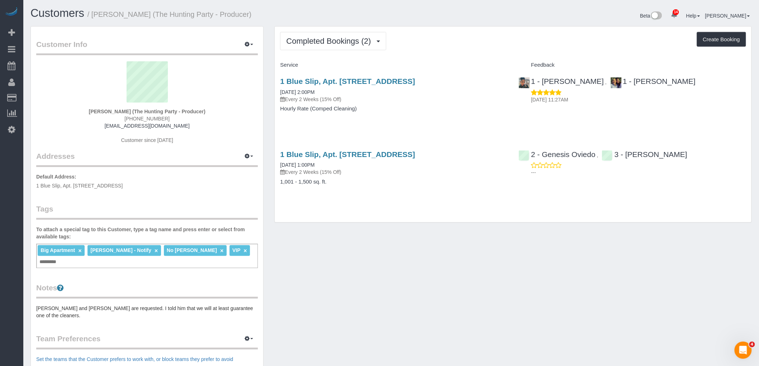
click at [485, 42] on div "Completed Bookings (2) Completed Bookings (2) Upcoming Bookings (7) Cancelled B…" at bounding box center [513, 41] width 466 height 18
drag, startPoint x: 337, startPoint y: 46, endPoint x: 338, endPoint y: 51, distance: 5.8
click at [337, 46] on button "Completed Bookings (2)" at bounding box center [333, 41] width 106 height 18
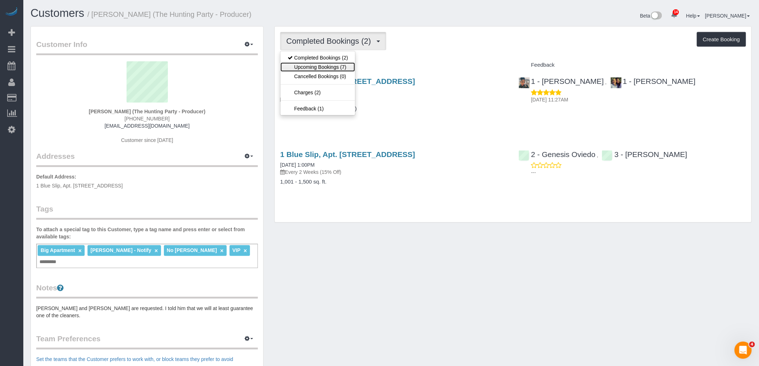
click at [336, 66] on link "Upcoming Bookings (7)" at bounding box center [318, 66] width 75 height 9
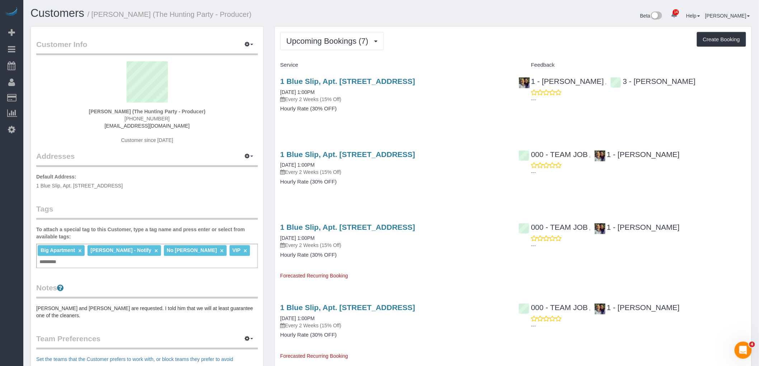
click at [459, 60] on div "Service" at bounding box center [394, 65] width 238 height 12
click at [477, 109] on h4 "Hourly Rate (30% OFF)" at bounding box center [393, 109] width 227 height 6
click at [486, 38] on div "Upcoming Bookings (7) Completed Bookings (2) Upcoming Bookings (7) Cancelled Bo…" at bounding box center [513, 41] width 466 height 18
click at [447, 56] on div "Upcoming Bookings (7) Completed Bookings (2) Upcoming Bookings (7) Cancelled Bo…" at bounding box center [513, 325] width 477 height 597
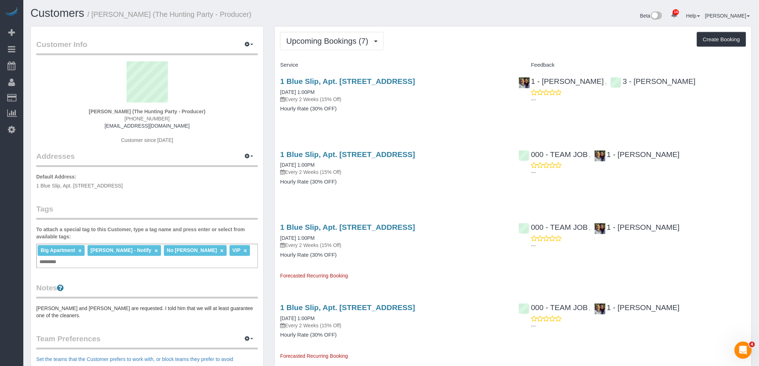
click at [448, 60] on div "Service" at bounding box center [394, 65] width 238 height 12
click at [325, 40] on span "Upcoming Bookings (7)" at bounding box center [329, 41] width 86 height 9
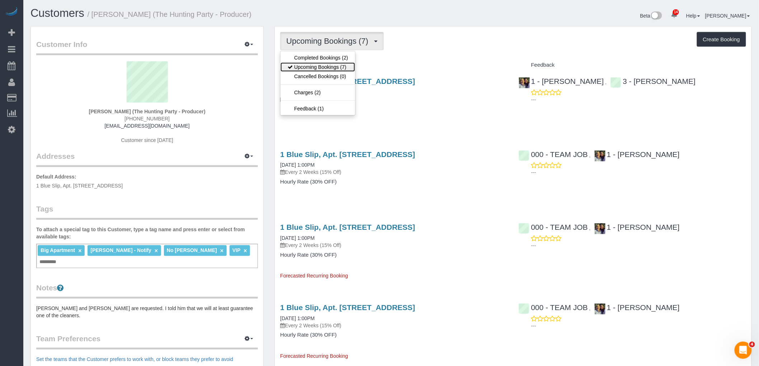
click at [325, 67] on link "Upcoming Bookings (7)" at bounding box center [318, 66] width 75 height 9
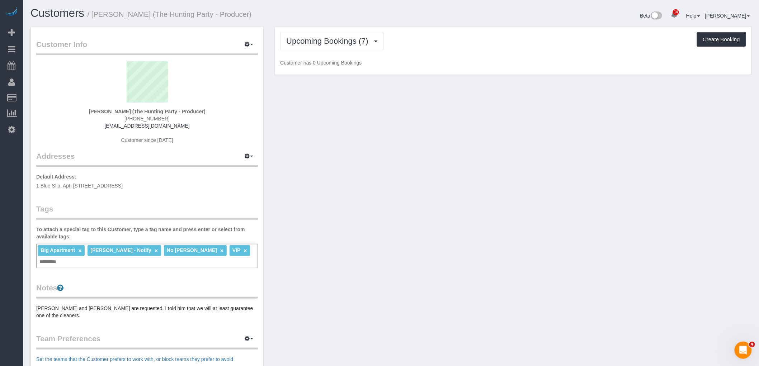
click at [423, 63] on p "Customer has 0 Upcoming Bookings" at bounding box center [513, 62] width 466 height 7
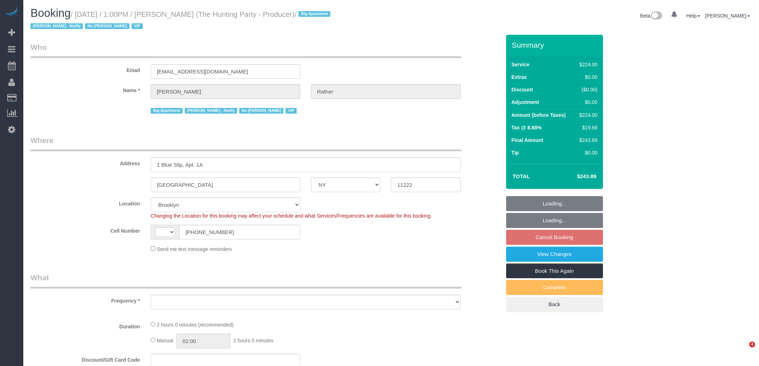
select select "NY"
select select "number:58"
select select "number:76"
select select "number:15"
select select "number:5"
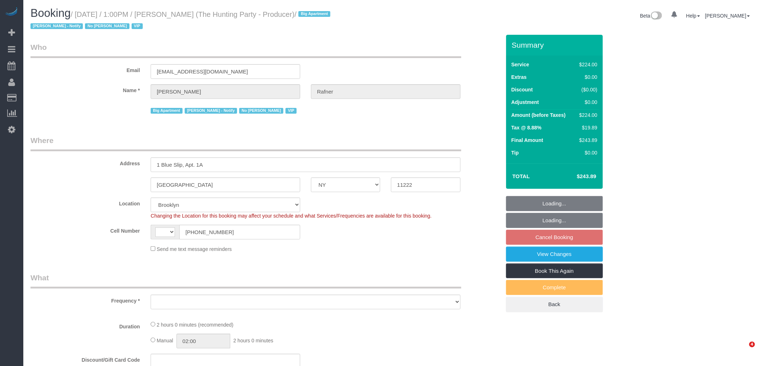
select select "string:[GEOGRAPHIC_DATA]"
select select "object:914"
select select "2"
select select "120"
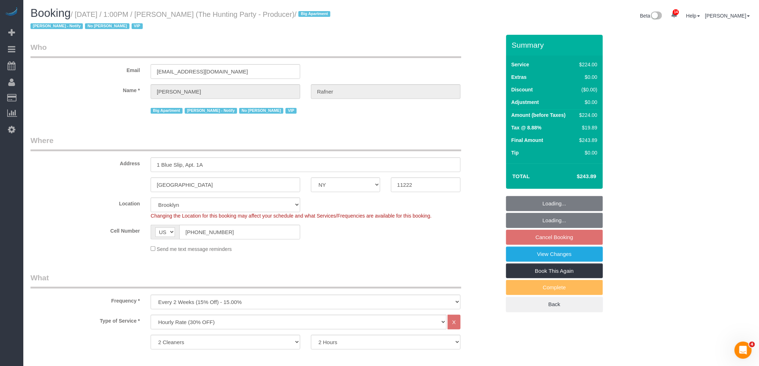
select select "string:stripe-pm_1Rtzof4VGloSiKo7440tZ5Fk"
select select "spot6"
select select "41402"
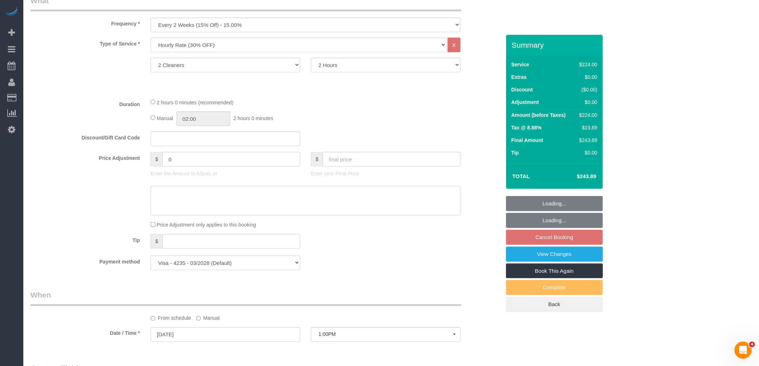
scroll to position [279, 0]
select select "object:1402"
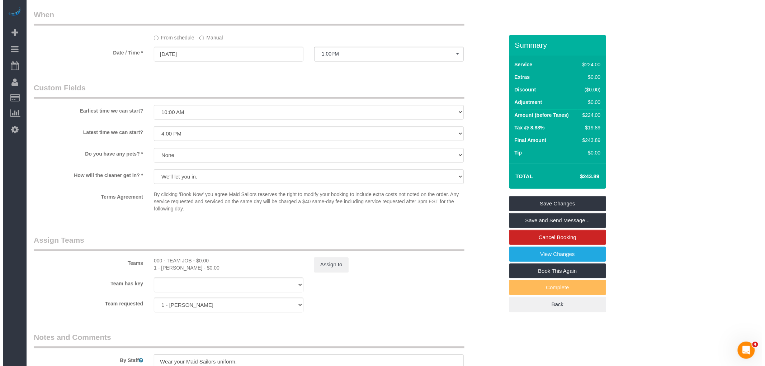
scroll to position [722, 0]
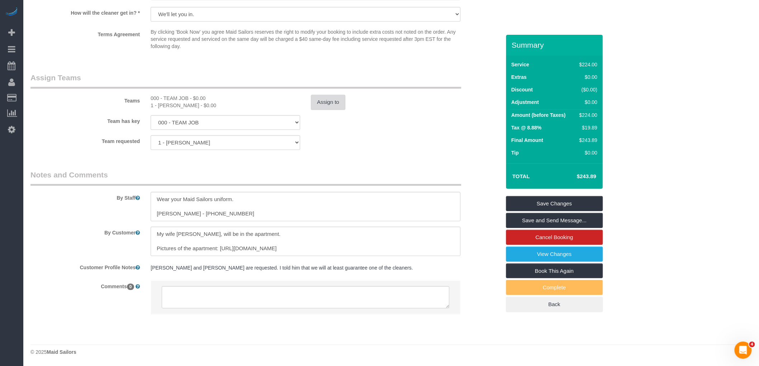
click at [318, 95] on button "Assign to" at bounding box center [328, 102] width 34 height 15
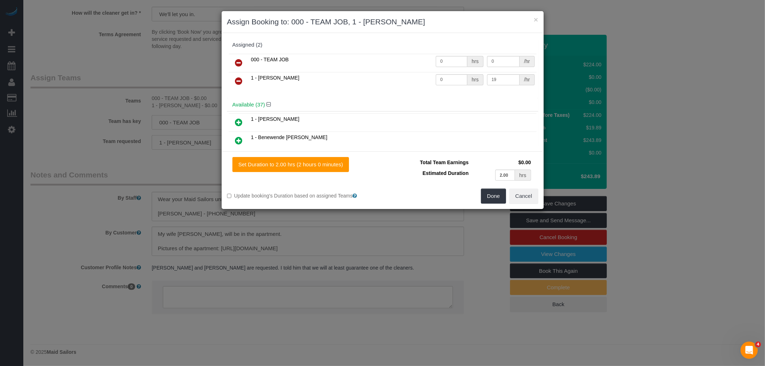
click at [236, 61] on icon at bounding box center [239, 62] width 8 height 9
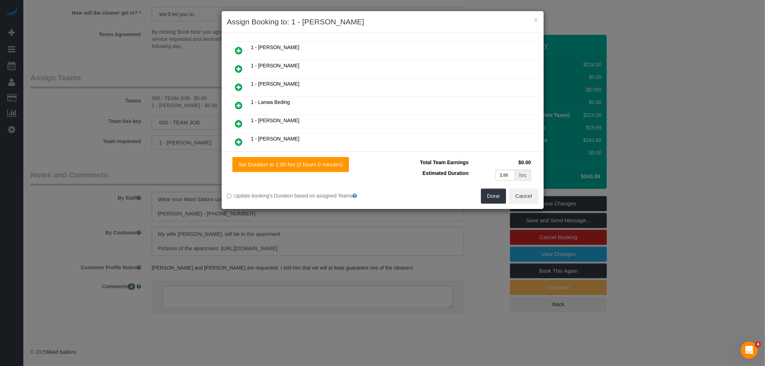
scroll to position [279, 0]
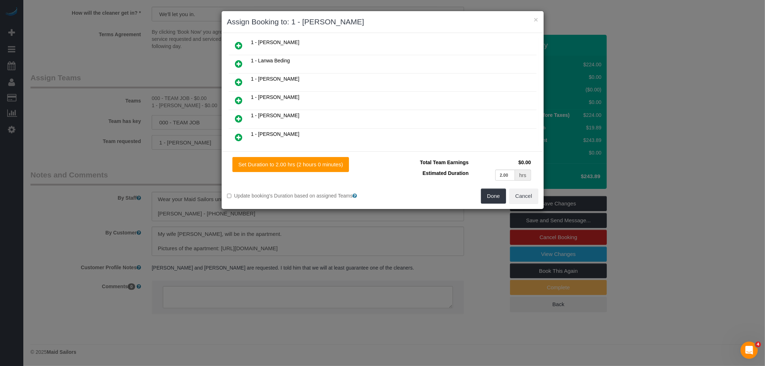
click at [235, 78] on icon at bounding box center [239, 82] width 8 height 9
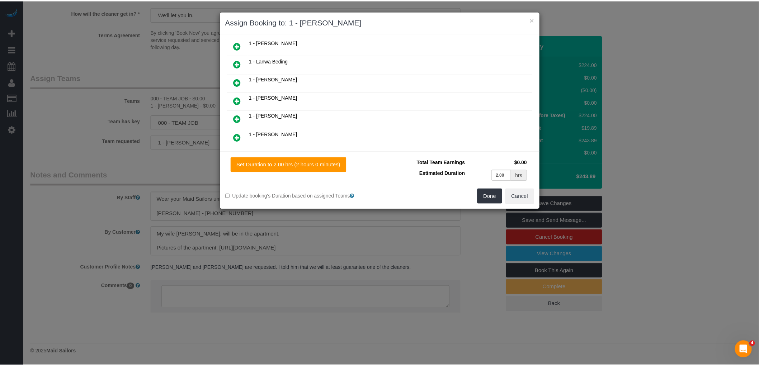
scroll to position [297, 0]
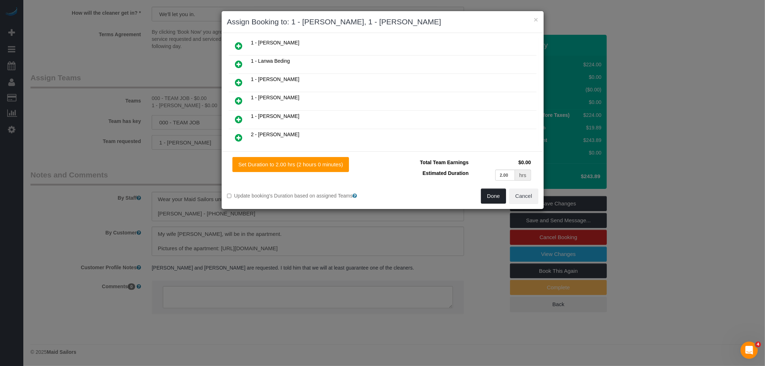
click at [494, 197] on button "Done" at bounding box center [493, 196] width 25 height 15
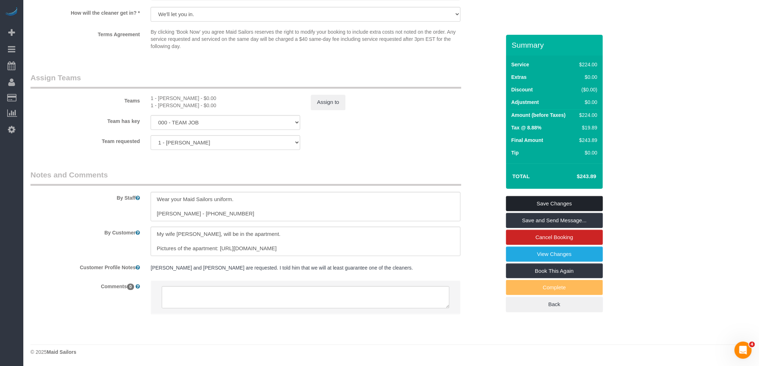
click at [571, 205] on link "Save Changes" at bounding box center [554, 203] width 97 height 15
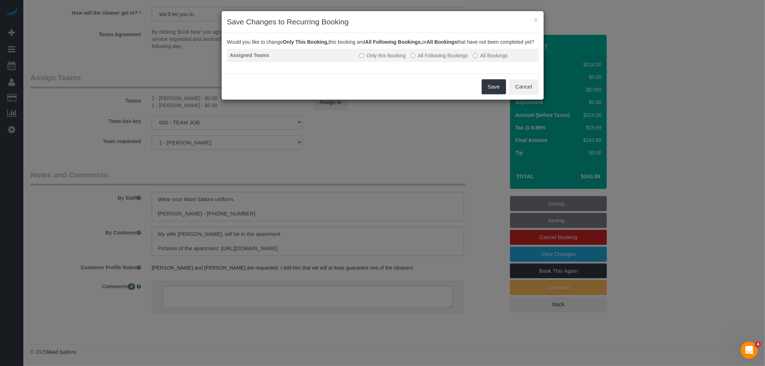
drag, startPoint x: 432, startPoint y: 65, endPoint x: 436, endPoint y: 67, distance: 4.2
click at [433, 59] on label "All Following Bookings" at bounding box center [439, 55] width 57 height 7
click at [416, 59] on label "All Following Bookings" at bounding box center [439, 55] width 57 height 7
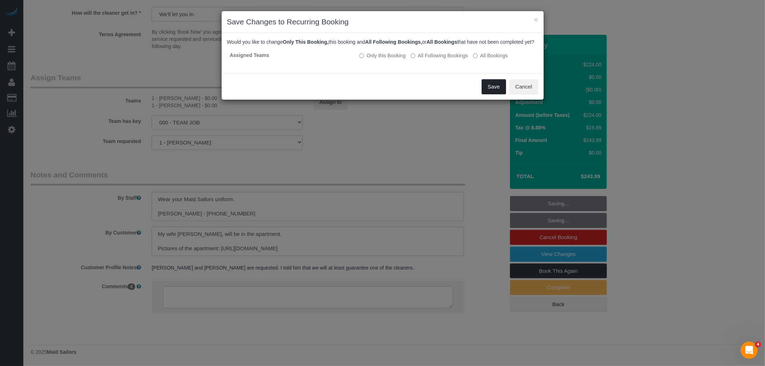
click at [490, 94] on button "Save" at bounding box center [494, 86] width 24 height 15
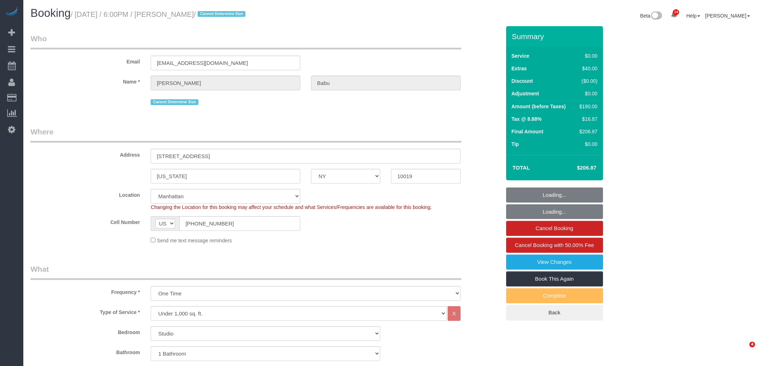
select select "NY"
select select "string:stripe-pm_1S5WcS4VGloSiKo7DhcqWhyW"
select select "number:89"
select select "number:90"
select select "number:15"
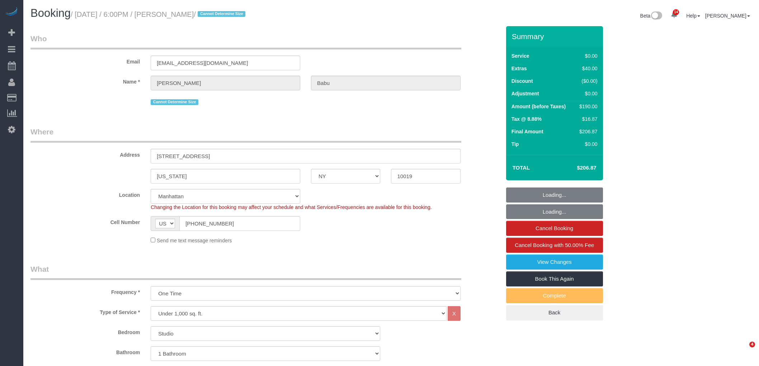
select select "number:5"
select select "spot1"
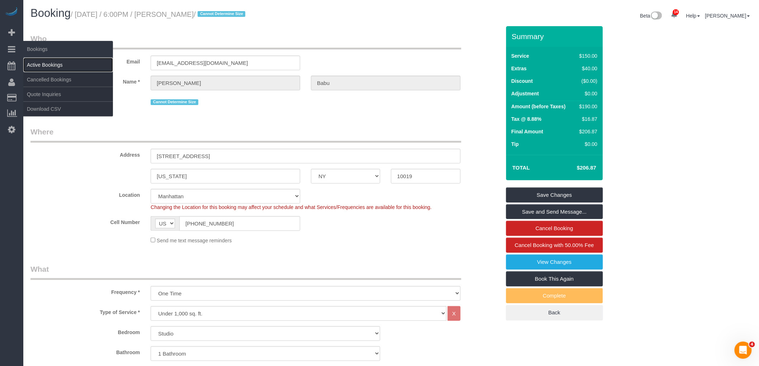
click at [40, 66] on link "Active Bookings" at bounding box center [68, 65] width 90 height 14
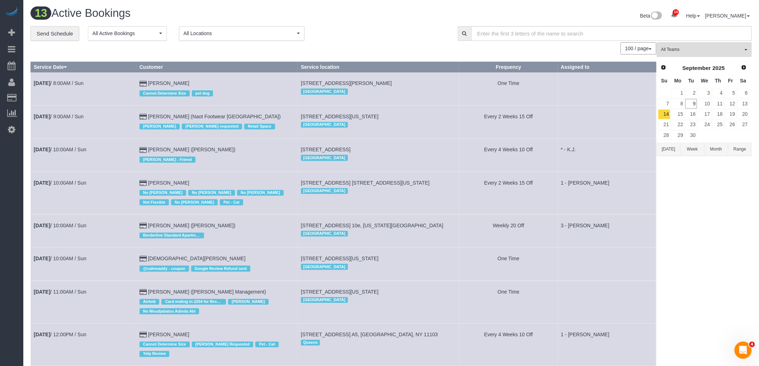
click at [385, 41] on div "**********" at bounding box center [238, 33] width 417 height 15
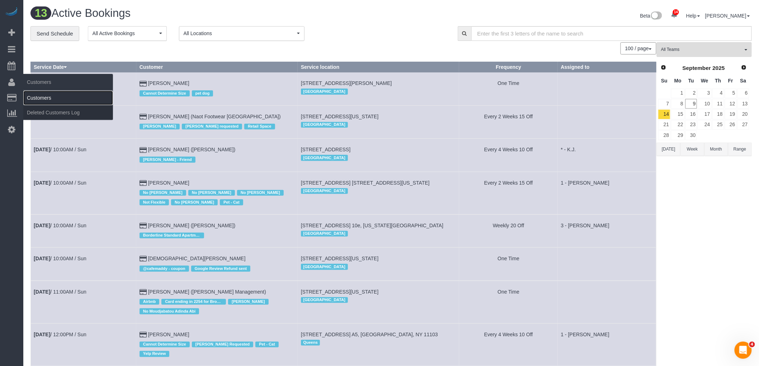
drag, startPoint x: 38, startPoint y: 96, endPoint x: 60, endPoint y: 97, distance: 21.2
click at [38, 96] on link "Customers" at bounding box center [68, 98] width 90 height 14
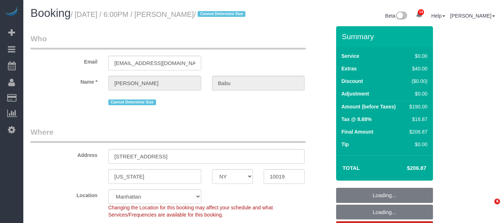
select select "NY"
select select "number:89"
select select "number:90"
select select "number:15"
select select "number:5"
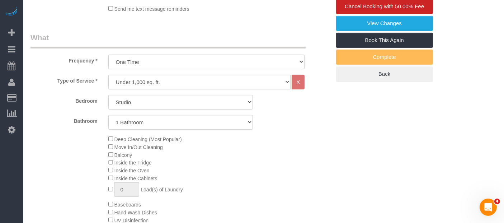
select select "string:[GEOGRAPHIC_DATA]"
select select "object:998"
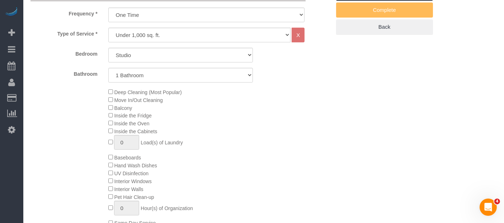
select select "string:stripe-pm_1S5WcS4VGloSiKo7DhcqWhyW"
select select "spot1"
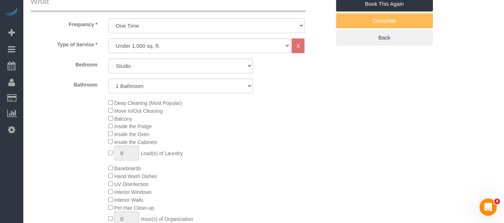
scroll to position [239, 0]
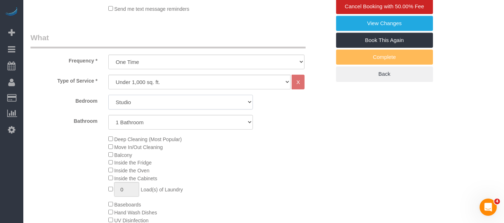
click at [199, 107] on select "Studio 1 Bedroom 2 Bedrooms 3 Bedrooms" at bounding box center [180, 102] width 145 height 15
click at [212, 84] on select "Under 1,000 sq. ft. 1,001 - 1,500 sq. ft. 1,500+ sq. ft. Custom Cleaning Office…" at bounding box center [199, 82] width 183 height 15
select select "213"
click at [108, 82] on select "Under 1,000 sq. ft. 1,001 - 1,500 sq. ft. 1,500+ sq. ft. Custom Cleaning Office…" at bounding box center [199, 82] width 183 height 15
select select "1"
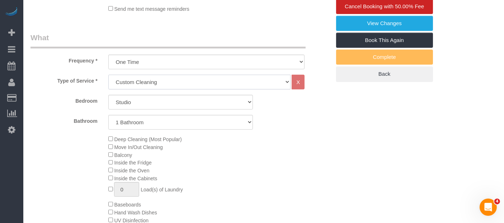
select select "120"
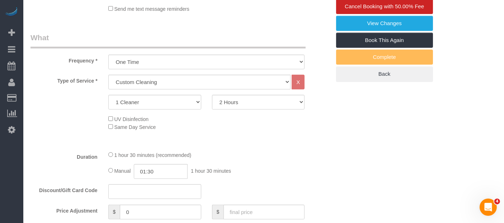
drag, startPoint x: 254, startPoint y: 130, endPoint x: 217, endPoint y: 146, distance: 40.5
click at [254, 130] on div "UV Disinfection Same Day Service" at bounding box center [219, 123] width 233 height 16
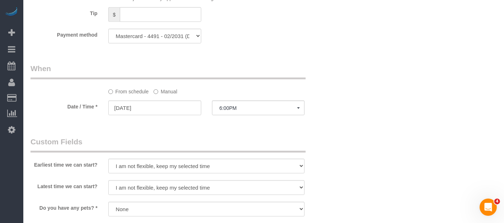
scroll to position [359, 0]
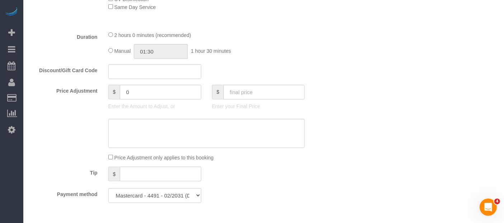
drag, startPoint x: 284, startPoint y: 56, endPoint x: 284, endPoint y: 62, distance: 5.4
click at [284, 57] on div "Manual 01:30 1 hour 30 minutes" at bounding box center [206, 51] width 197 height 15
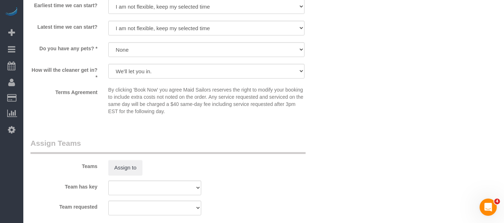
select select "spot40"
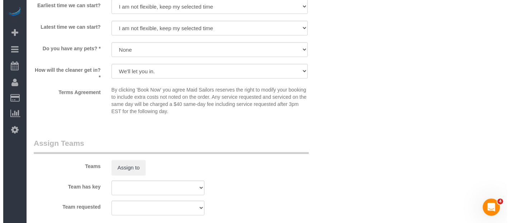
scroll to position [797, 0]
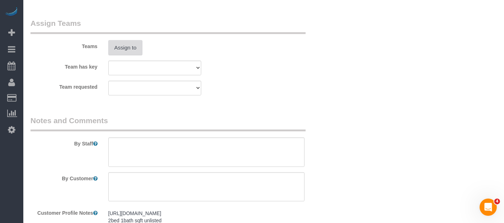
click at [122, 54] on button "Assign to" at bounding box center [125, 47] width 34 height 15
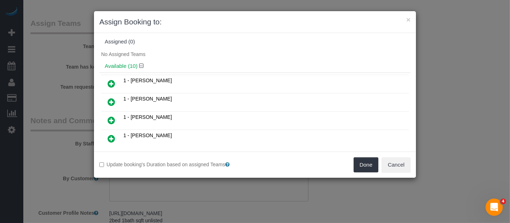
scroll to position [0, 0]
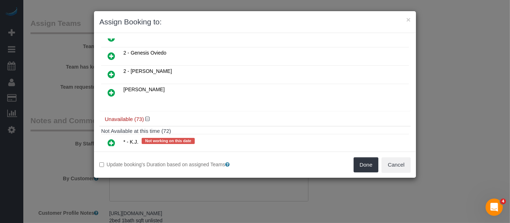
click at [118, 67] on link at bounding box center [111, 74] width 17 height 14
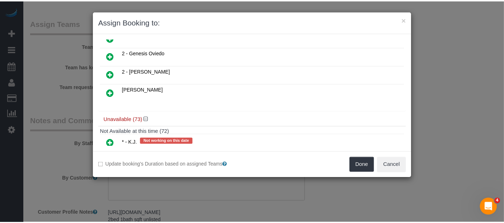
scroll to position [176, 0]
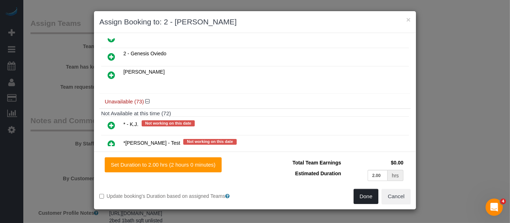
click at [365, 192] on button "Done" at bounding box center [366, 196] width 25 height 15
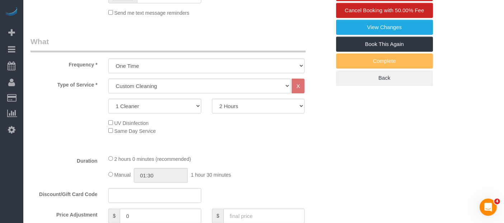
scroll to position [116, 0]
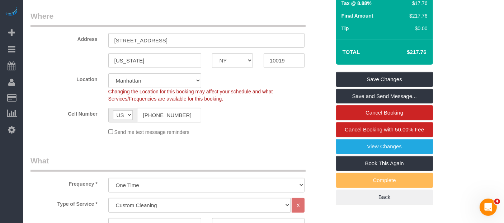
click at [216, 27] on legend "Where" at bounding box center [167, 19] width 275 height 16
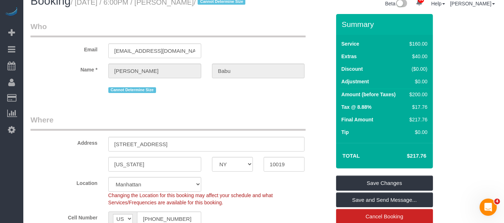
scroll to position [0, 0]
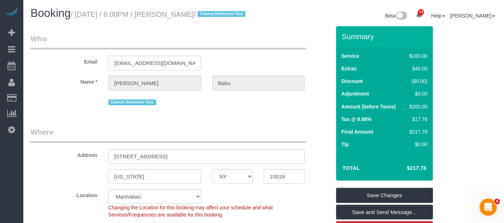
click at [269, 48] on legend "Who" at bounding box center [167, 41] width 275 height 16
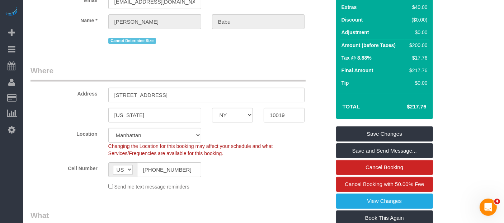
scroll to position [119, 0]
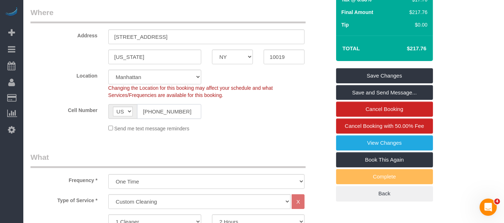
drag, startPoint x: 174, startPoint y: 119, endPoint x: 117, endPoint y: 124, distance: 56.9
click at [117, 119] on div "AF AL DZ AD AO AI AQ AG AR AM AW AU AT AZ BS BH BD BB BY BE BZ BJ BM BT BO BA B…" at bounding box center [154, 111] width 93 height 15
click at [98, 23] on legend "Where" at bounding box center [167, 15] width 275 height 16
drag, startPoint x: 176, startPoint y: 119, endPoint x: 83, endPoint y: 129, distance: 93.4
click at [84, 129] on sui-booking-location "Location Manhattan Austin Boston Bronx Brooklyn Charlotte Denver New Jersey Por…" at bounding box center [180, 101] width 300 height 62
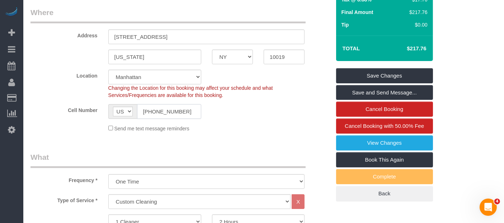
scroll to position [0, 0]
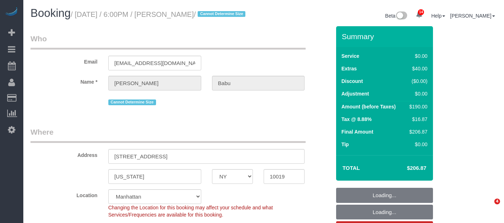
select select "NY"
select select "number:89"
select select "number:90"
select select "number:15"
select select "number:5"
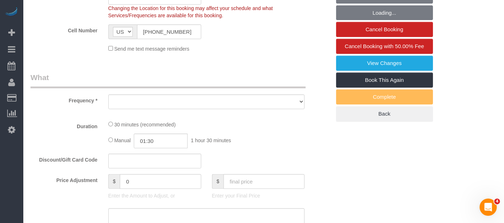
select select "string:stripe-pm_1S5WcS4VGloSiKo7DhcqWhyW"
select select "spot1"
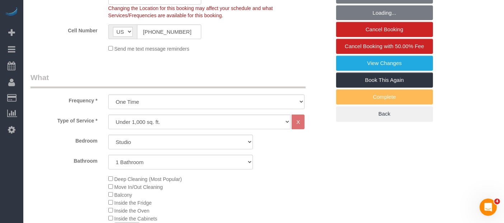
select select "object:1424"
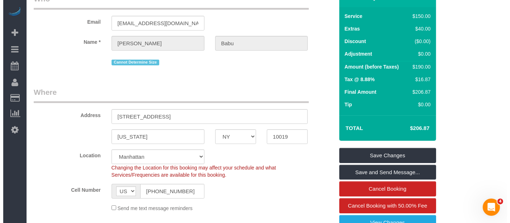
scroll to position [159, 0]
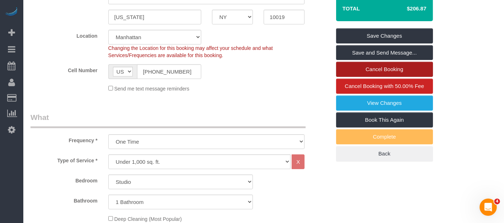
click at [386, 76] on link "Cancel Booking" at bounding box center [384, 69] width 97 height 15
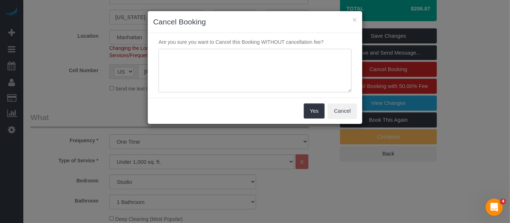
click at [207, 76] on textarea at bounding box center [255, 71] width 193 height 44
type textarea "C"
type textarea "c"
type textarea "C"
click at [339, 109] on button "Cancel" at bounding box center [342, 110] width 29 height 15
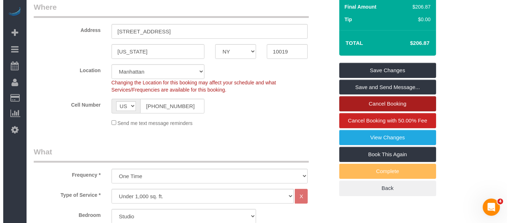
scroll to position [199, 0]
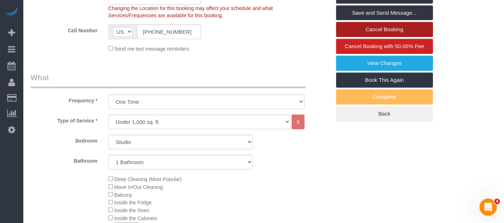
click at [399, 37] on link "Cancel Booking" at bounding box center [384, 29] width 97 height 15
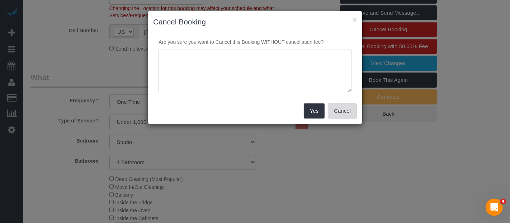
click at [352, 111] on button "Cancel" at bounding box center [342, 110] width 29 height 15
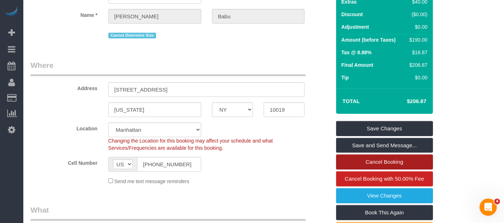
scroll to position [119, 0]
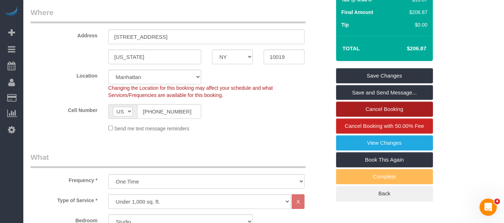
click at [396, 117] on link "Cancel Booking" at bounding box center [384, 109] width 97 height 15
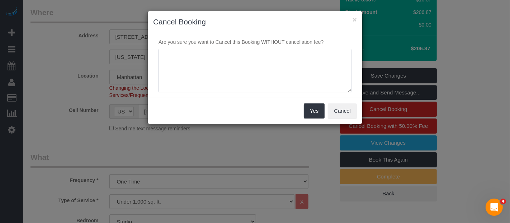
click at [242, 72] on textarea at bounding box center [255, 71] width 193 height 44
type textarea "Client not responsive"
click at [306, 114] on button "Yes" at bounding box center [314, 110] width 21 height 15
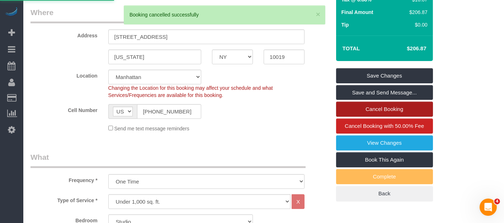
scroll to position [0, 0]
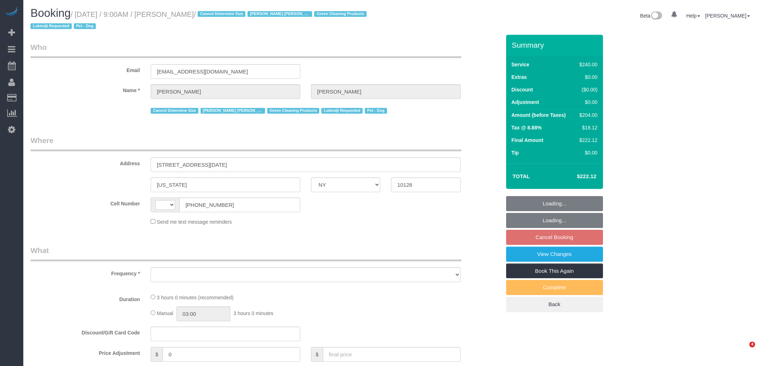
select select "NY"
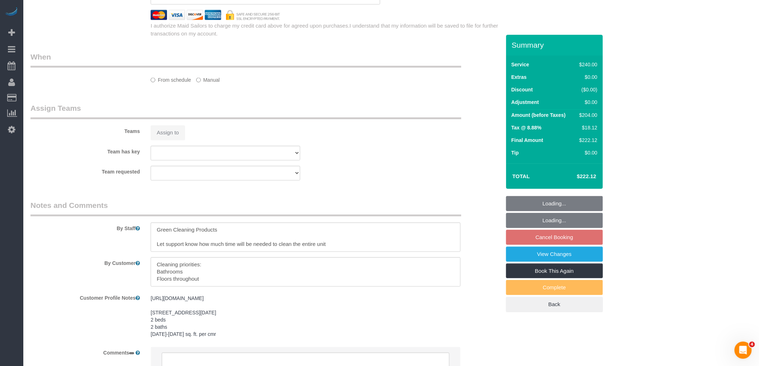
select select "string:[GEOGRAPHIC_DATA]"
select select "180"
select select "number:89"
select select "number:90"
select select "number:13"
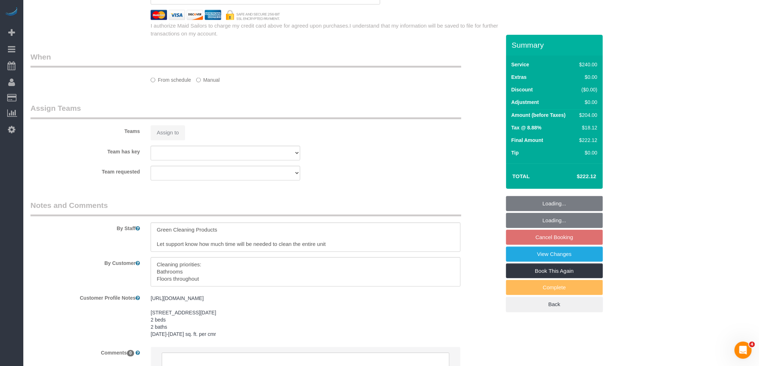
select select "number:5"
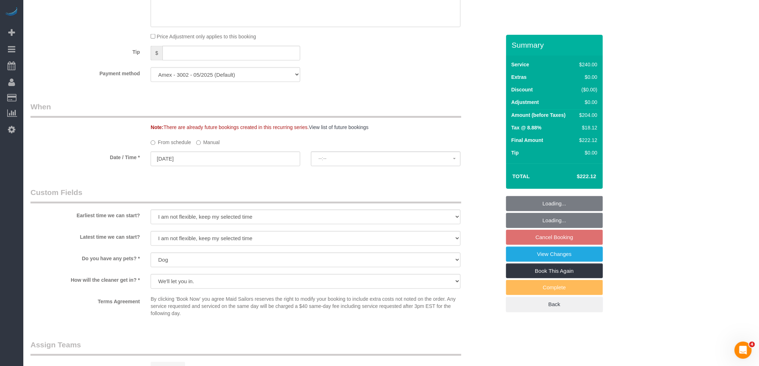
select select "object:984"
select select "string:stripe-pm_1RHEiV4VGloSiKo7LfsKSaxC"
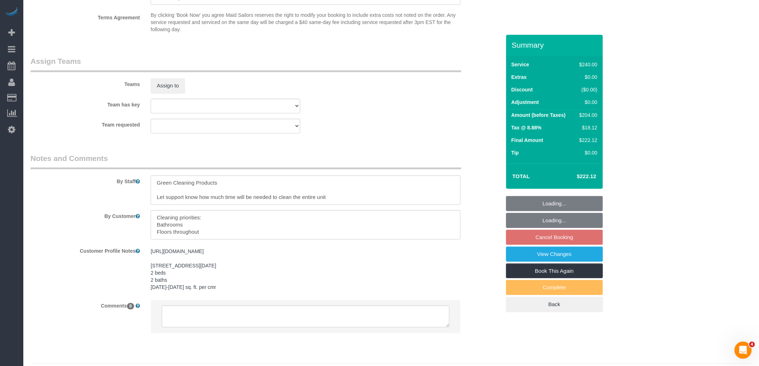
select select "spot2"
select select "object:1417"
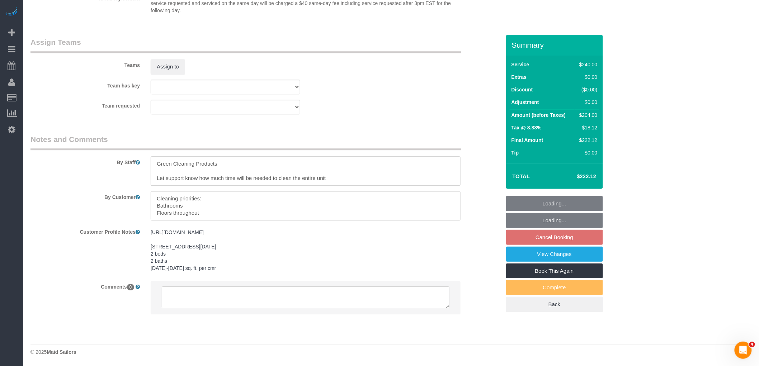
scroll to position [794, 0]
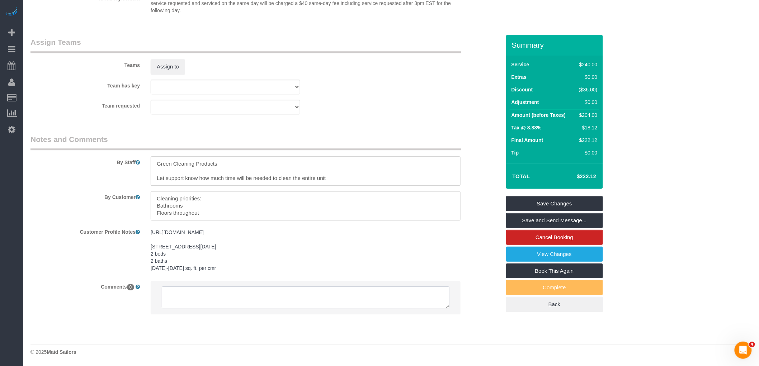
click at [186, 291] on textarea at bounding box center [306, 298] width 288 height 22
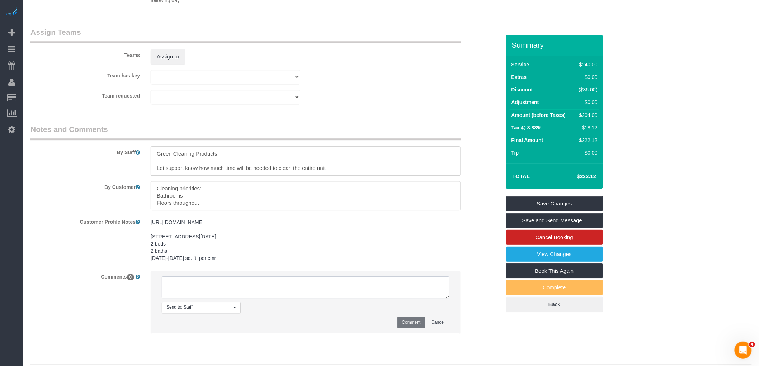
paste textarea "[PERSON_NAME]"
click at [195, 298] on textarea at bounding box center [306, 288] width 288 height 22
paste textarea "okay with another cleaner"
type textarea "okay with another cleaner"
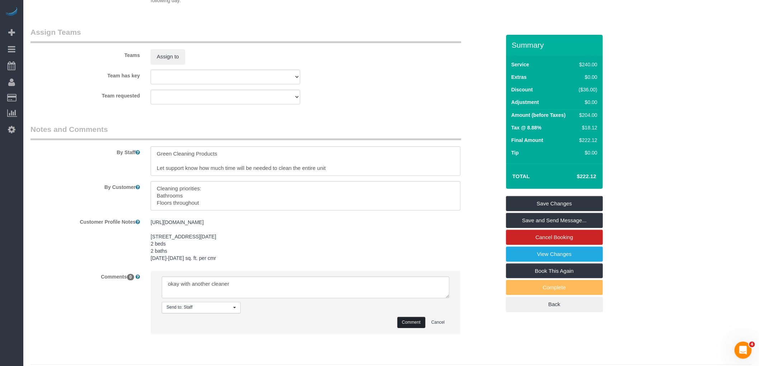
click at [419, 328] on button "Comment" at bounding box center [412, 322] width 28 height 11
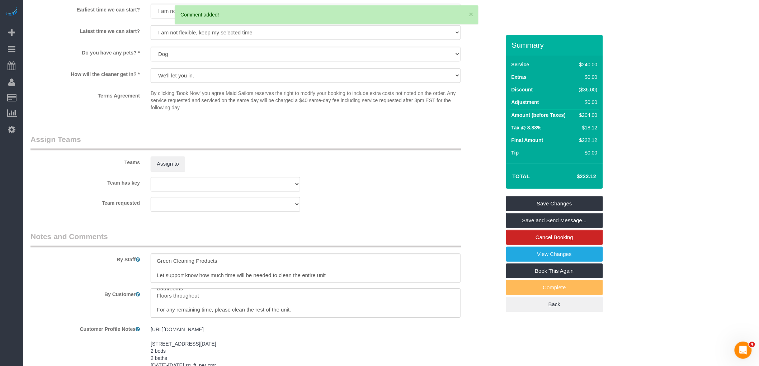
scroll to position [595, 0]
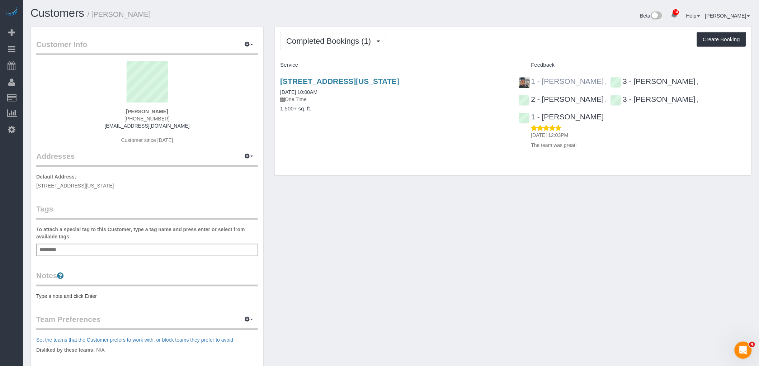
drag, startPoint x: 601, startPoint y: 81, endPoint x: 541, endPoint y: 84, distance: 59.6
click at [541, 84] on div "1 - [PERSON_NAME] ," at bounding box center [565, 81] width 92 height 9
copy link "Marlenyn Robles"
click at [95, 244] on div "Add a tag" at bounding box center [147, 250] width 222 height 12
paste input "**********"
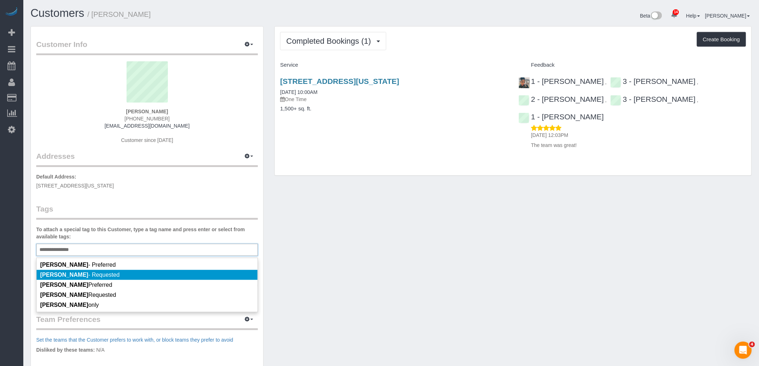
type input "**********"
click at [155, 271] on li "Marlenyn Robles - Requested" at bounding box center [147, 275] width 221 height 10
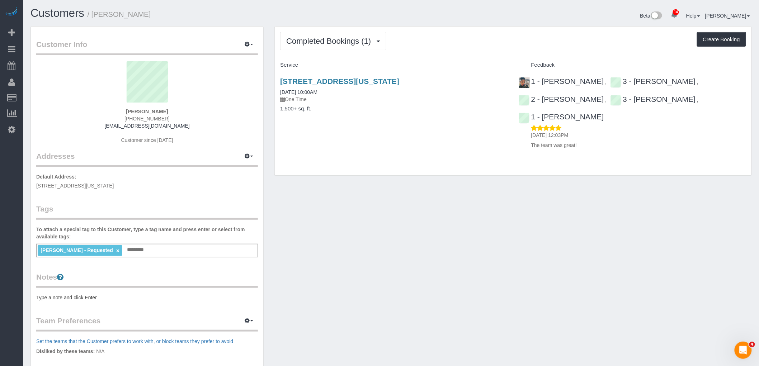
click at [352, 245] on div "Customer Info Edit Contact Info Send Message Email Preferences Special Sales Ta…" at bounding box center [391, 260] width 732 height 468
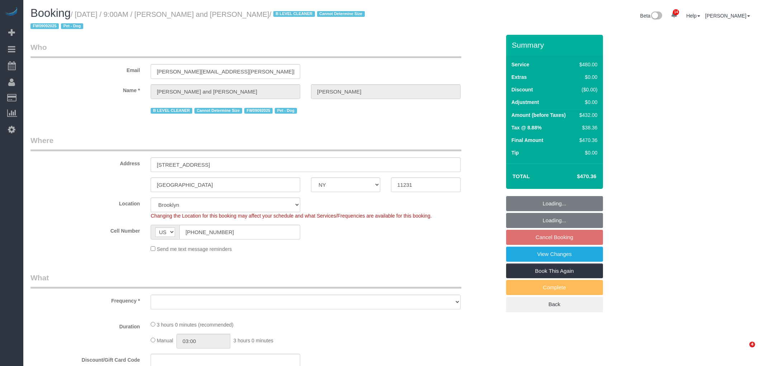
select select "NY"
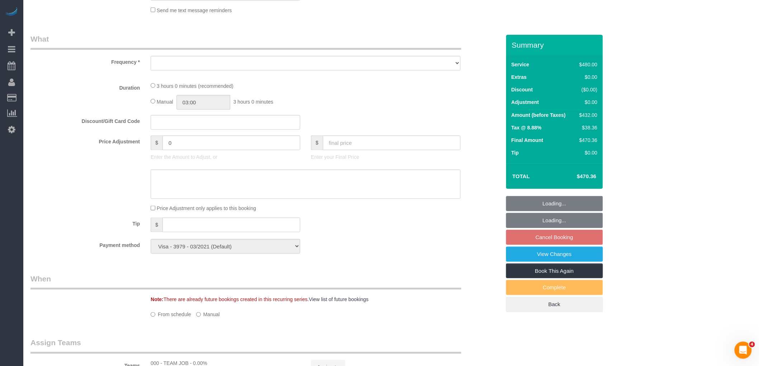
select select "object:913"
select select "spot2"
select select "number:57"
select select "number:72"
select select "number:13"
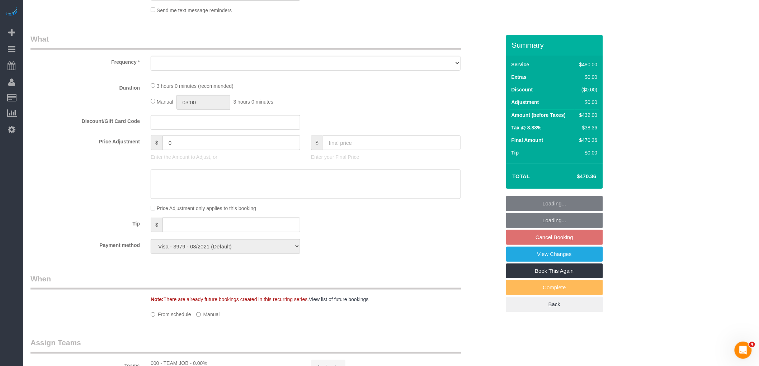
select select "number:5"
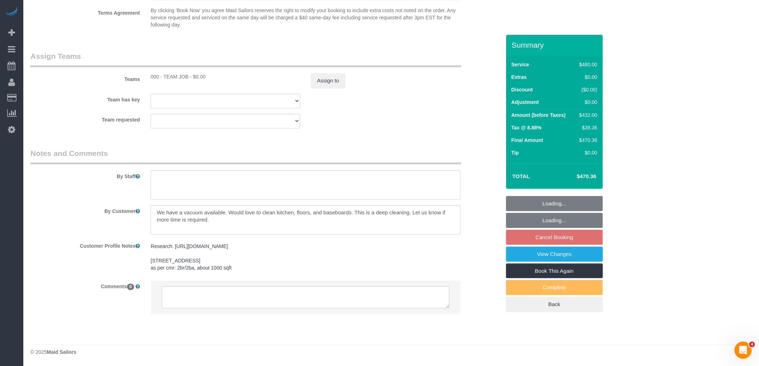
select select "2"
select select "180"
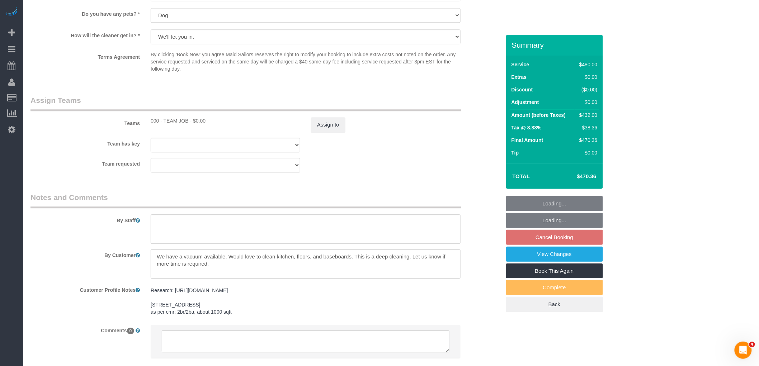
select select "object:1376"
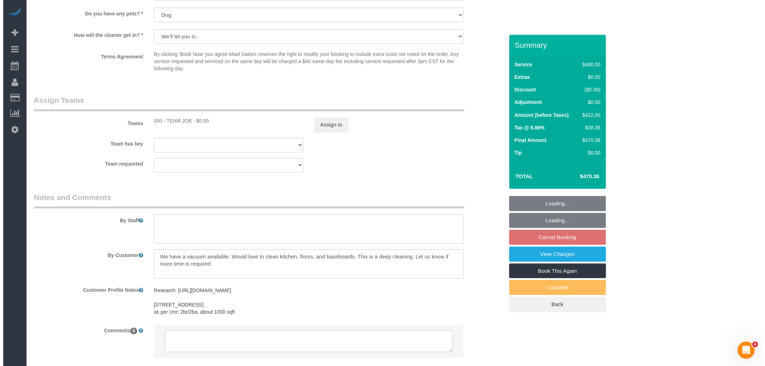
scroll to position [749, 0]
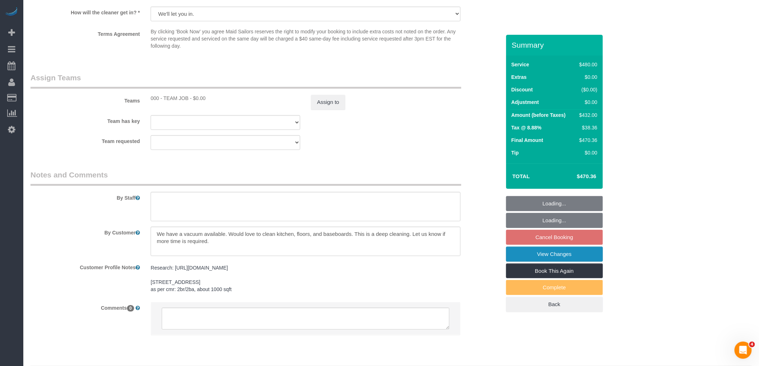
click at [544, 255] on link "View Changes" at bounding box center [554, 254] width 97 height 15
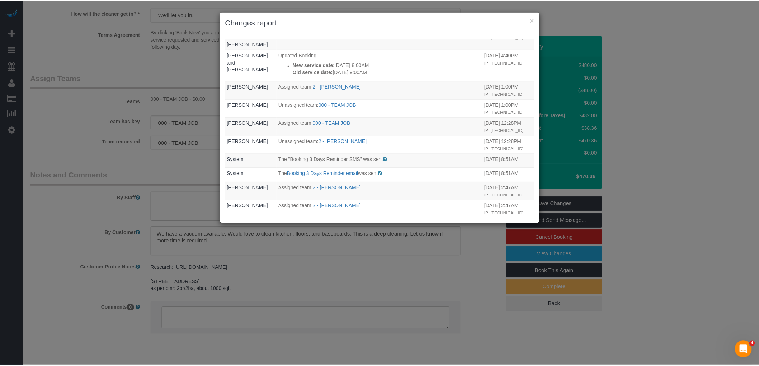
scroll to position [638, 0]
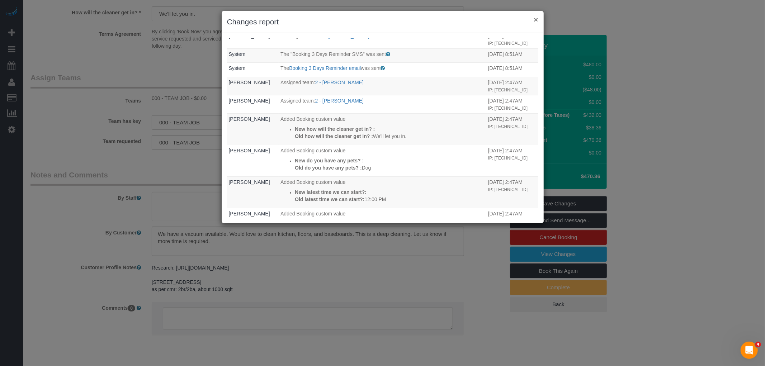
drag, startPoint x: 535, startPoint y: 20, endPoint x: 530, endPoint y: 22, distance: 5.8
click at [535, 20] on button "×" at bounding box center [536, 20] width 4 height 8
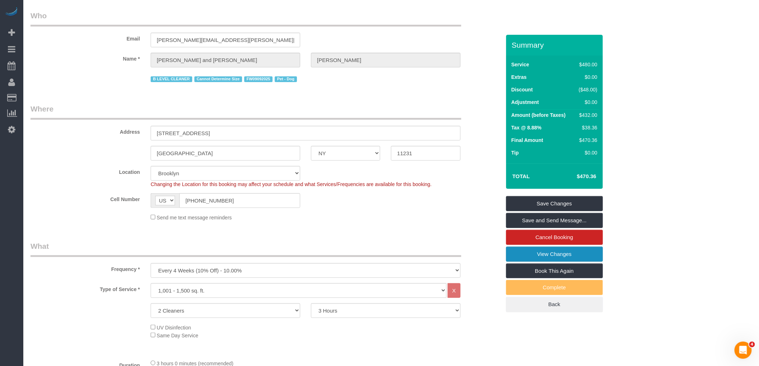
scroll to position [31, 0]
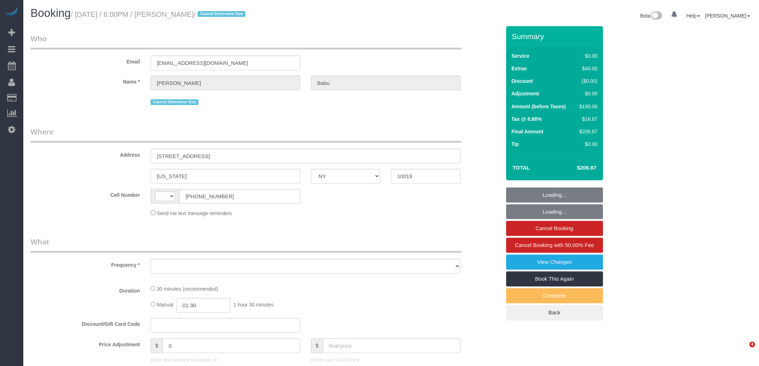
select select "NY"
select select "object:497"
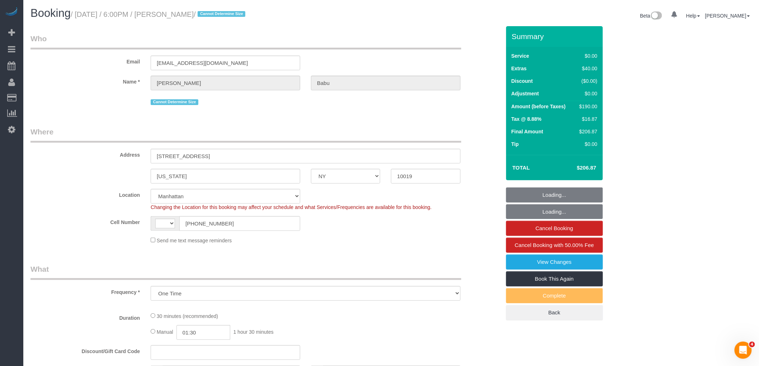
select select "string:[GEOGRAPHIC_DATA]"
select select "number:89"
select select "number:90"
select select "number:15"
select select "number:5"
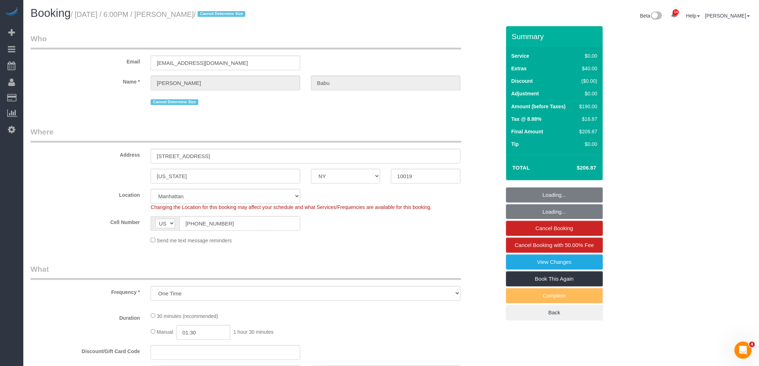
select select "string:stripe-pm_1S5WcS4VGloSiKo7DhcqWhyW"
select select "object:998"
select select "spot1"
click at [169, 158] on input "245 W 51st St, 406" at bounding box center [306, 156] width 310 height 15
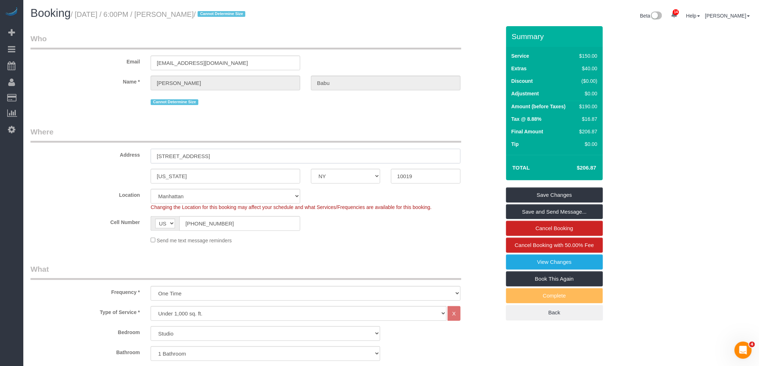
type input "[STREET_ADDRESS]"
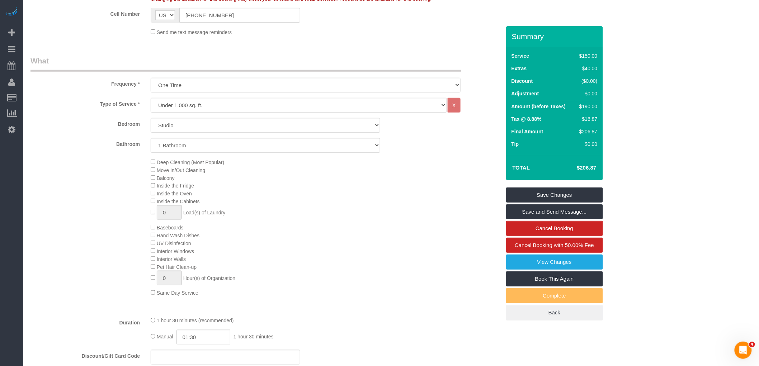
scroll to position [199, 0]
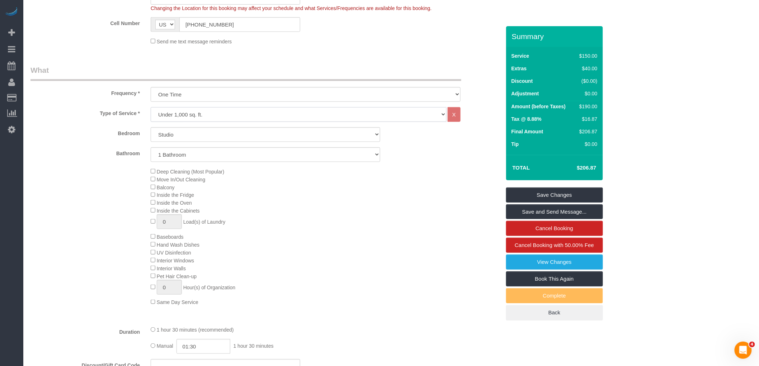
click at [328, 112] on select "Under 1,000 sq. ft. 1,001 - 1,500 sq. ft. 1,500+ sq. ft. Custom Cleaning Office…" at bounding box center [299, 114] width 296 height 15
select select "213"
click at [151, 108] on select "Under 1,000 sq. ft. 1,001 - 1,500 sq. ft. 1,500+ sq. ft. Custom Cleaning Office…" at bounding box center [299, 114] width 296 height 15
select select "1"
select select "120"
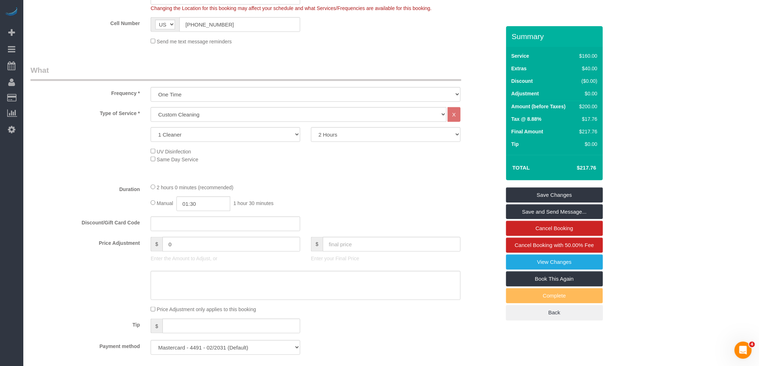
click at [362, 163] on div "UV Disinfection Same Day Service" at bounding box center [325, 155] width 361 height 16
click at [334, 183] on fieldset "What Frequency * One Time Weekly (20% Off) - 20.00% Every 2 Weeks (15% Off) - 1…" at bounding box center [265, 213] width 470 height 296
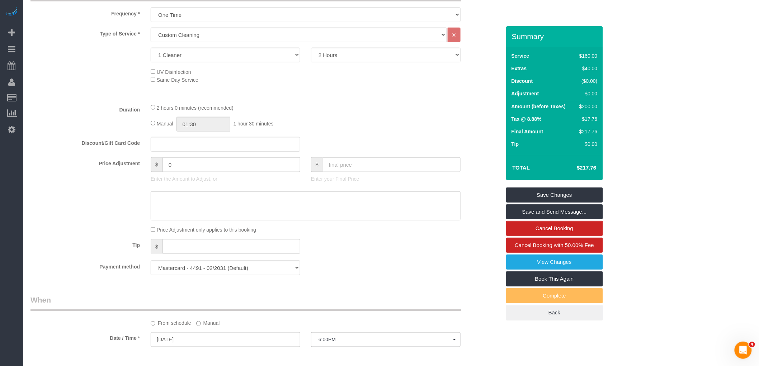
select select "spot40"
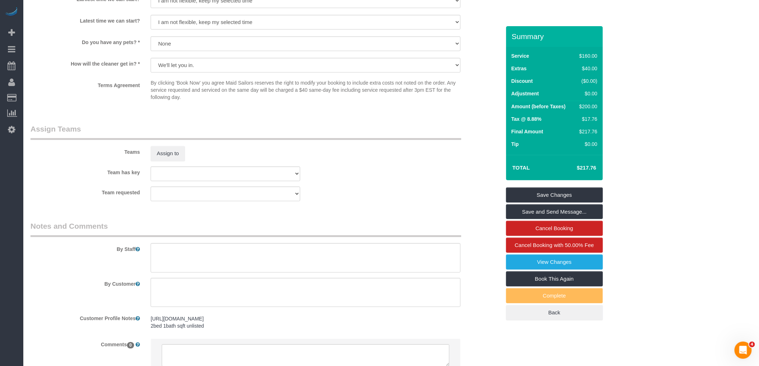
scroll to position [677, 0]
click at [405, 187] on sui-booking-teams "Teams Assign to Team has key 000- Donna Mercado 000 - Partnerships 000 - TEAM J…" at bounding box center [265, 162] width 470 height 78
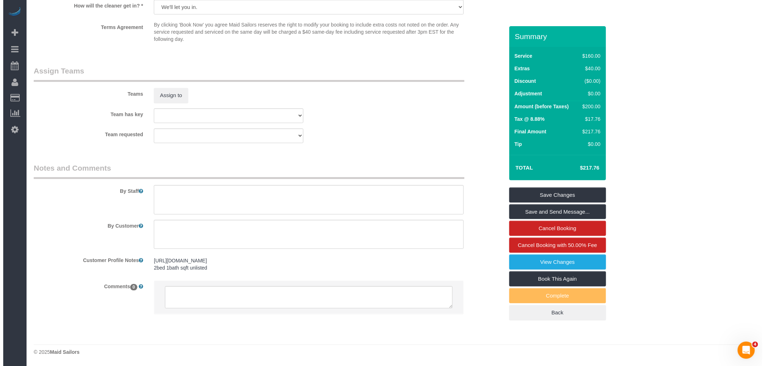
scroll to position [745, 0]
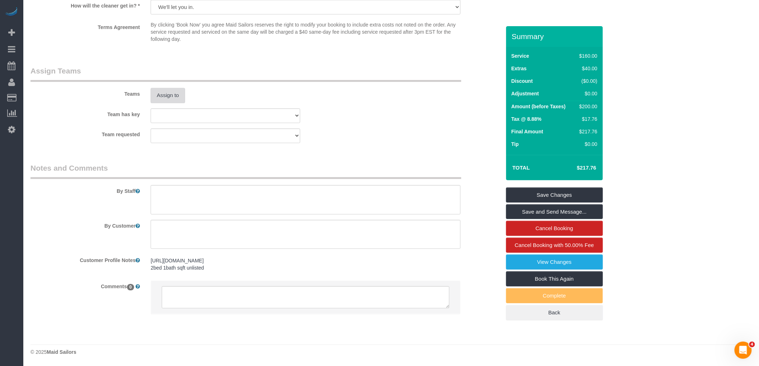
click at [160, 88] on button "Assign to" at bounding box center [168, 95] width 34 height 15
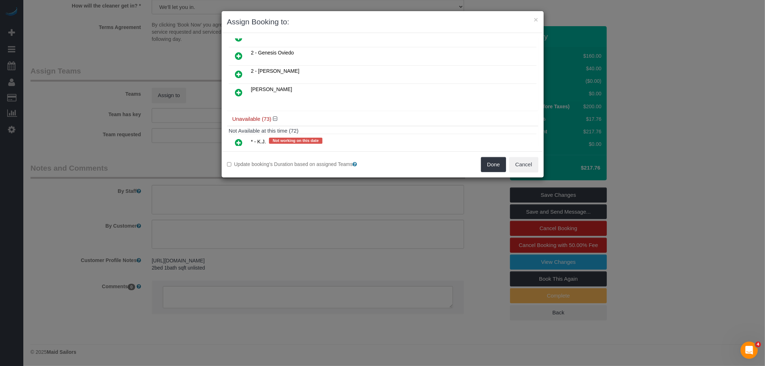
click at [245, 74] on link at bounding box center [239, 74] width 17 height 14
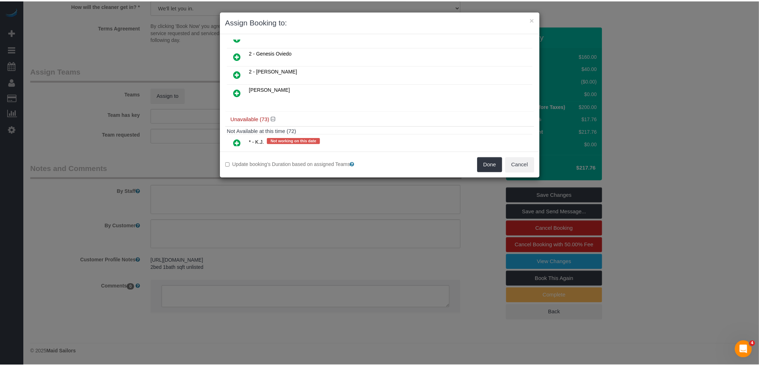
scroll to position [177, 0]
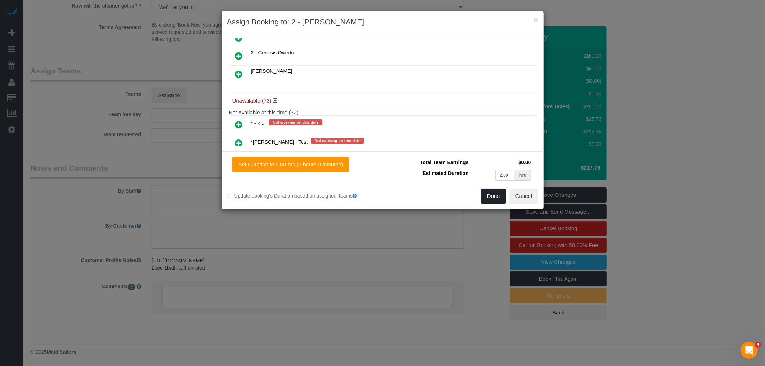
click at [492, 198] on button "Done" at bounding box center [493, 196] width 25 height 15
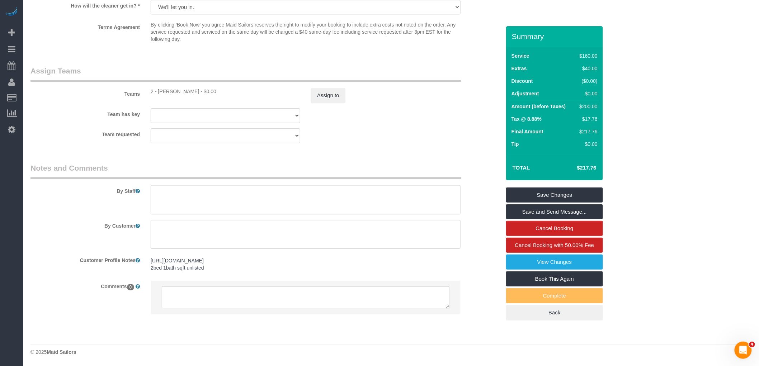
click at [587, 190] on link "Save Changes" at bounding box center [554, 195] width 97 height 15
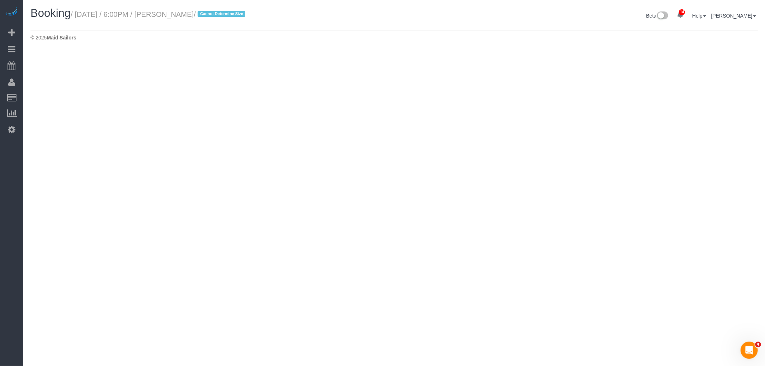
select select "NY"
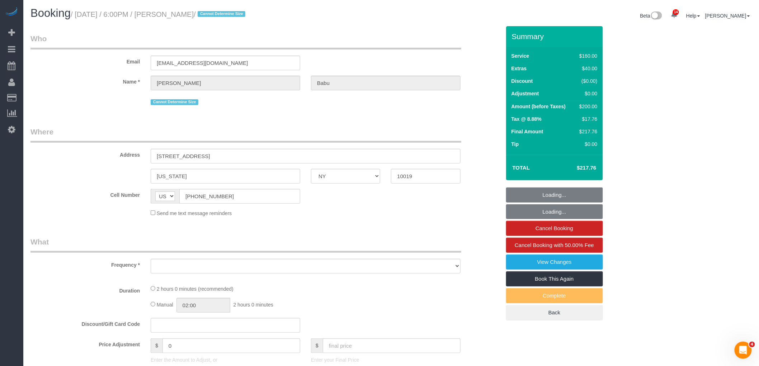
select select "object:5382"
select select "spot79"
select select "number:89"
select select "number:90"
select select "number:15"
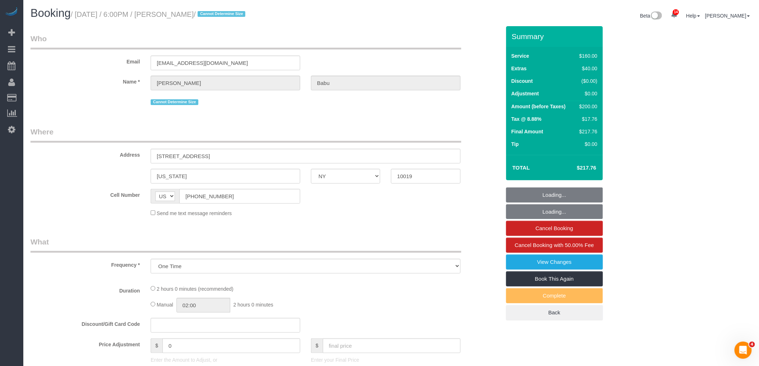
select select "number:5"
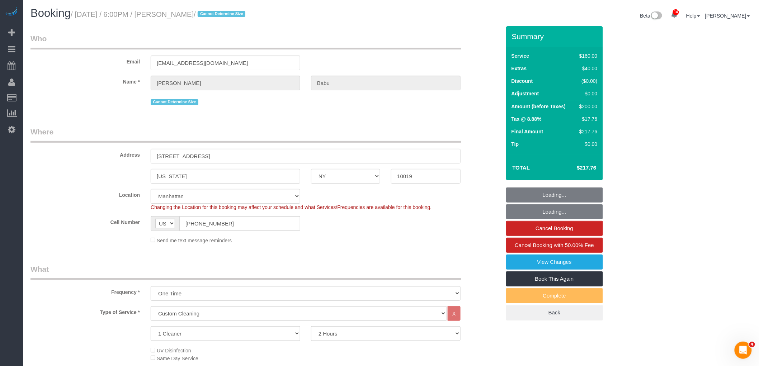
select select "object:6090"
select select "string:stripe-pm_1S5WcS4VGloSiKo7DhcqWhyW"
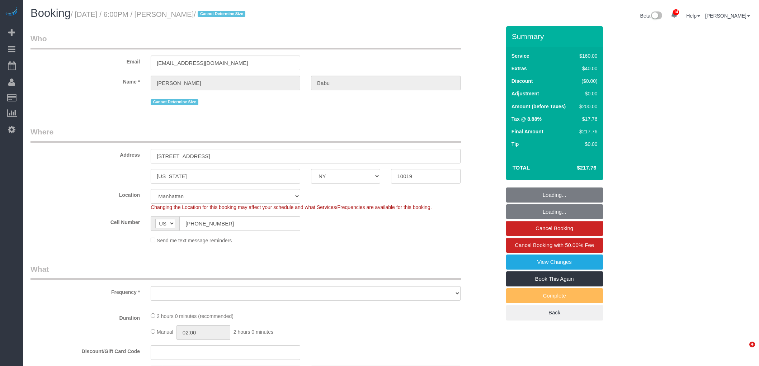
select select "NY"
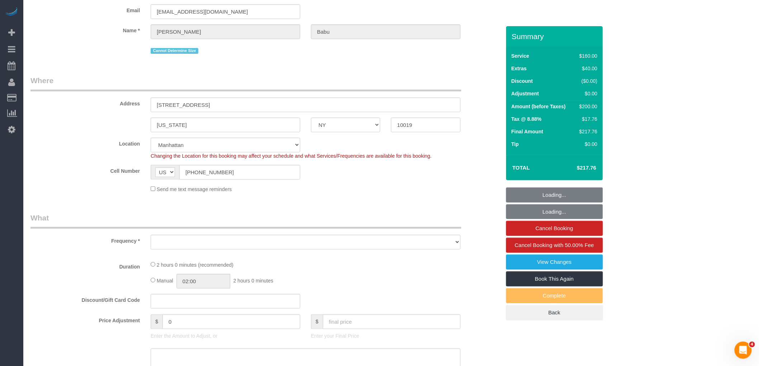
select select "string:stripe-pm_1S5WcS4VGloSiKo7DhcqWhyW"
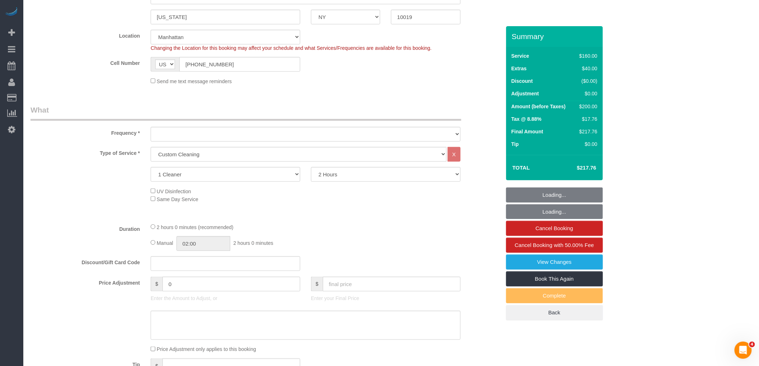
select select "object:881"
select select "spot1"
select select "number:89"
select select "number:90"
select select "number:15"
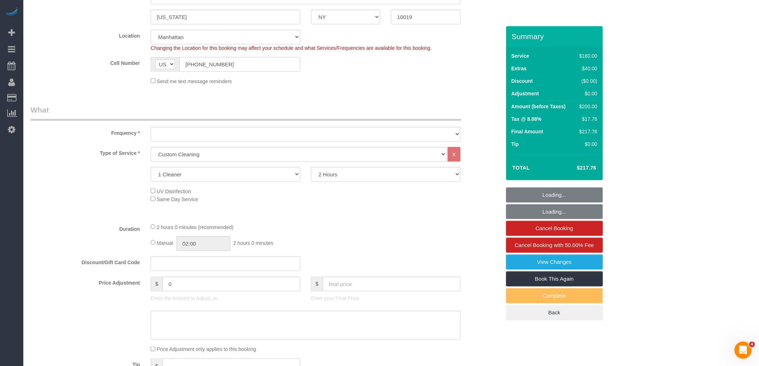
select select "number:5"
select select "object:1458"
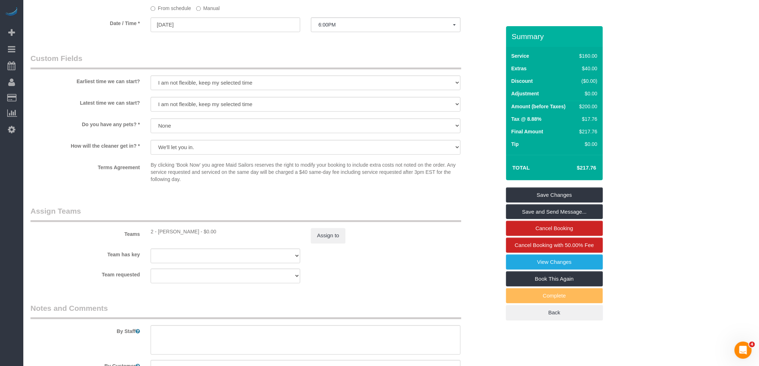
scroll to position [677, 0]
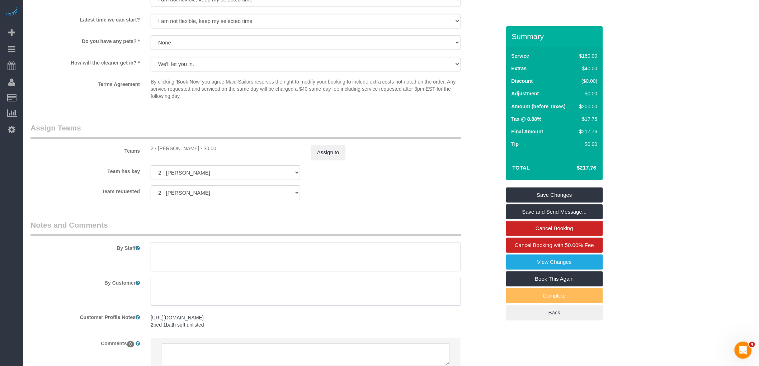
click at [179, 288] on textarea at bounding box center [306, 291] width 310 height 29
paste textarea "Client would like only her bedroom cleaned, including making the bed and some l…"
type textarea "Client would like only her bedroom cleaned, including making the bed and some l…"
click at [226, 257] on textarea at bounding box center [306, 256] width 310 height 29
paste textarea "Client would like only her bedroom cleaned, including making the bed and some l…"
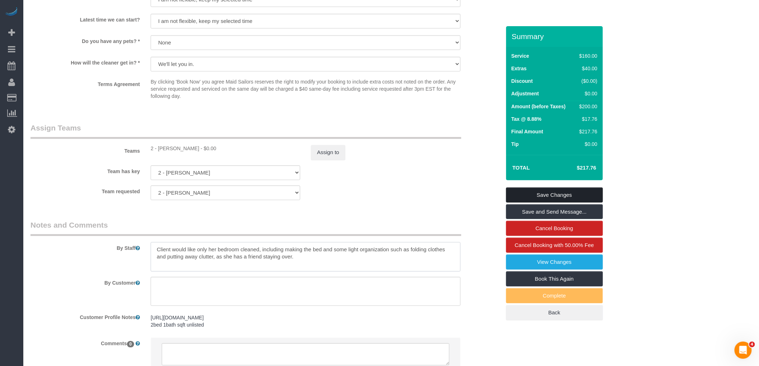
type textarea "Client would like only her bedroom cleaned, including making the bed and some l…"
click at [553, 193] on link "Save Changes" at bounding box center [554, 195] width 97 height 15
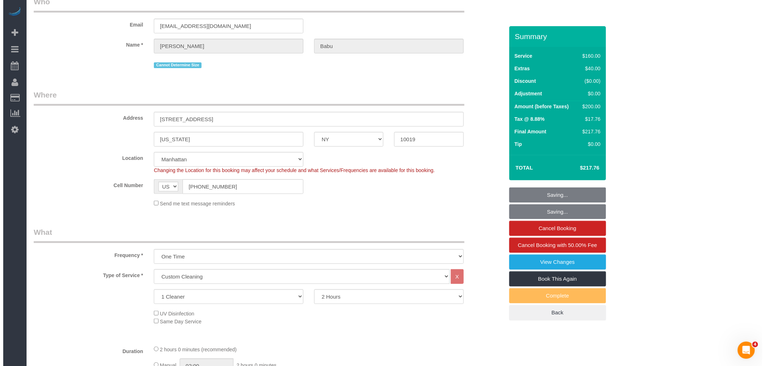
scroll to position [0, 0]
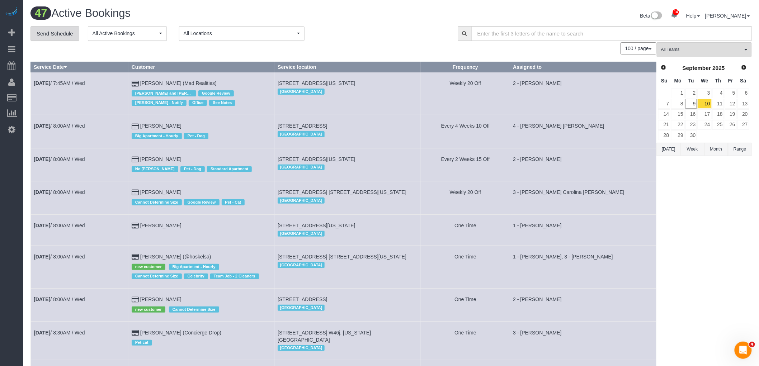
click at [49, 30] on link "Send Schedule" at bounding box center [54, 33] width 49 height 15
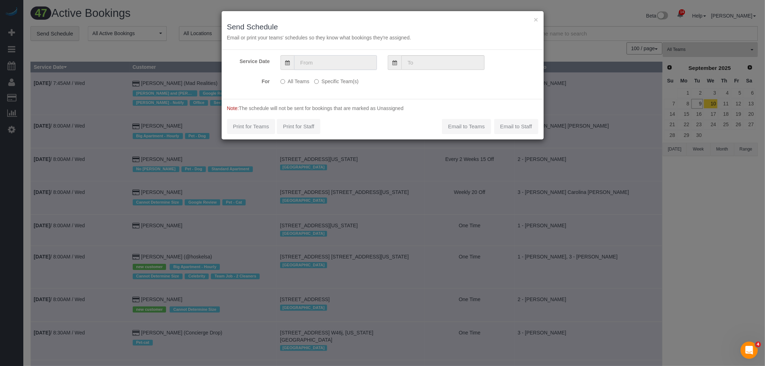
click at [328, 55] on input "text" at bounding box center [335, 62] width 83 height 15
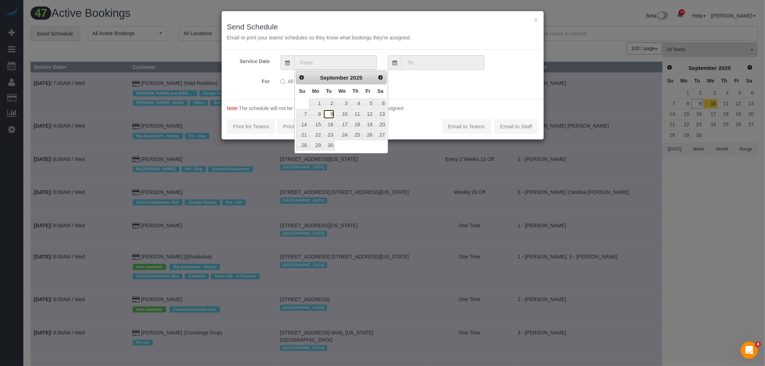
click at [326, 115] on link "9" at bounding box center [328, 114] width 11 height 10
type input "09/09/2025"
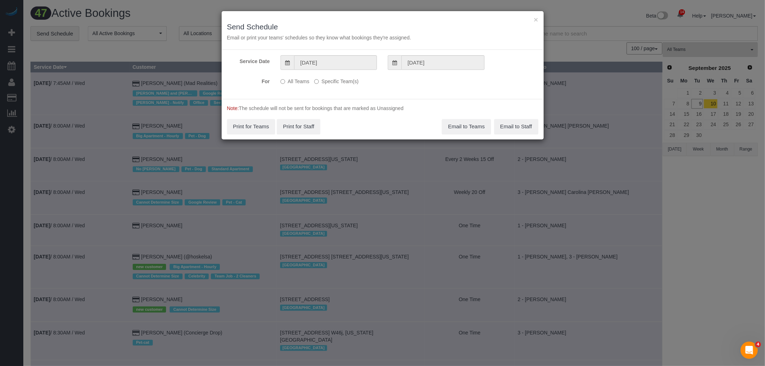
click at [333, 82] on label "Specific Team(s)" at bounding box center [336, 80] width 44 height 10
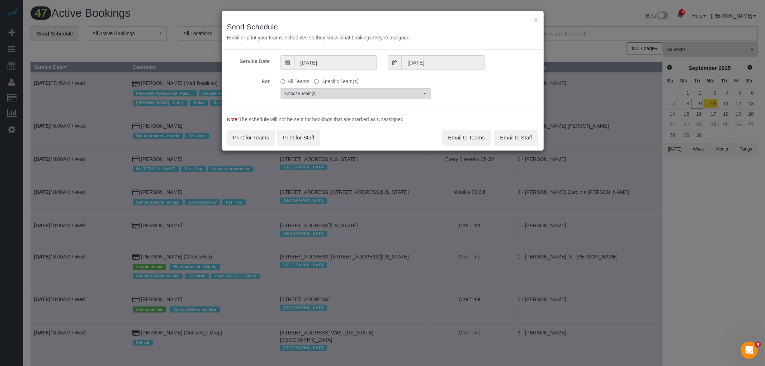
click at [342, 90] on button "Choose Team(s)" at bounding box center [356, 93] width 150 height 11
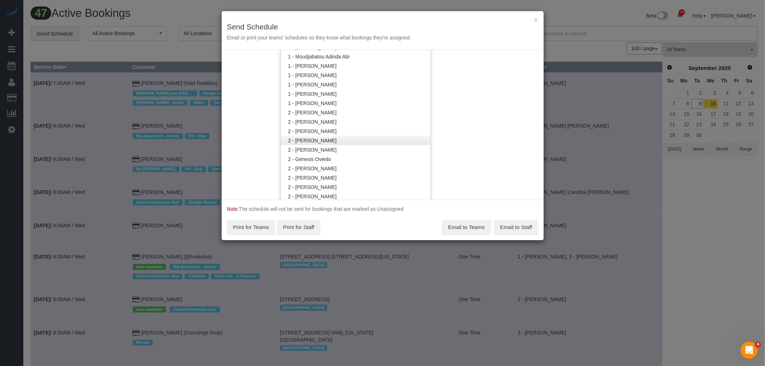
scroll to position [400, 0]
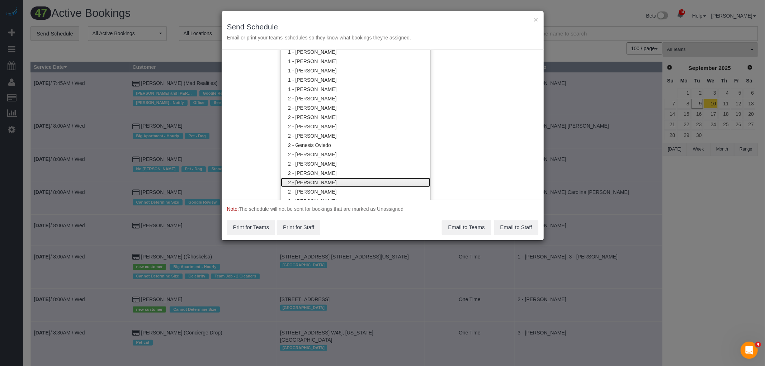
click at [349, 180] on link "2 - [PERSON_NAME]" at bounding box center [356, 182] width 150 height 9
click at [452, 153] on div "Service Date 09/09/2025 09/09/2025 For All Teams Specific Team(s) 2 - Katherine…" at bounding box center [383, 125] width 322 height 150
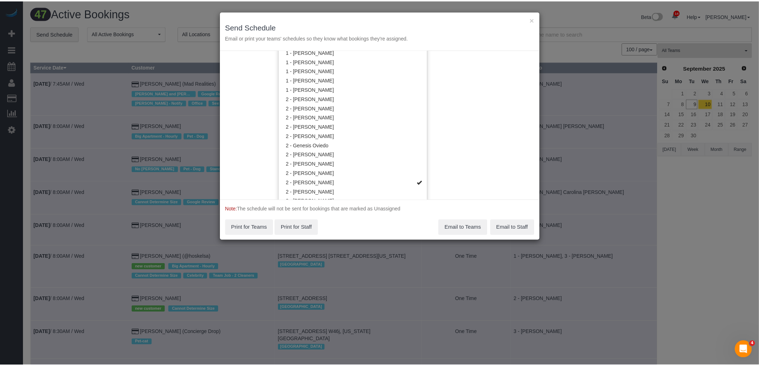
scroll to position [0, 0]
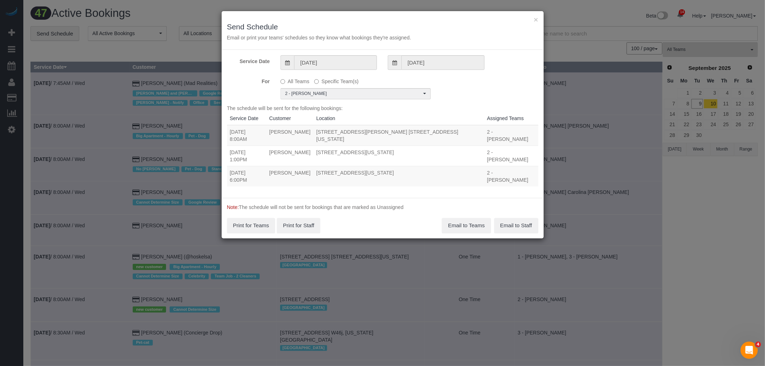
drag, startPoint x: 228, startPoint y: 155, endPoint x: 457, endPoint y: 157, distance: 228.9
click at [457, 166] on tr "09/09/2025 6:00PM Sarvesh Babu 245 West 51st Street, Apt. 406, New York, NY 100…" at bounding box center [382, 176] width 311 height 20
copy tr "09/09/2025 6:00PM Sarvesh Babu 245 West 51st Street, Apt. 406, New York, NY 100…"
click at [471, 218] on button "Email to Teams" at bounding box center [466, 225] width 49 height 15
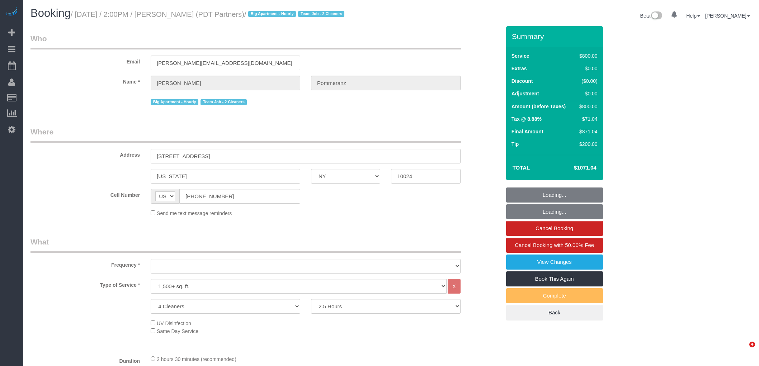
select select "NY"
select select "4"
select select "150"
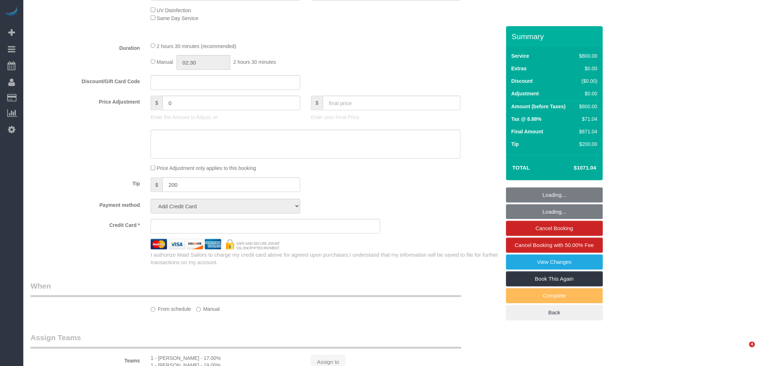
select select "object:857"
select select "string:stripe-pm_1Rdx544VGloSiKo7eMdguZrP"
select select "number:60"
select select "number:76"
select select "number:15"
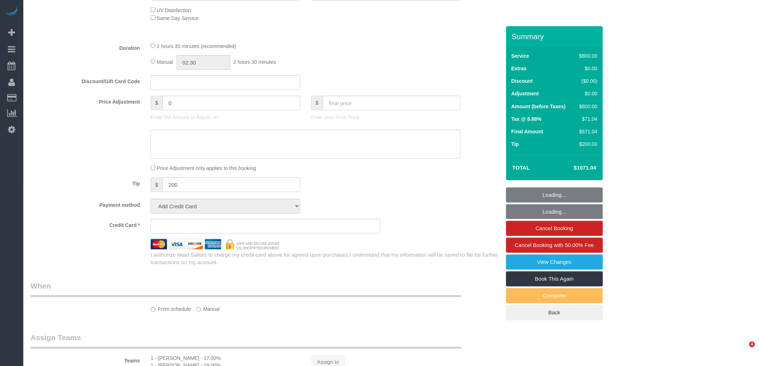
select select "number:5"
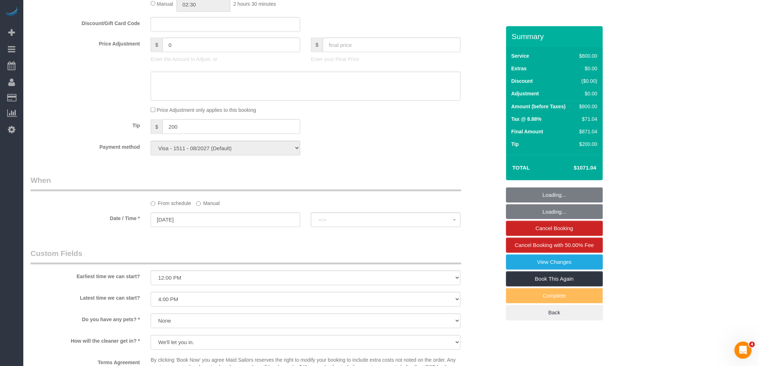
select select "object:1437"
select select "spot1"
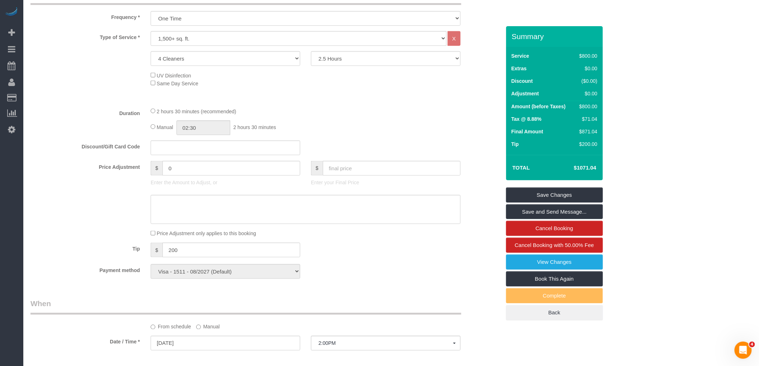
scroll to position [279, 0]
